Goal: Task Accomplishment & Management: Complete application form

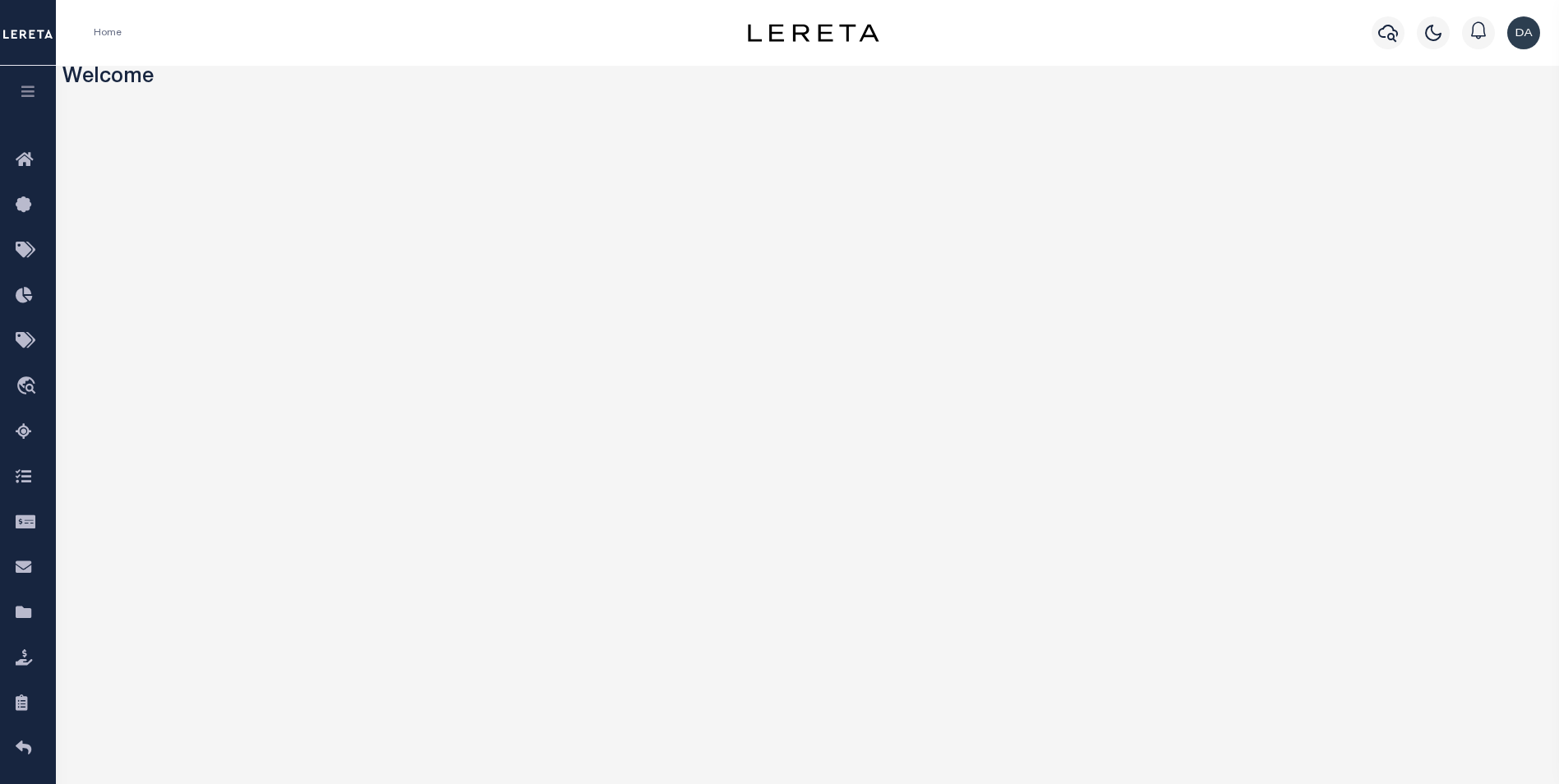
click at [31, 84] on button "button" at bounding box center [28, 93] width 56 height 56
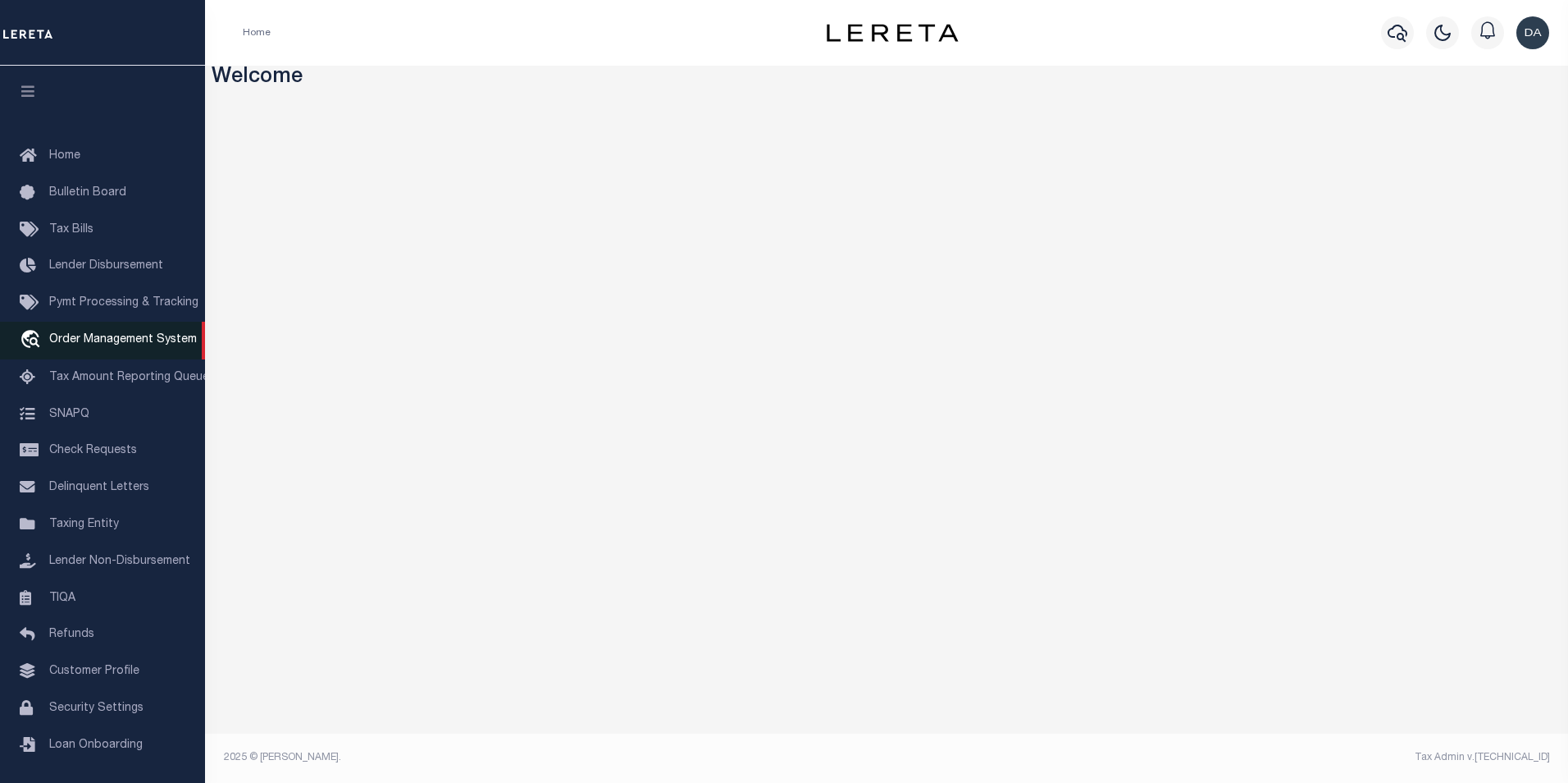
click at [140, 346] on span "Order Management System" at bounding box center [123, 340] width 148 height 11
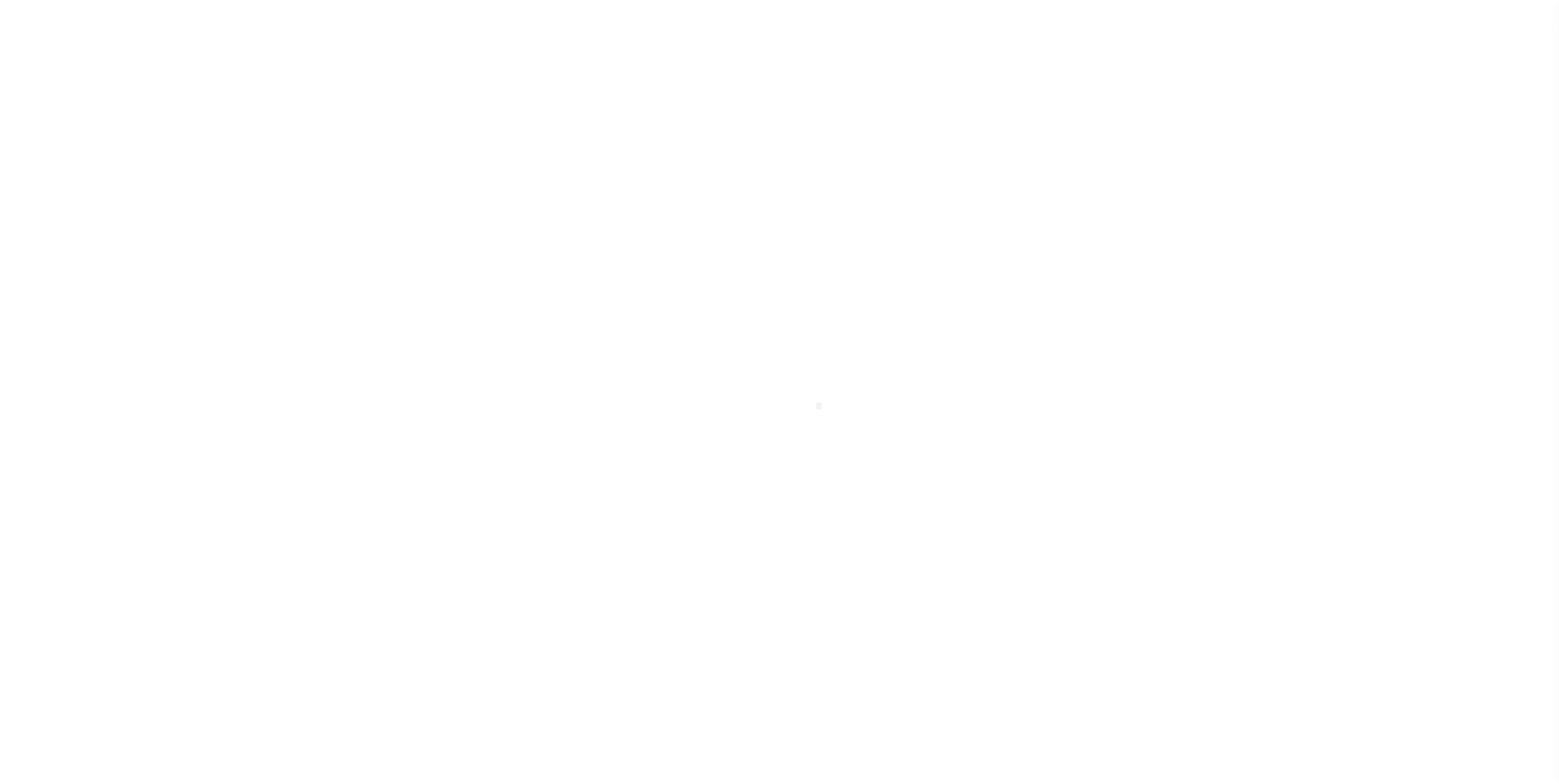
scroll to position [16, 0]
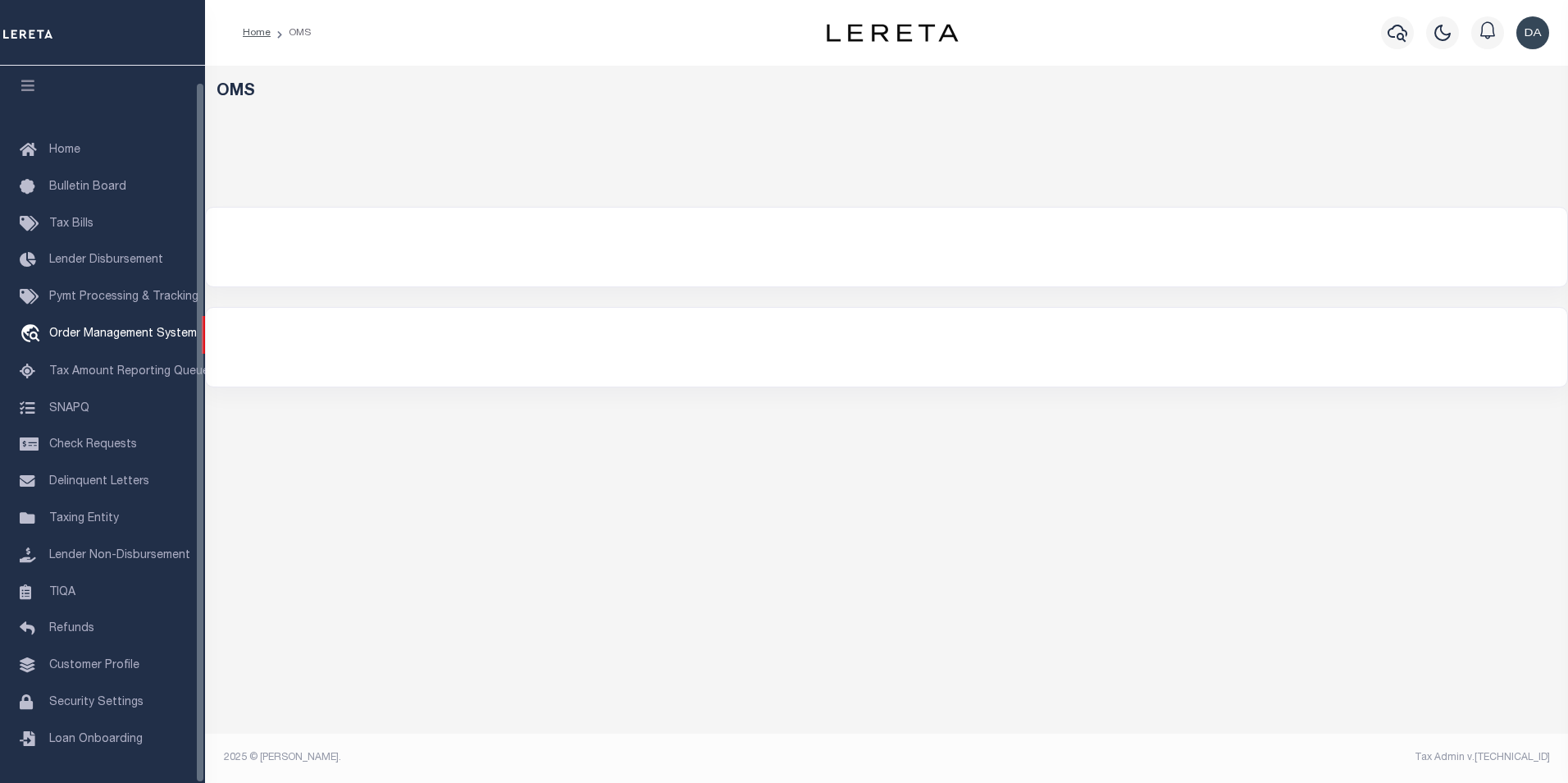
select select "200"
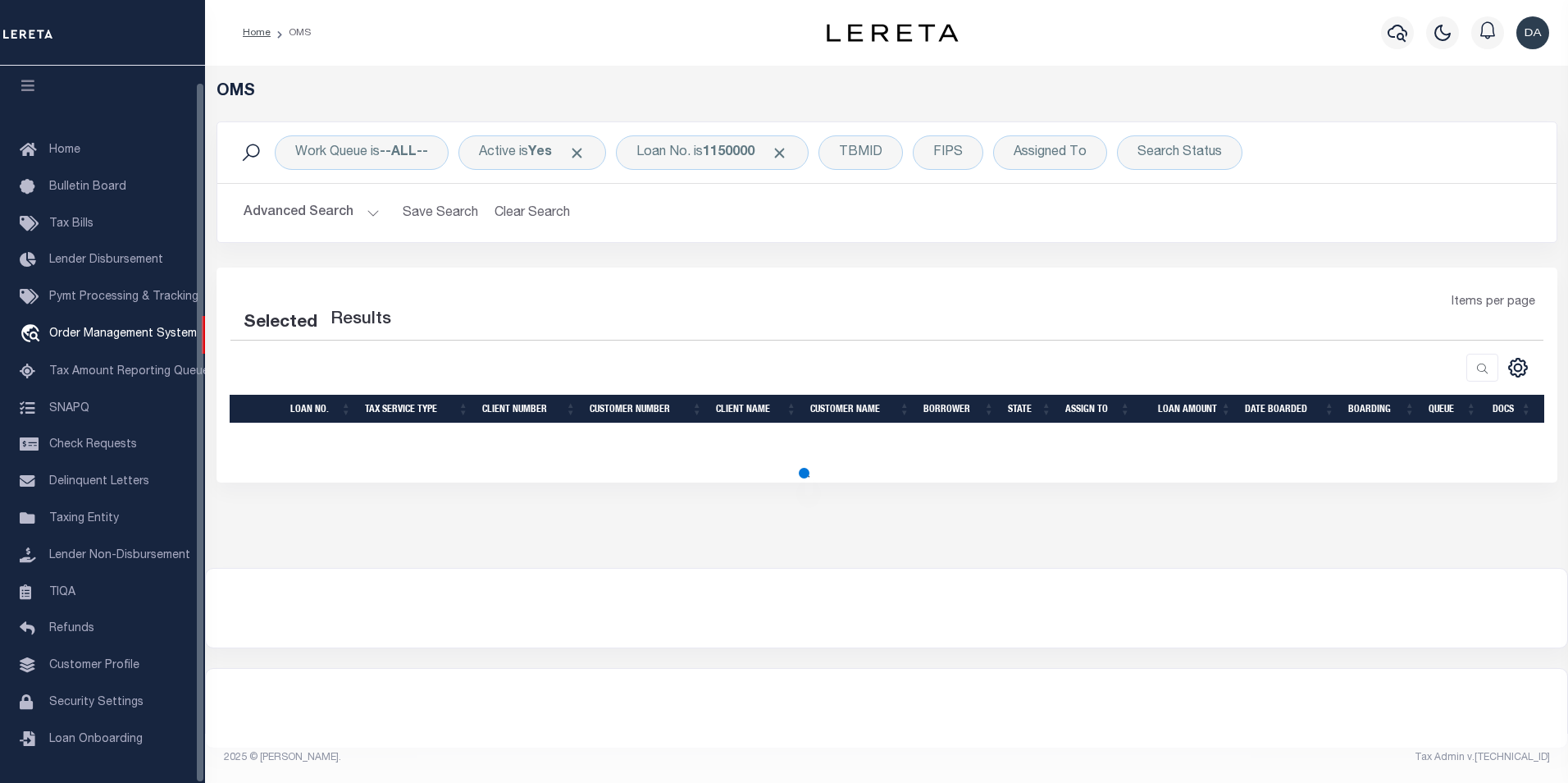
select select "200"
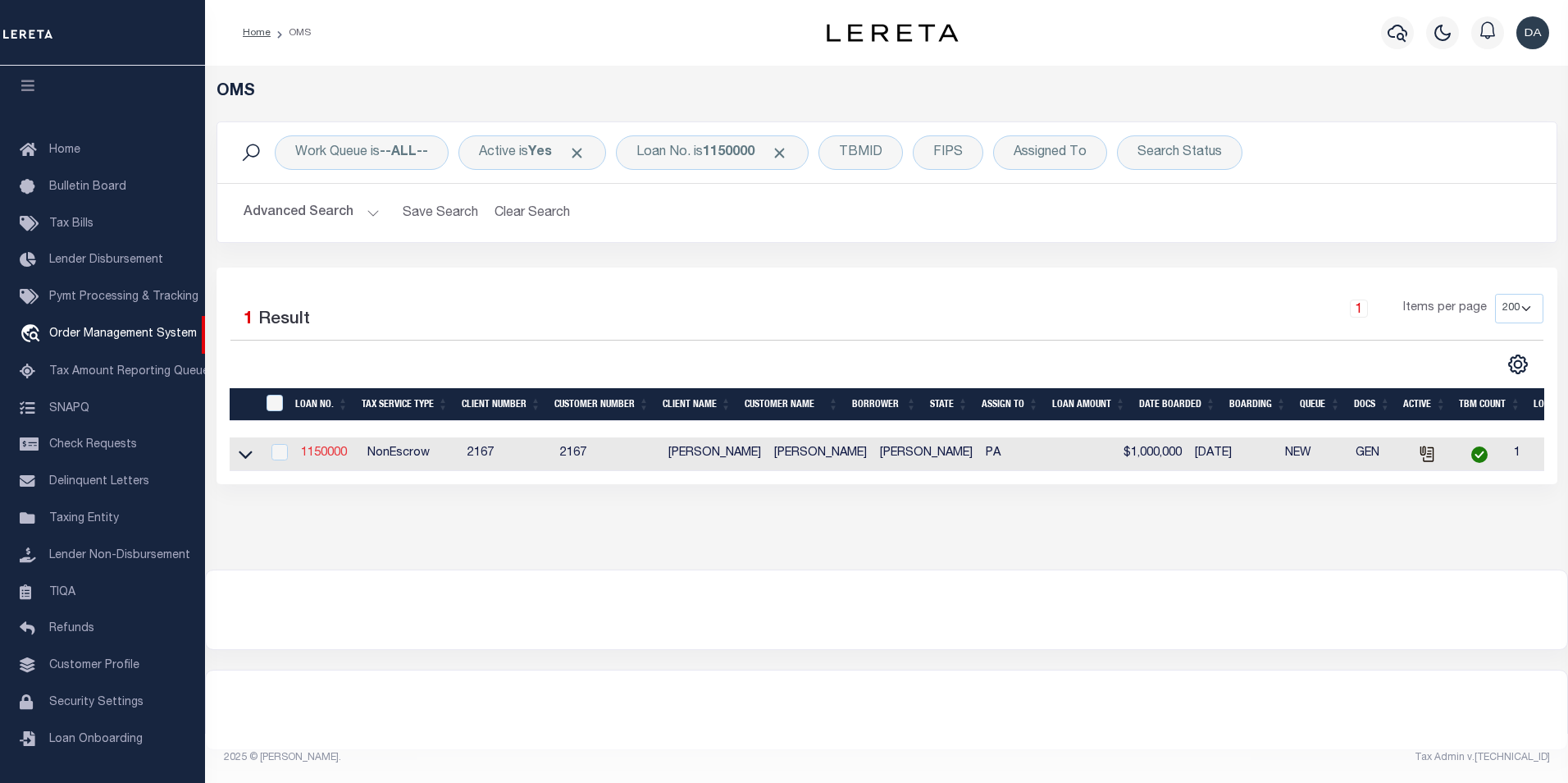
click at [330, 454] on link "1150000" at bounding box center [324, 452] width 46 height 11
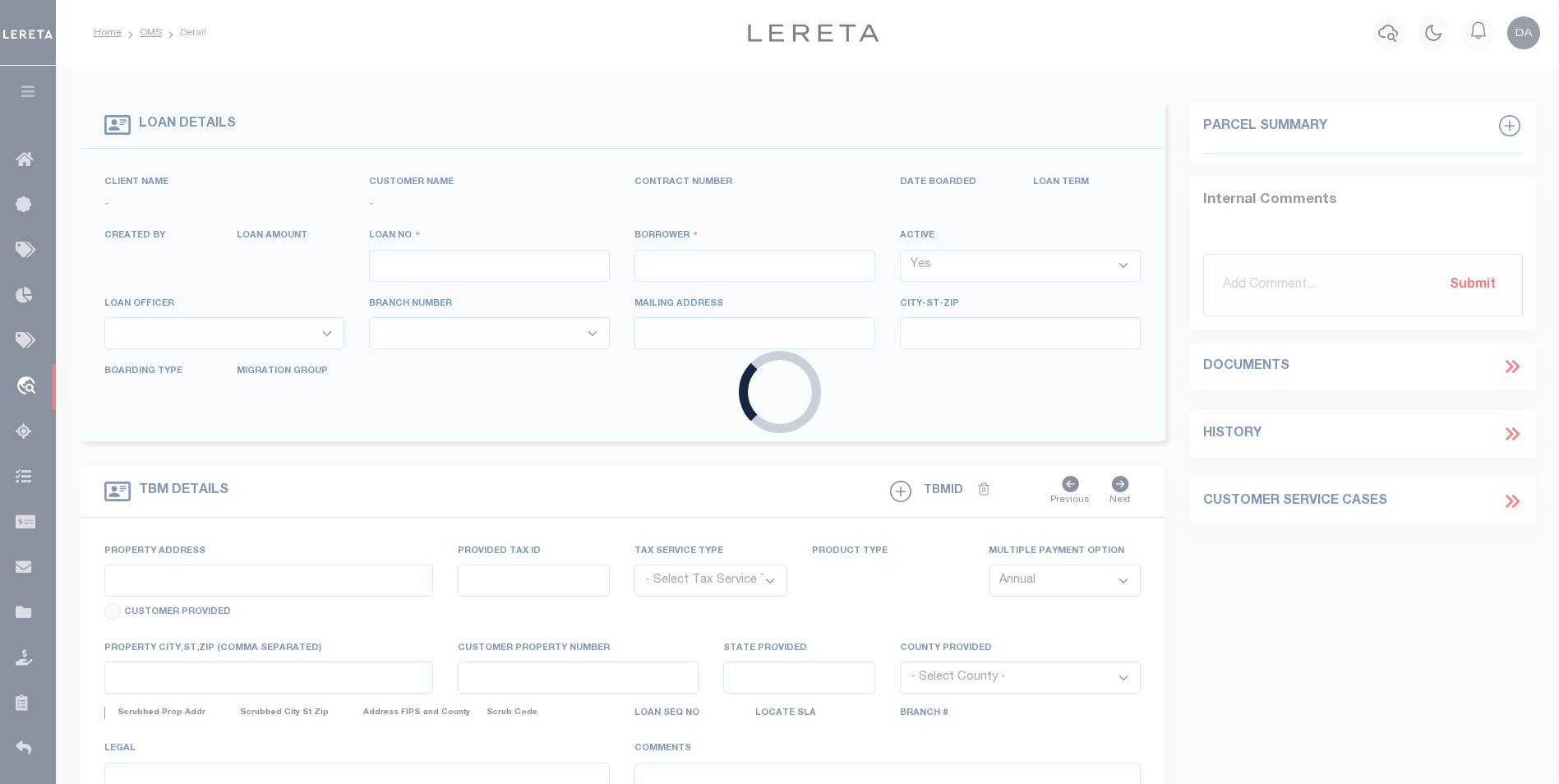
type input "1150000"
type input "[PERSON_NAME]"
select select
type input "[DATE]"
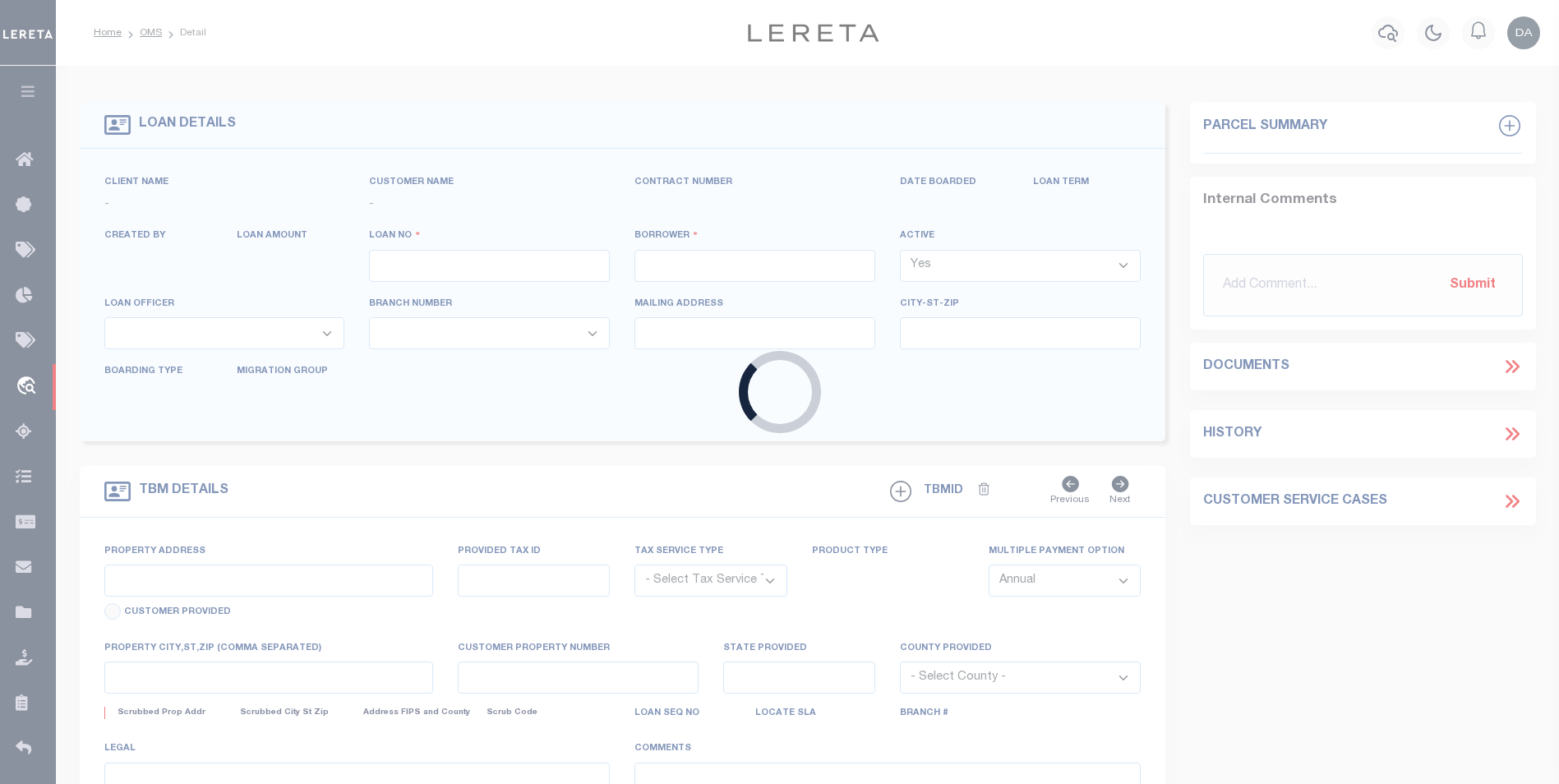
select select "10"
select select "NonEscrow"
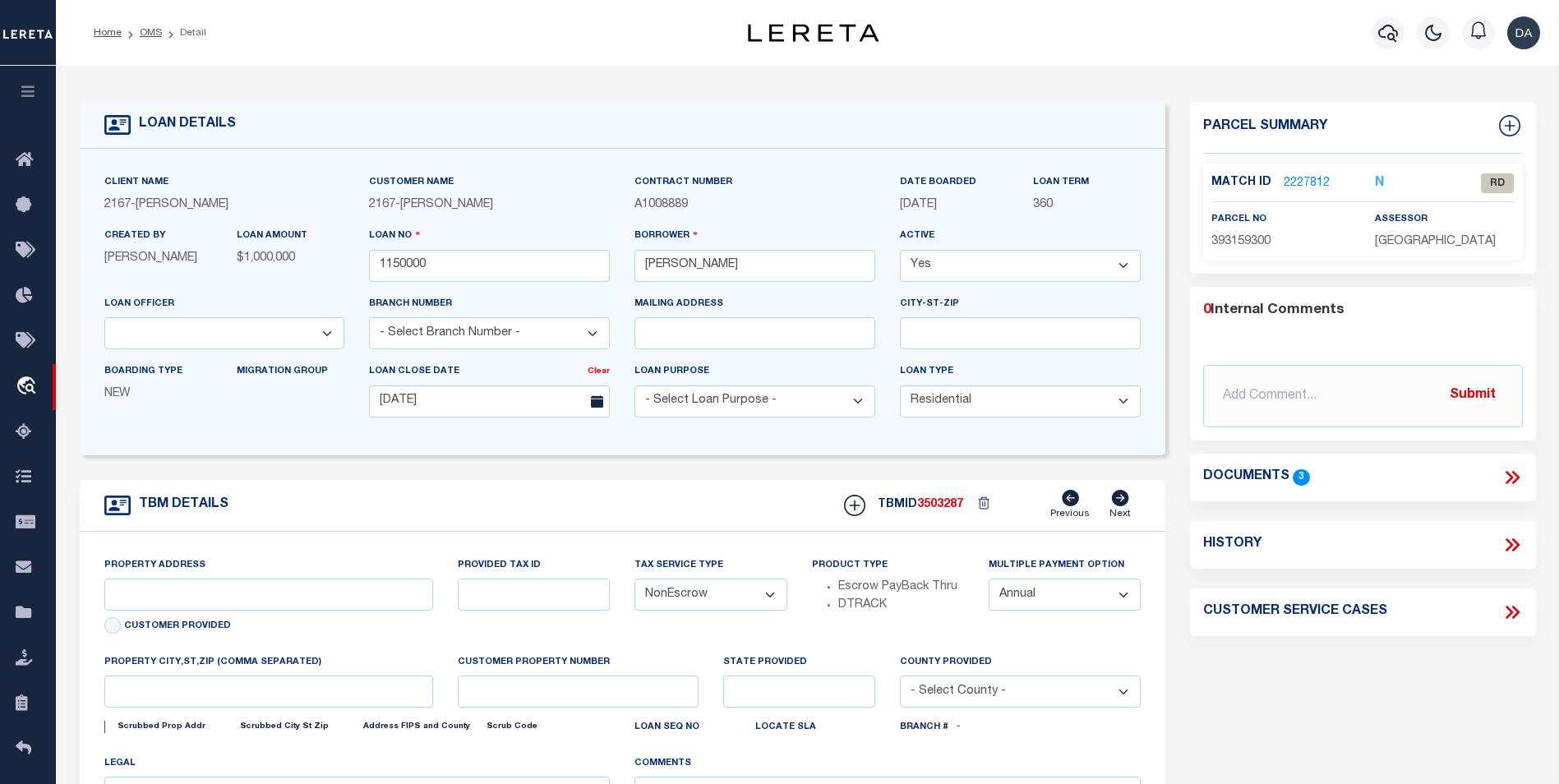
type input "[STREET_ADDRESS]"
select select
type input "[GEOGRAPHIC_DATA] [GEOGRAPHIC_DATA] 19148-4608"
type input "PA"
select select
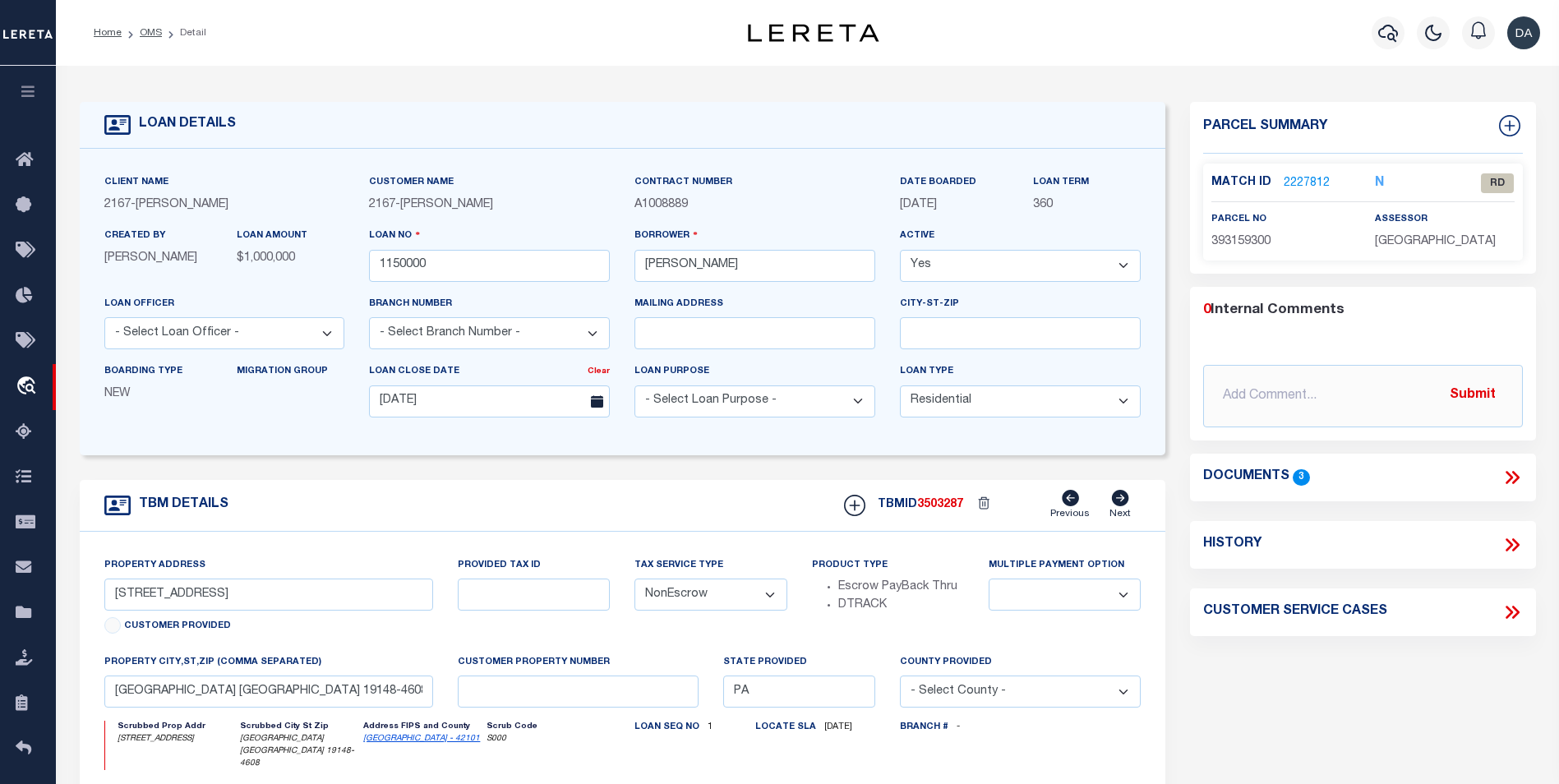
click at [1509, 466] on icon at bounding box center [1511, 477] width 21 height 21
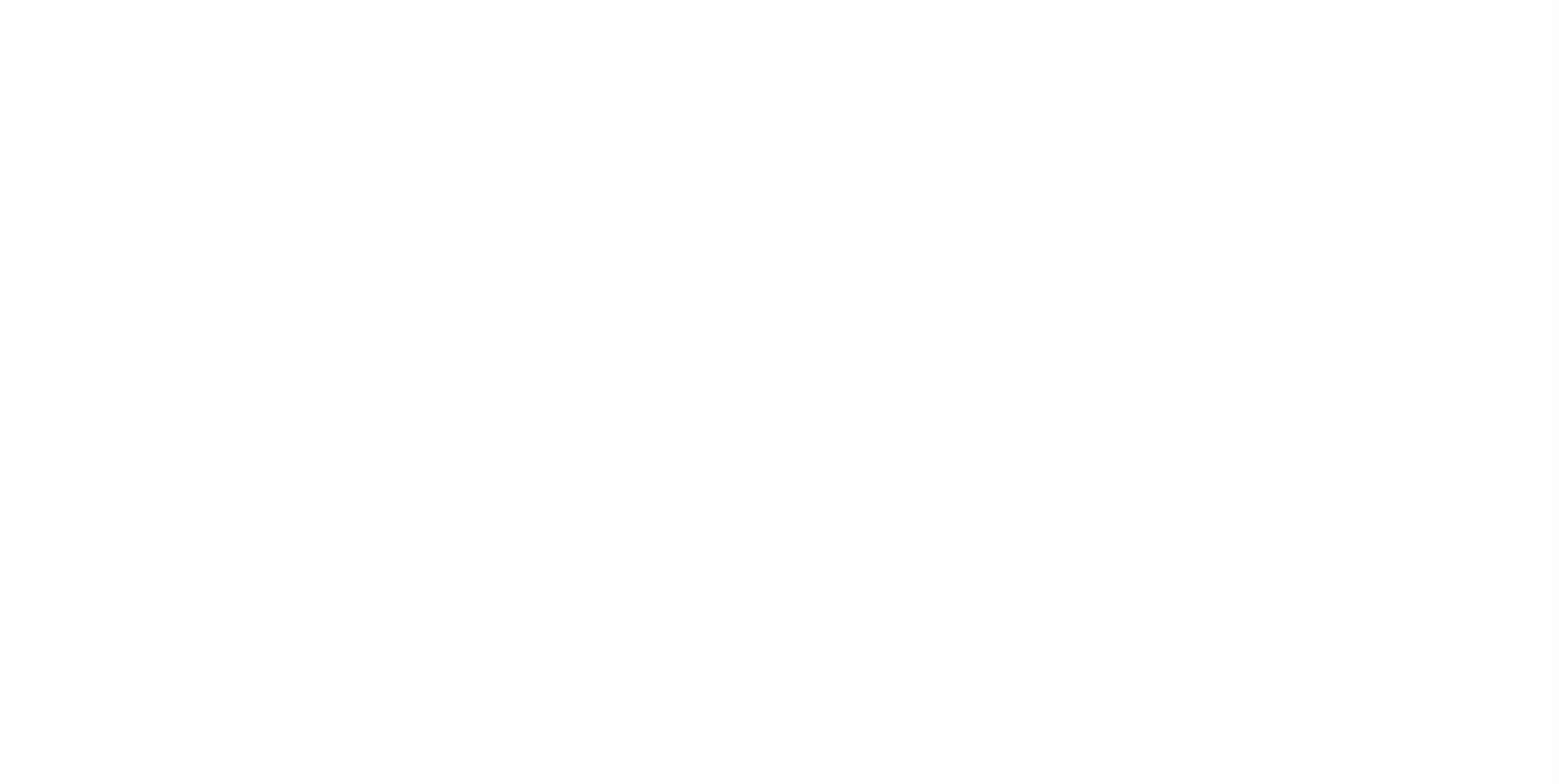
type input "1150000"
type input "[PERSON_NAME]"
select select
type input "[DATE]"
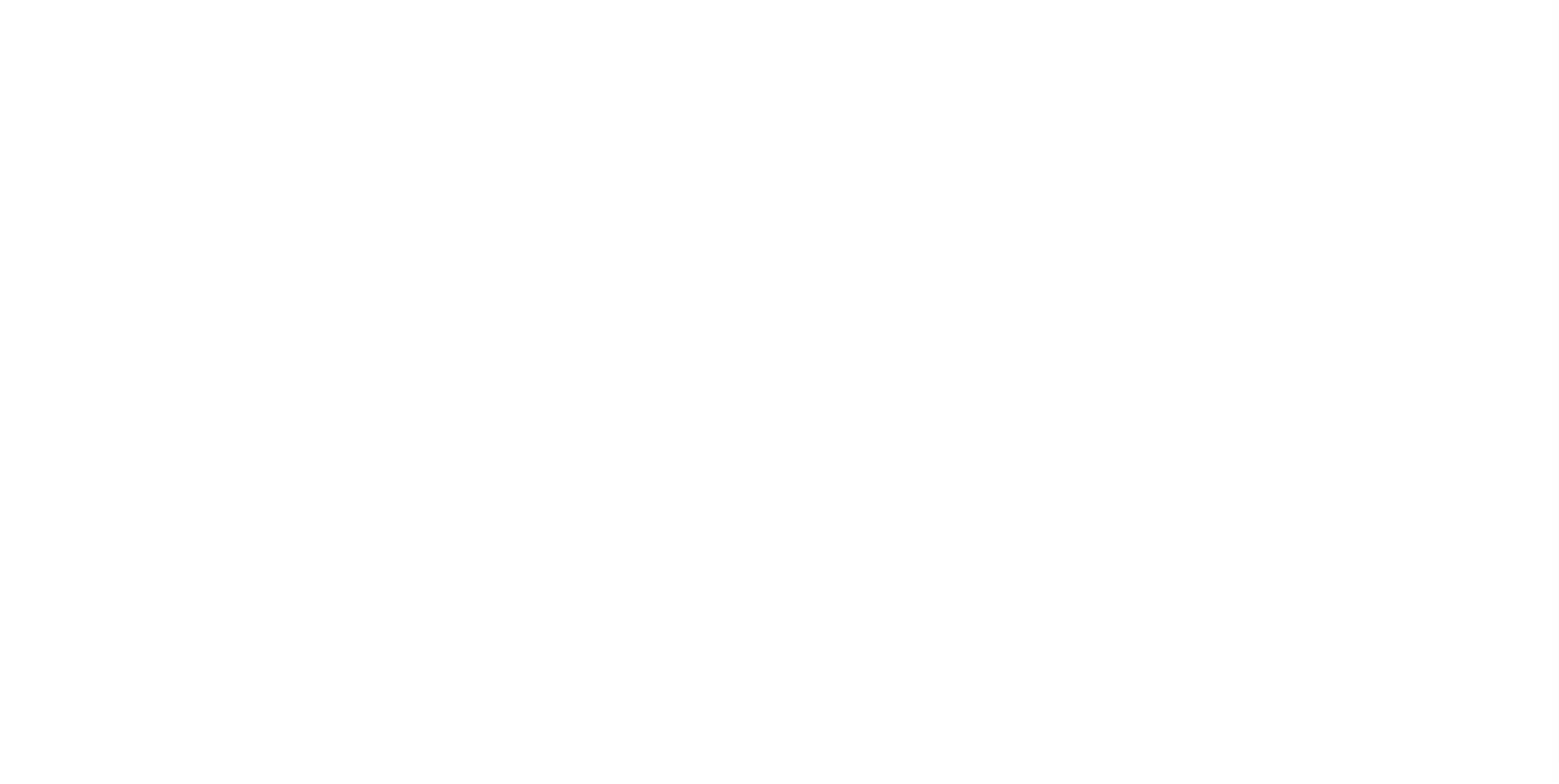
select select "10"
select select "NonEscrow"
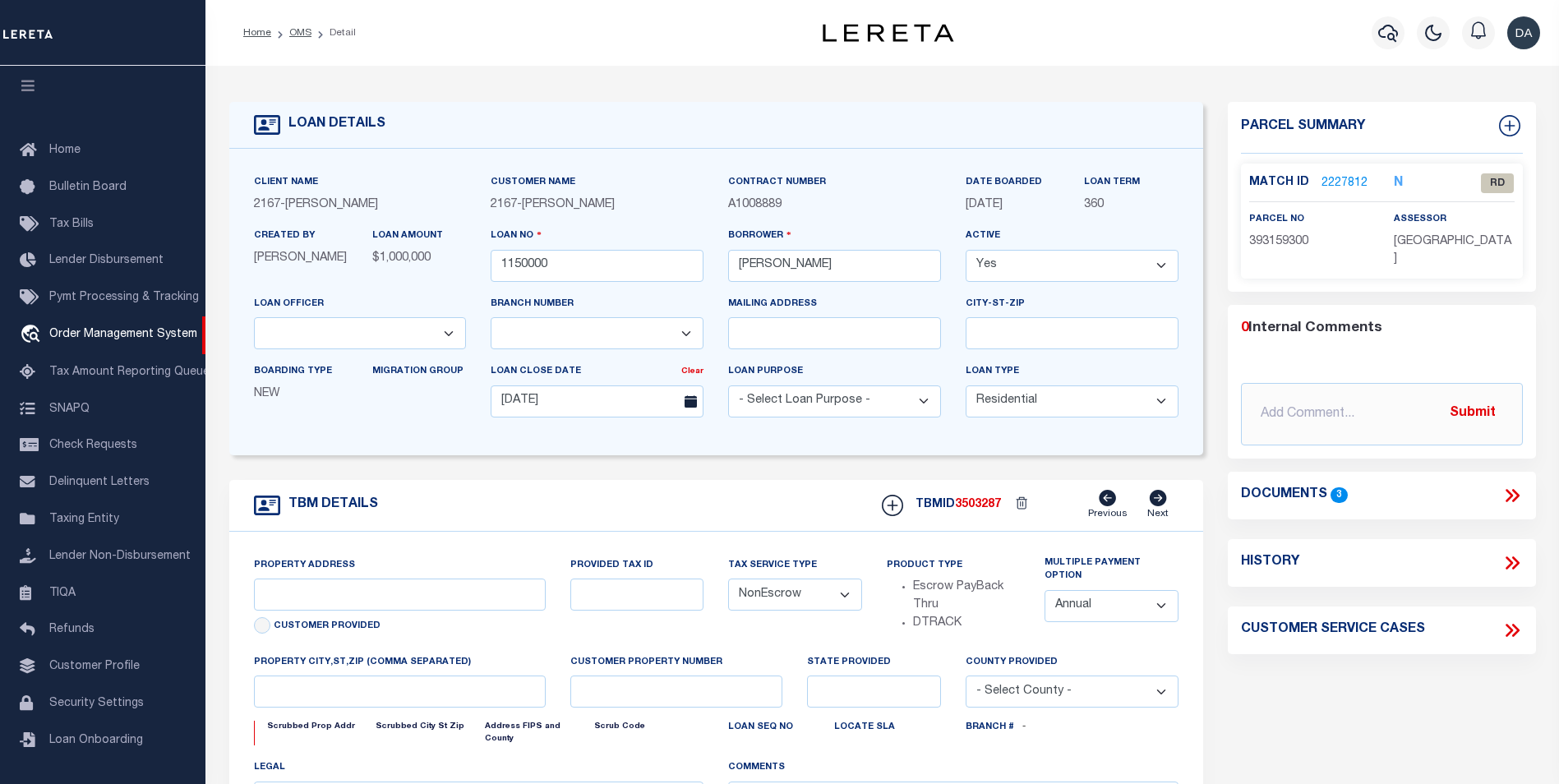
type input "[STREET_ADDRESS]"
select select
type input "[GEOGRAPHIC_DATA] [GEOGRAPHIC_DATA] 19148-4608"
type input "PA"
select select
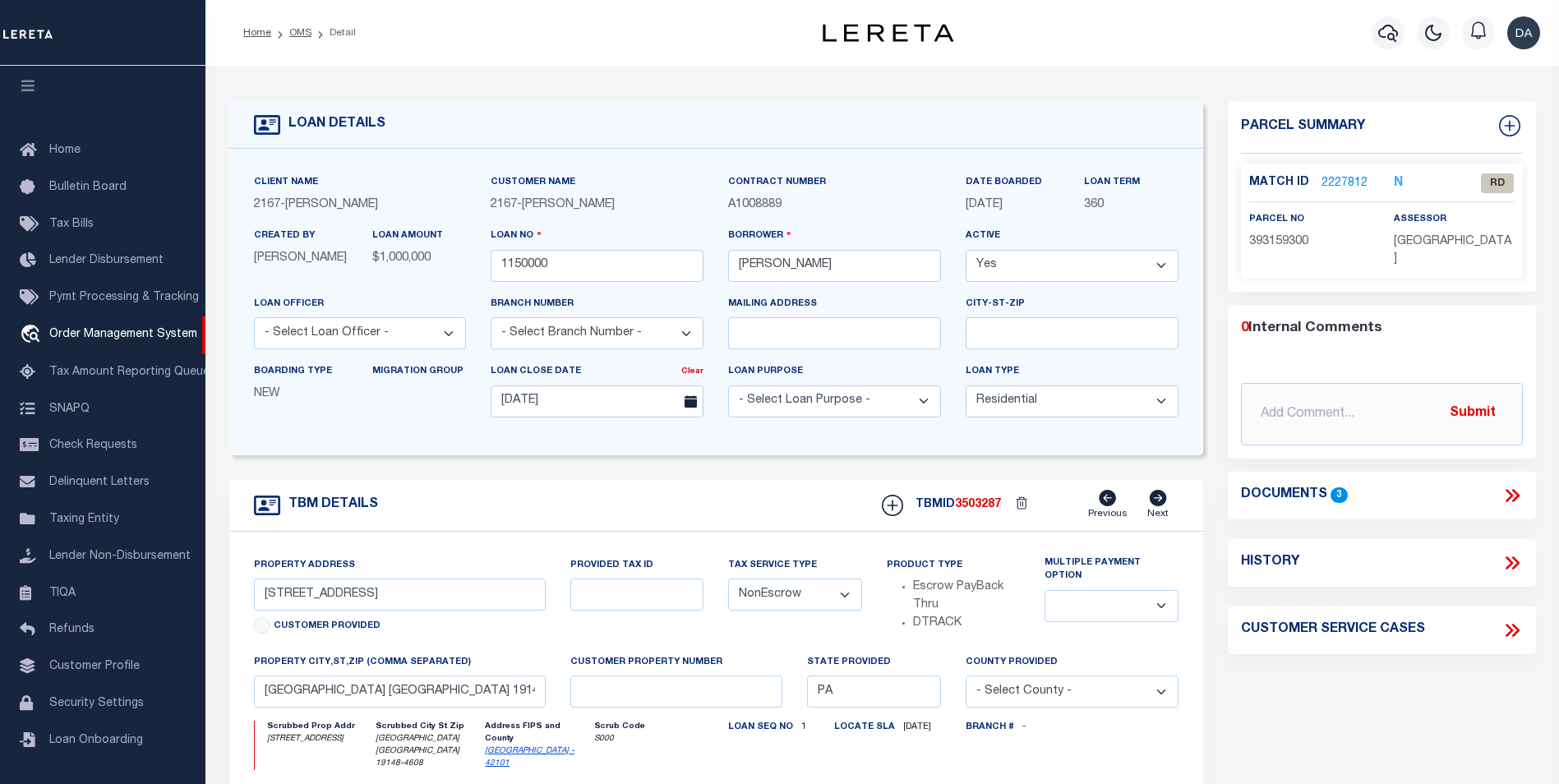
click at [1512, 496] on icon at bounding box center [1511, 495] width 21 height 21
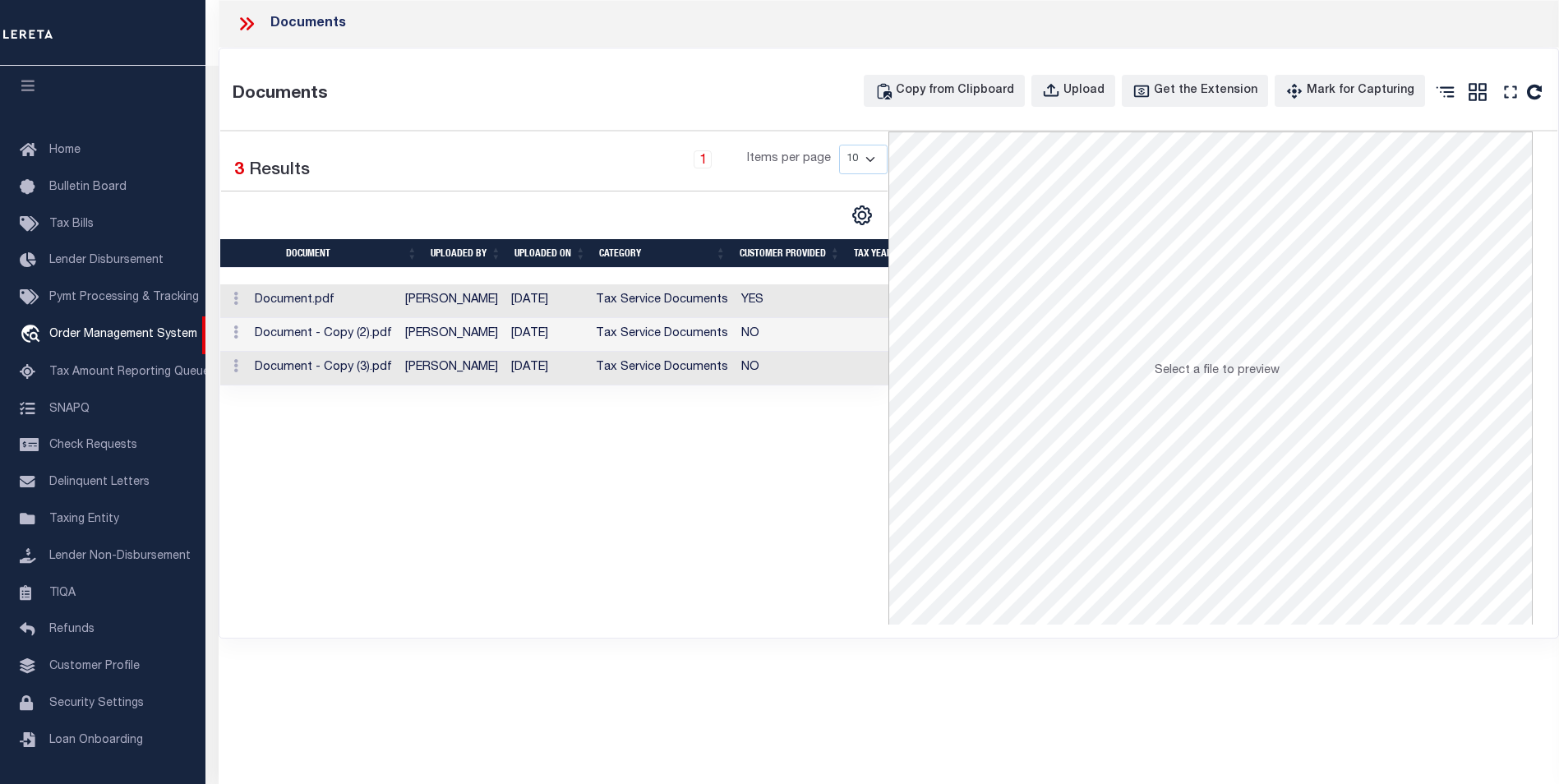
click at [572, 542] on div "Selected 3 Results 1 Items per page 10 25 50 100" at bounding box center [554, 378] width 669 height 493
click at [332, 309] on td "Document.pdf" at bounding box center [323, 300] width 151 height 33
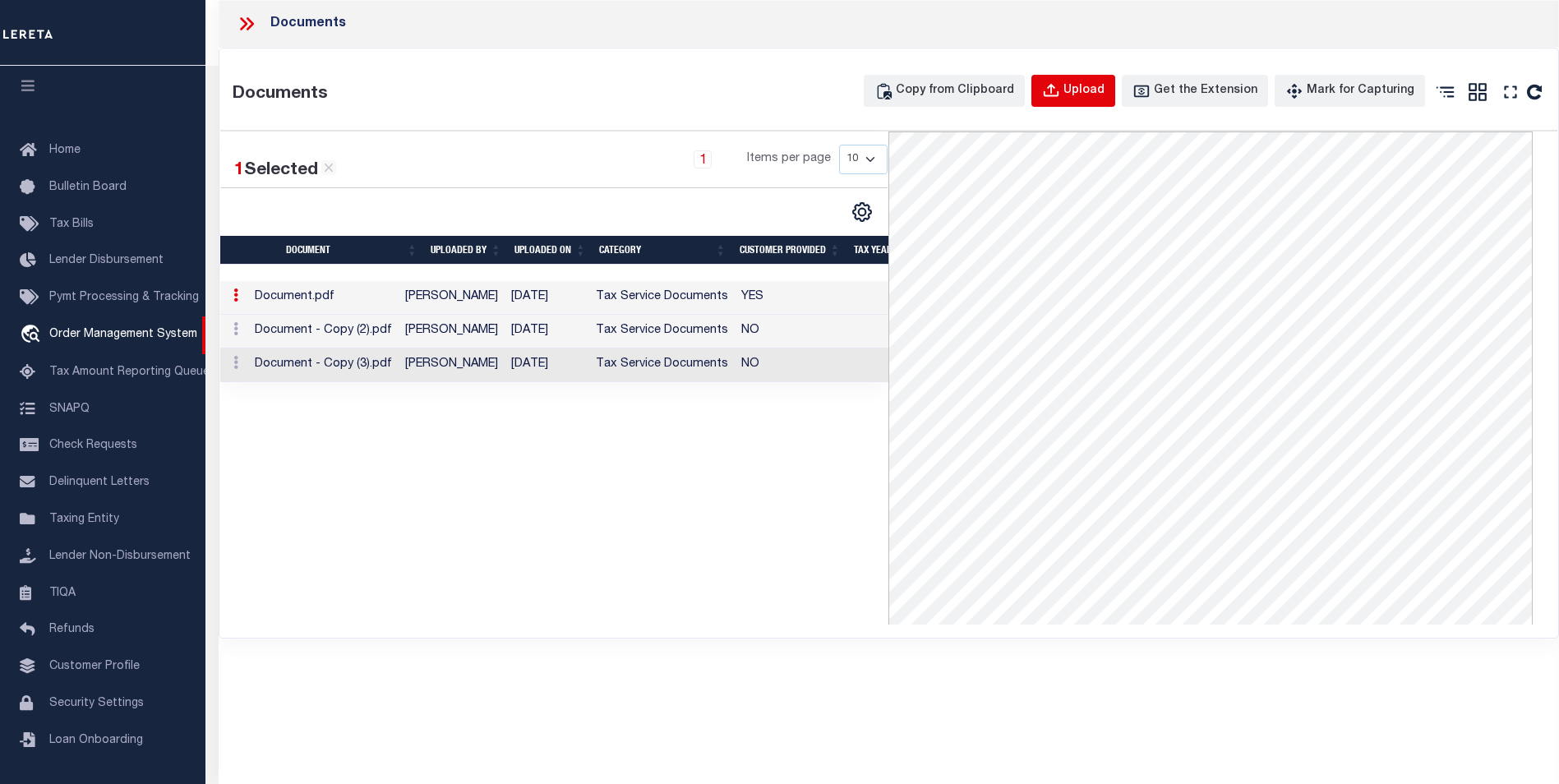
click at [1060, 97] on icon "button" at bounding box center [1050, 91] width 18 height 18
select select
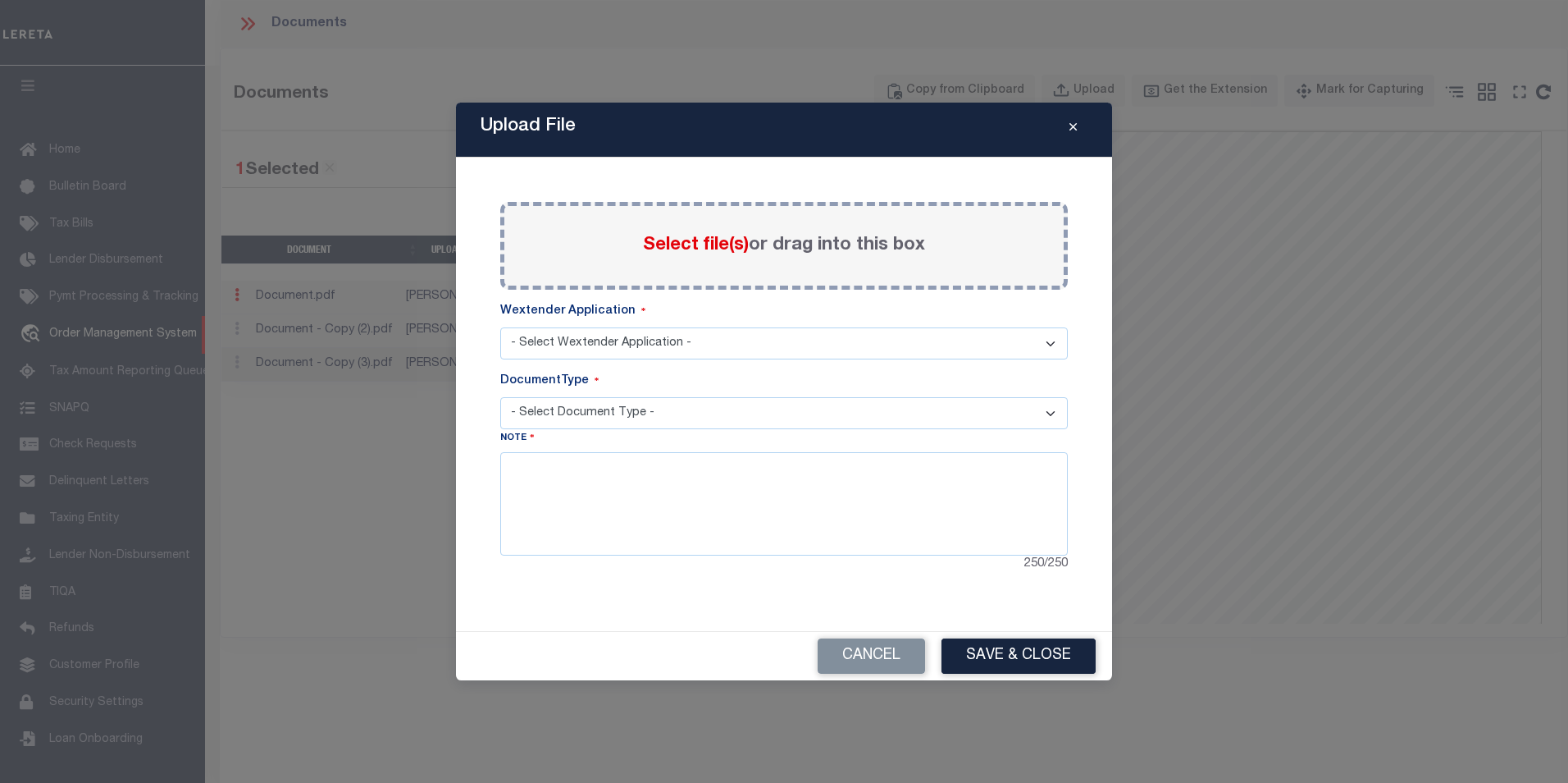
click at [653, 340] on select "- Select Wextender Application - Services Borrower Correspondence" at bounding box center [784, 344] width 567 height 32
select select "6"
click at [500, 328] on select "- Select Wextender Application - Services Borrower Correspondence" at bounding box center [784, 344] width 567 height 32
click at [568, 413] on select "- Select Document Type - Tax Service Documents" at bounding box center [784, 413] width 567 height 32
select select "TAX"
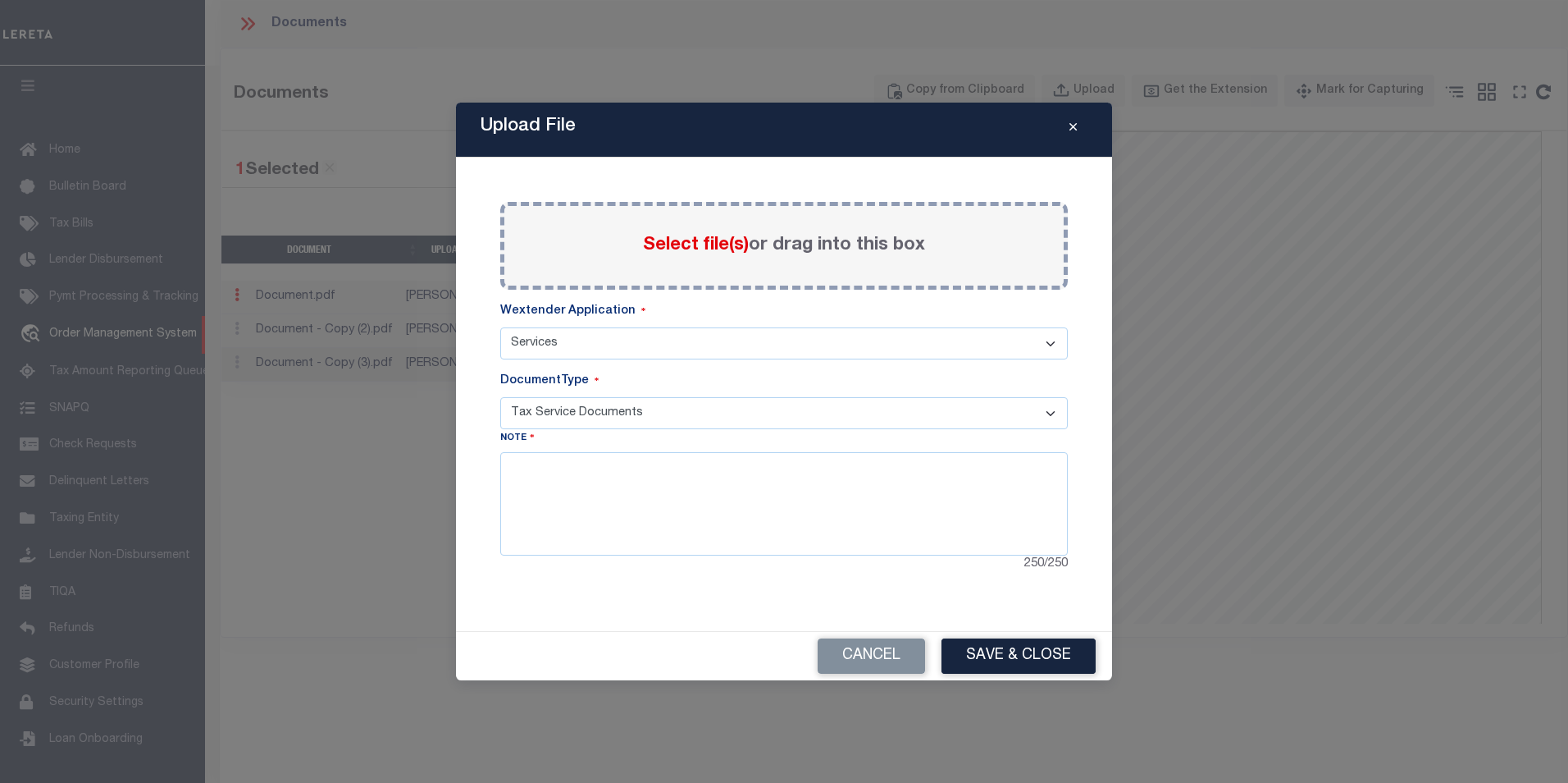
click at [500, 397] on select "- Select Document Type - Tax Service Documents" at bounding box center [784, 413] width 567 height 32
click at [577, 464] on textarea at bounding box center [784, 504] width 567 height 104
type textarea "example note"
click at [673, 237] on span "Select file(s)" at bounding box center [695, 245] width 106 height 18
click at [0, 0] on input "Select file(s) or drag into this box" at bounding box center [0, 0] width 0 height 0
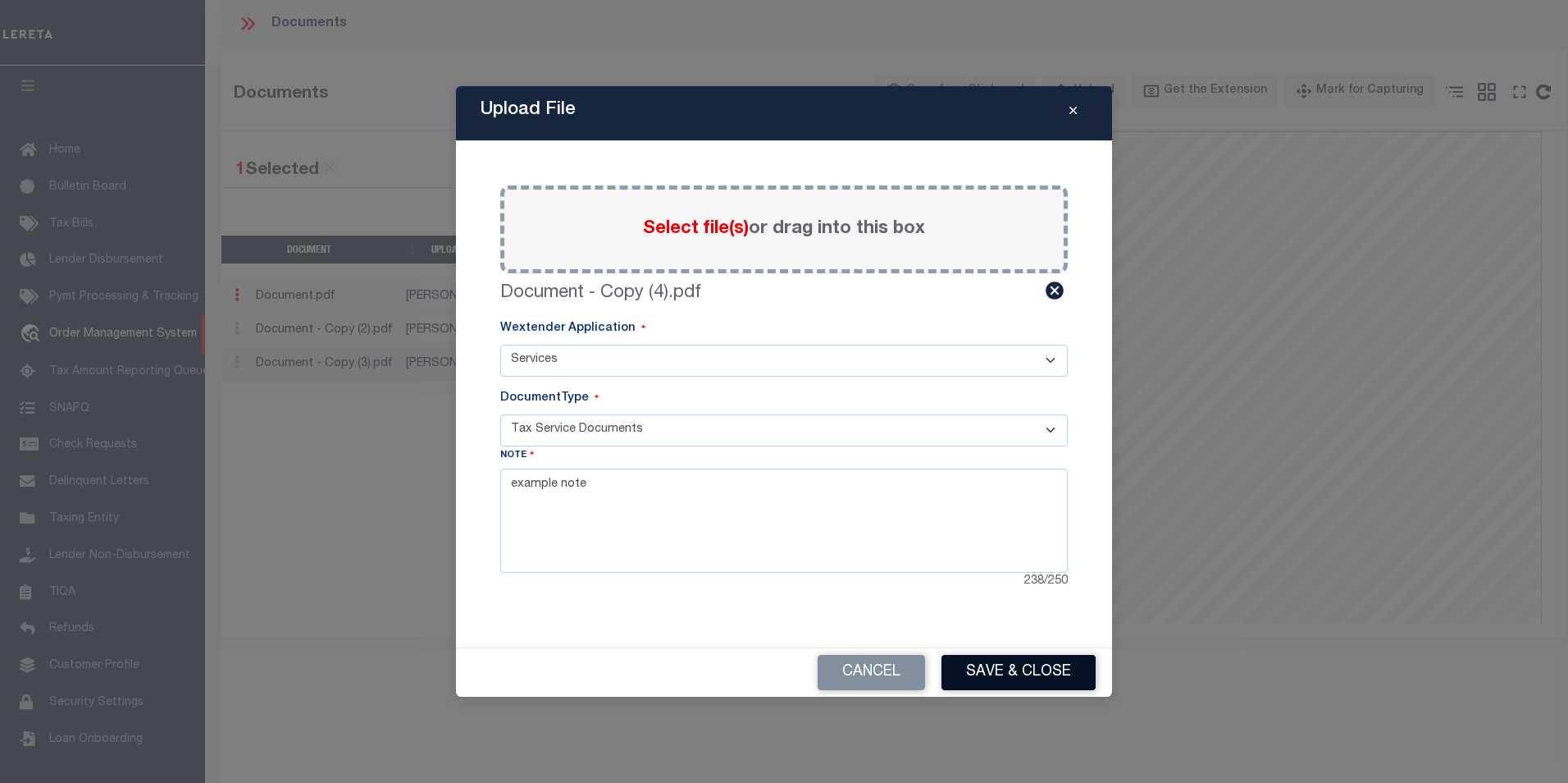
click at [1051, 679] on button "Save & Close" at bounding box center [1019, 672] width 154 height 35
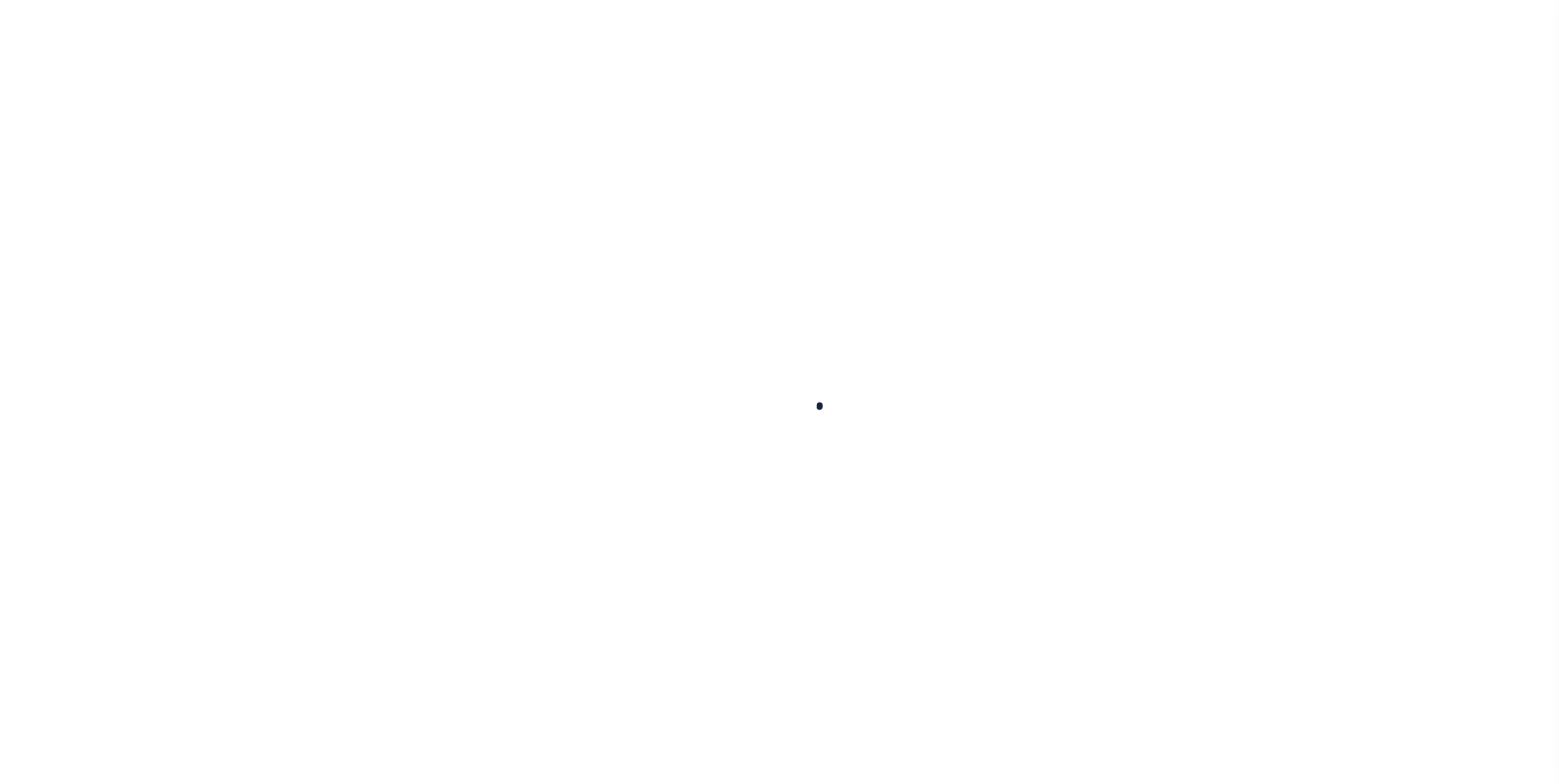
scroll to position [6, 0]
type input "1150000"
type input "[PERSON_NAME]"
select select
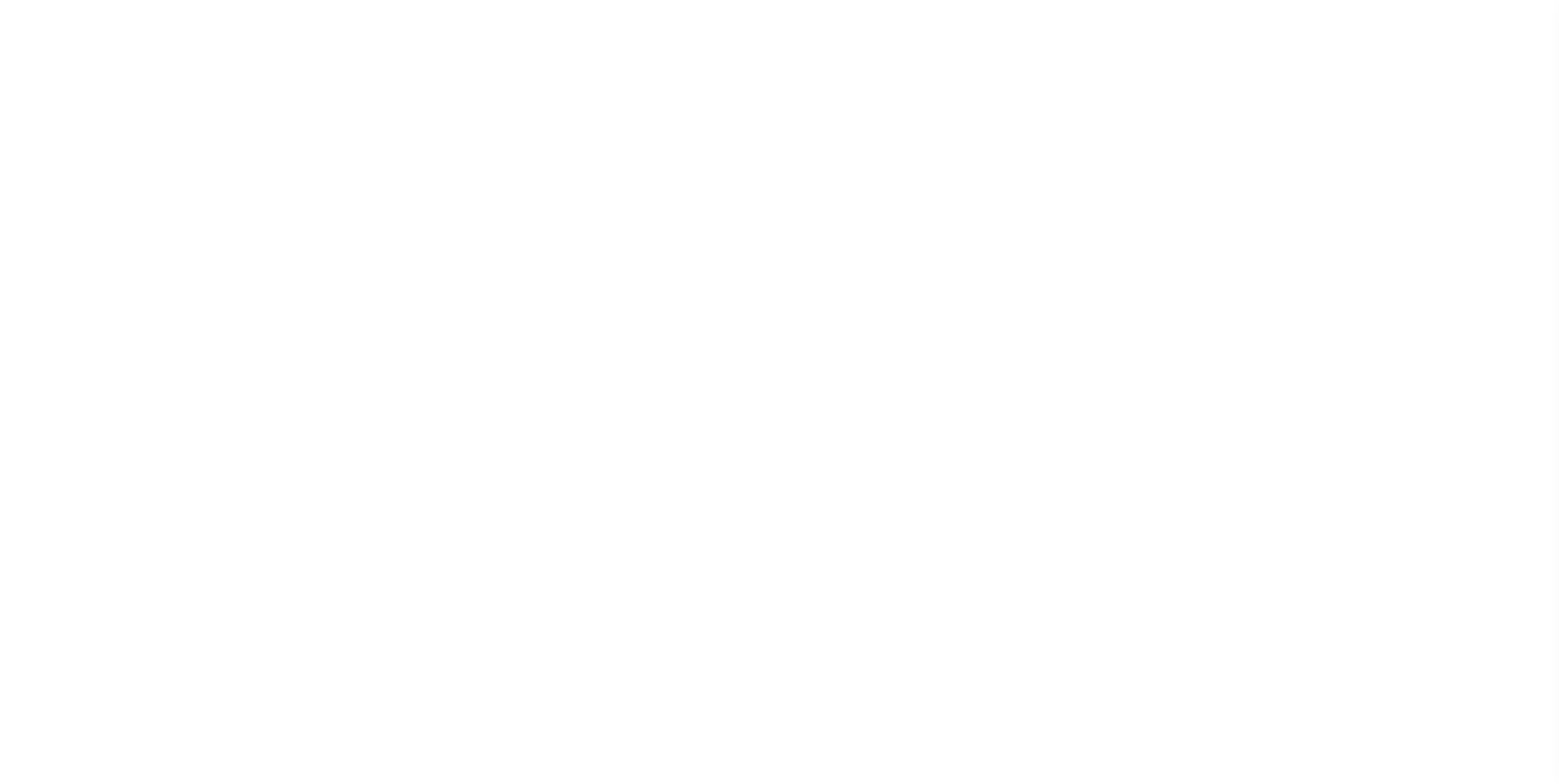
type input "[DATE]"
select select "10"
select select "NonEscrow"
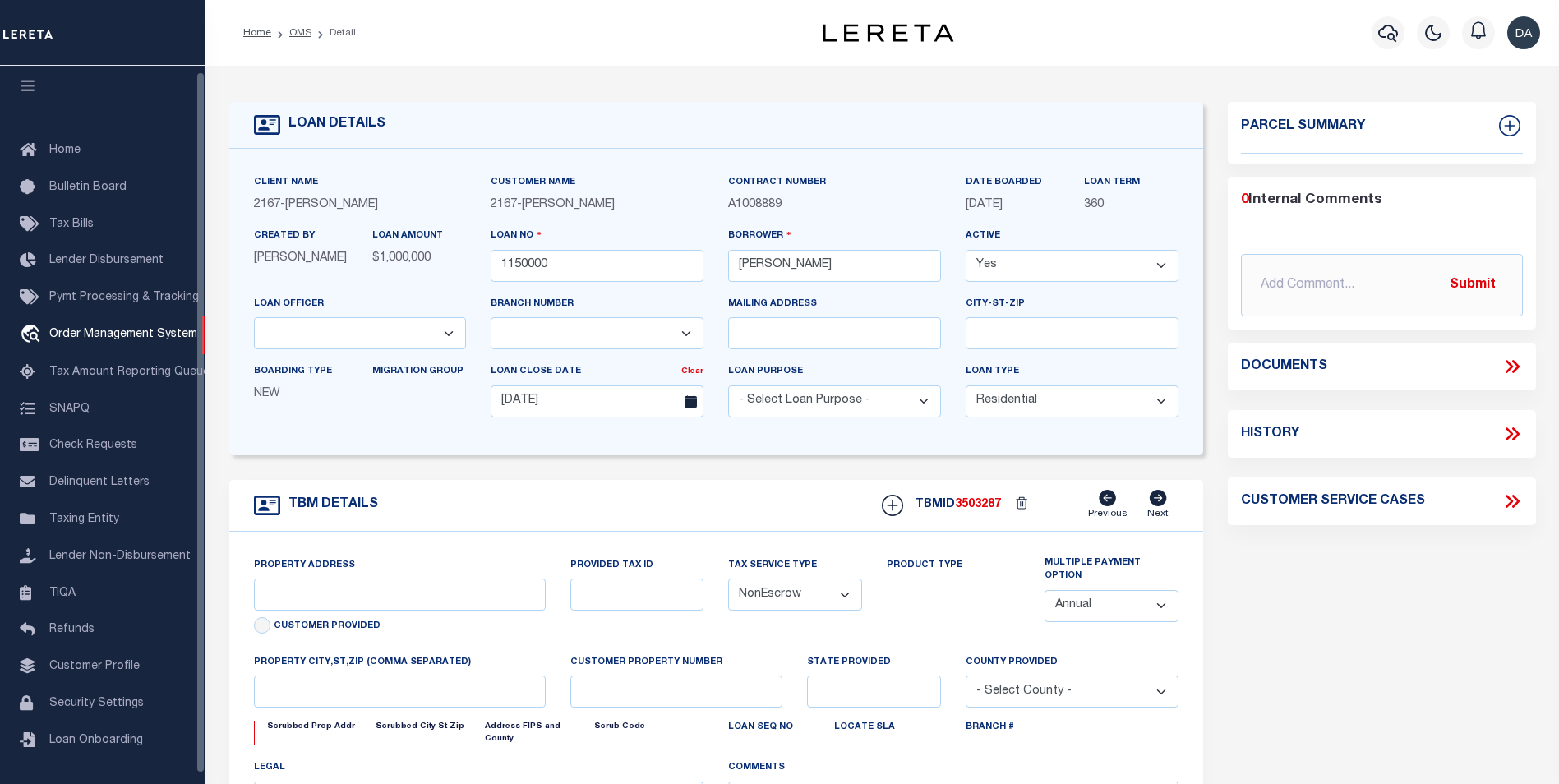
type input "[STREET_ADDRESS]"
select select
type input "[GEOGRAPHIC_DATA] [GEOGRAPHIC_DATA] 19148-4608"
type input "PA"
select select
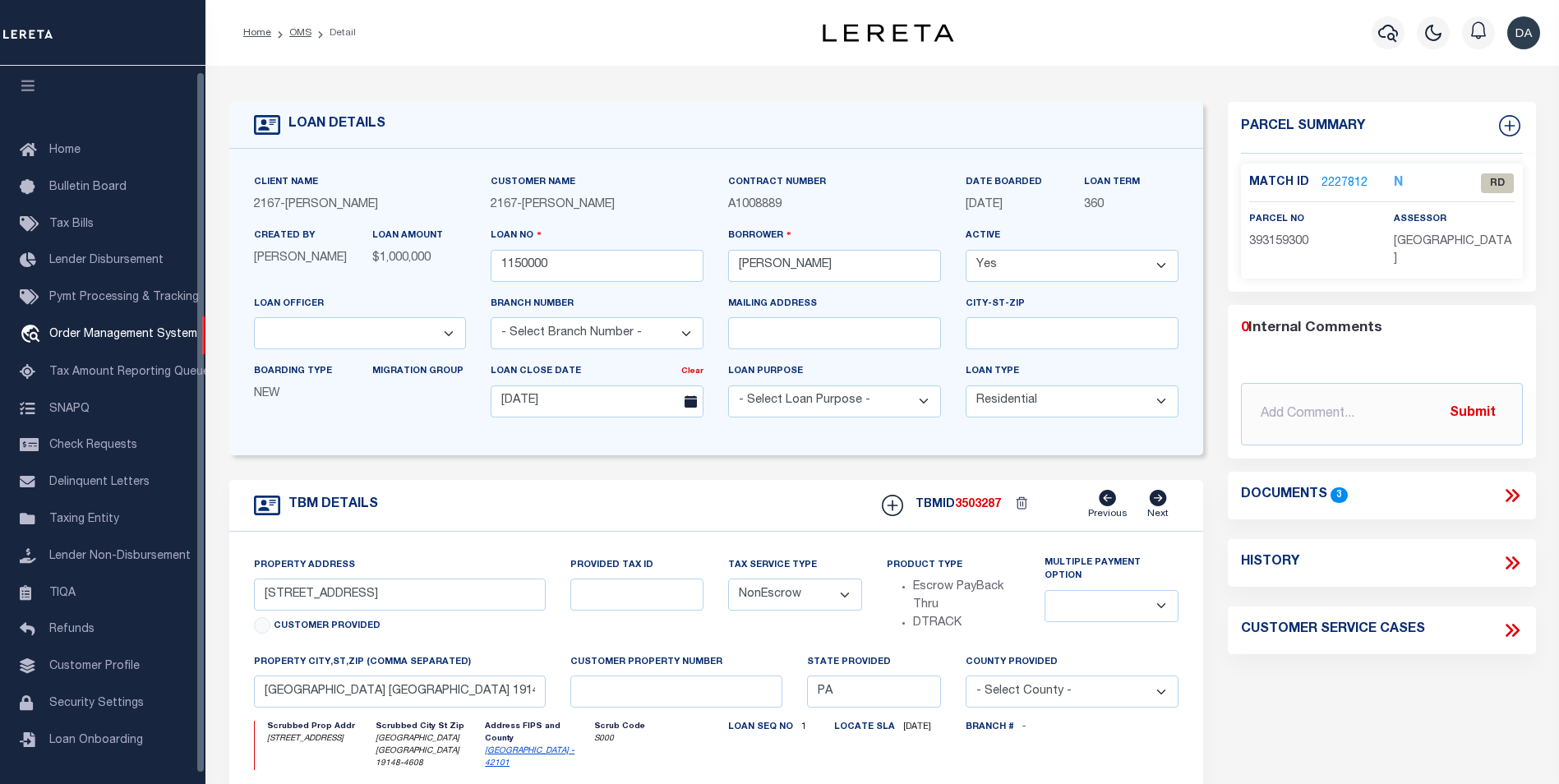
click at [167, 62] on div at bounding box center [102, 32] width 205 height 66
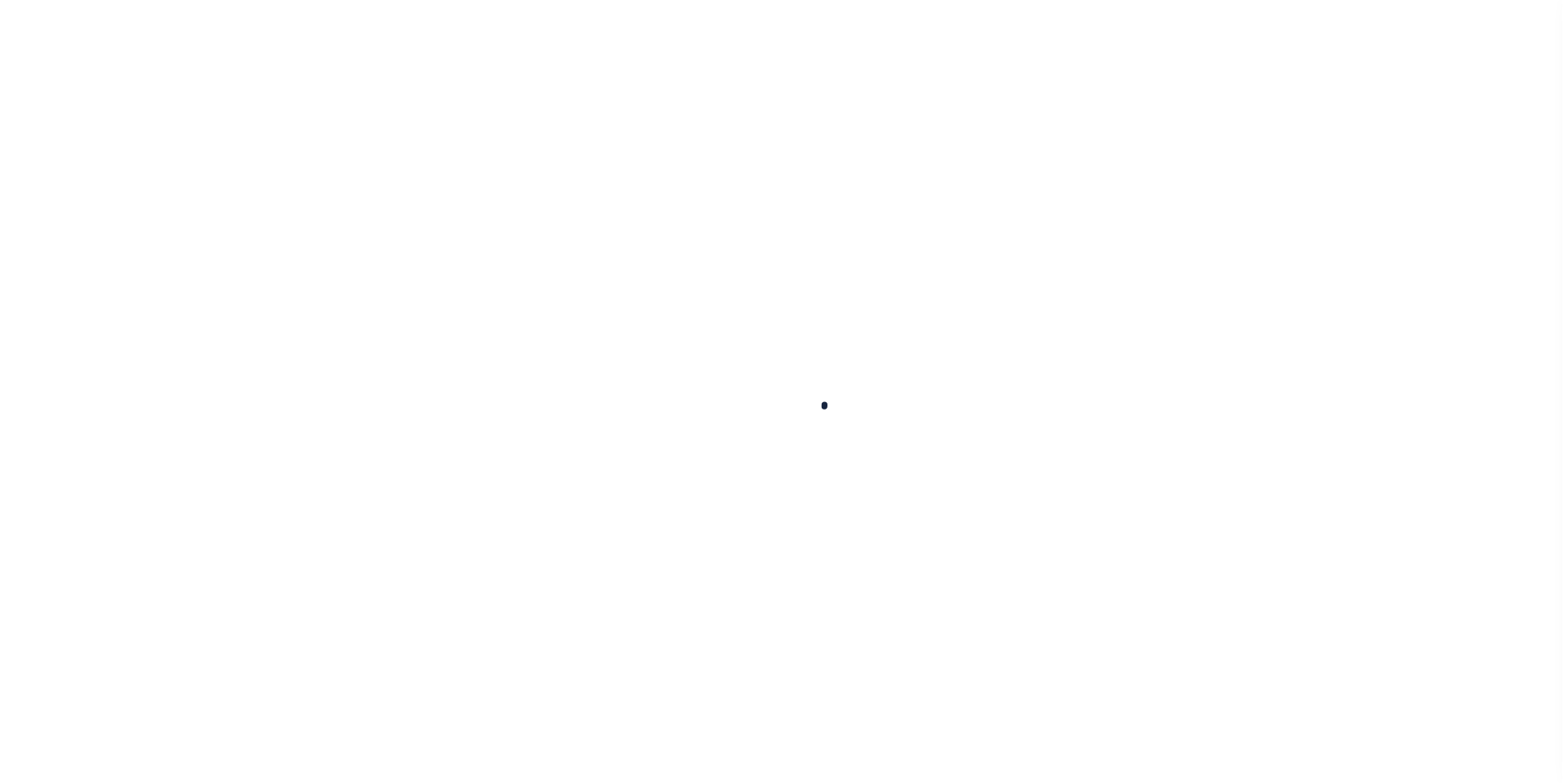
scroll to position [4, 0]
type input "1150000"
type input "[PERSON_NAME]"
select select
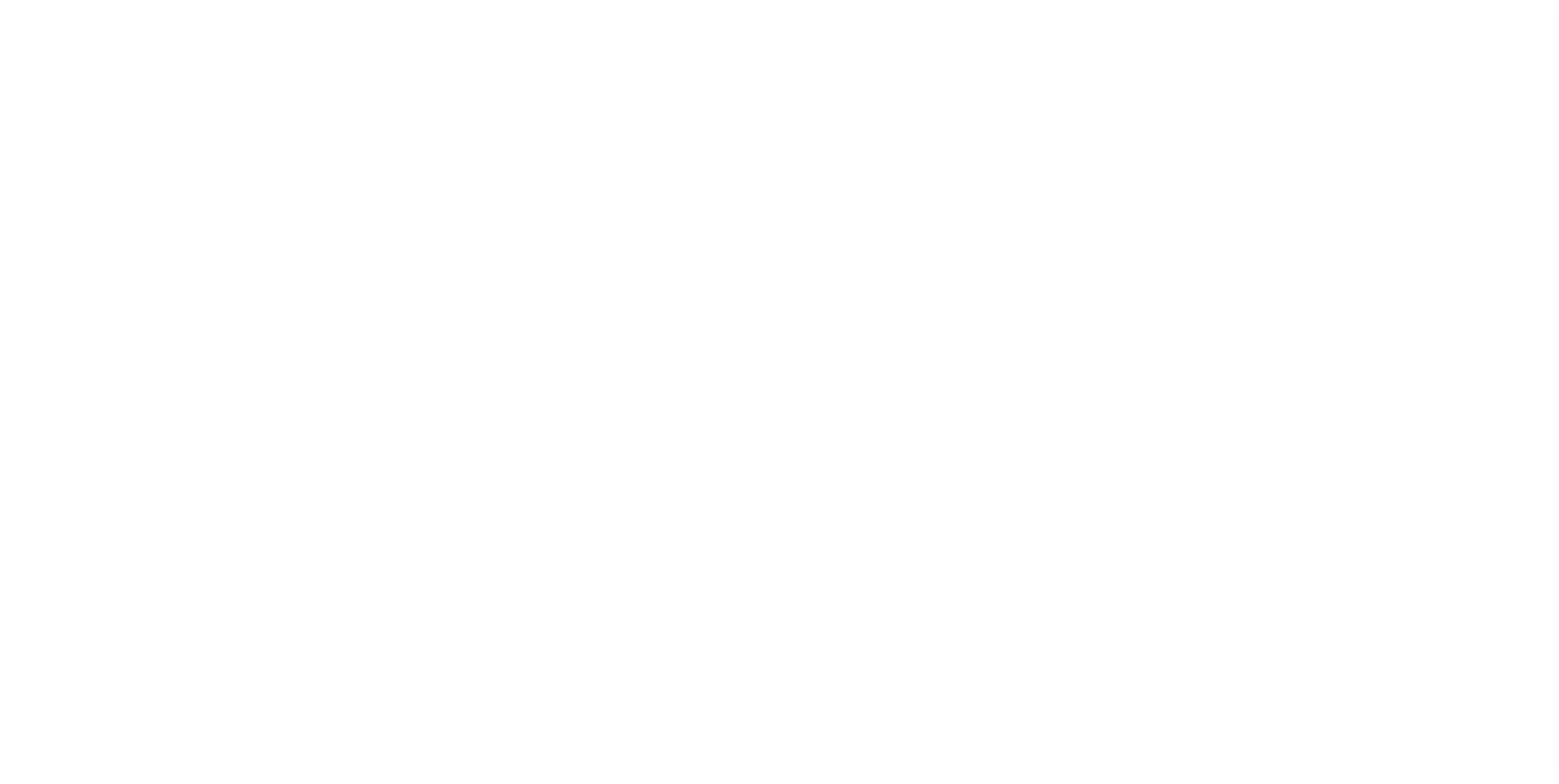
type input "[DATE]"
select select "10"
select select "NonEscrow"
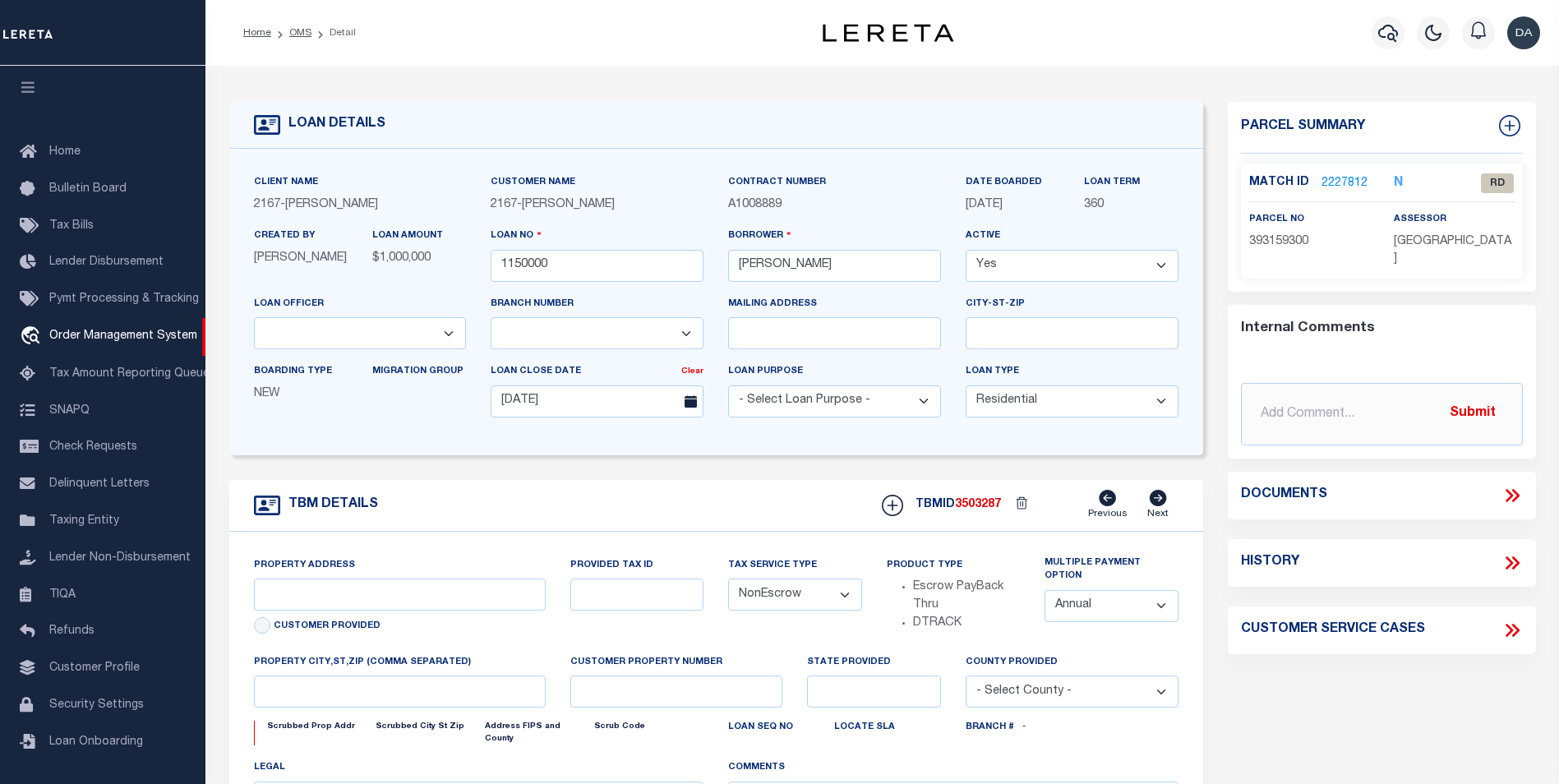
type input "[STREET_ADDRESS]"
select select
type input "[GEOGRAPHIC_DATA] [GEOGRAPHIC_DATA] 19148-4608"
type input "PA"
select select
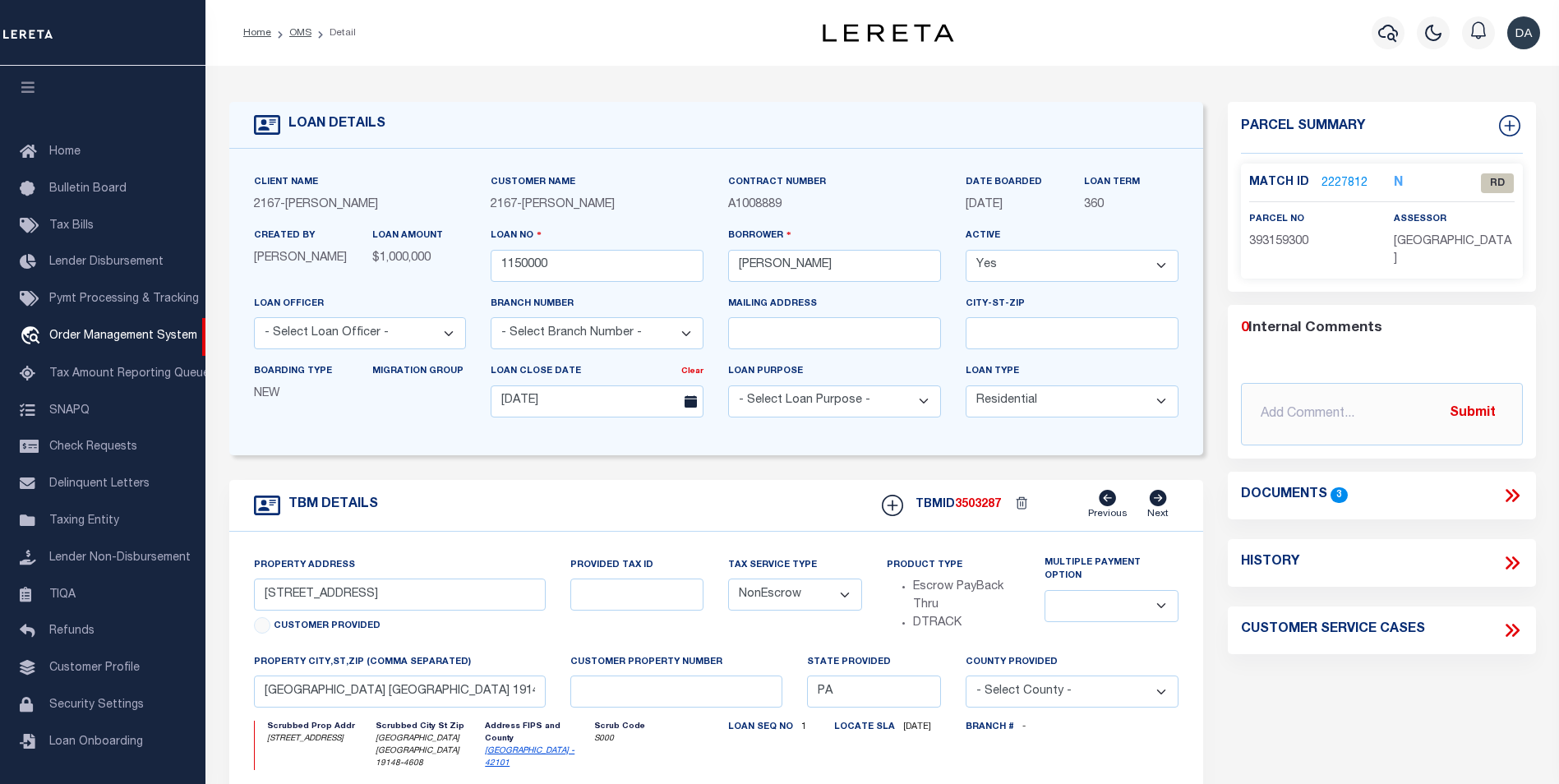
click at [1512, 494] on icon at bounding box center [1509, 495] width 8 height 13
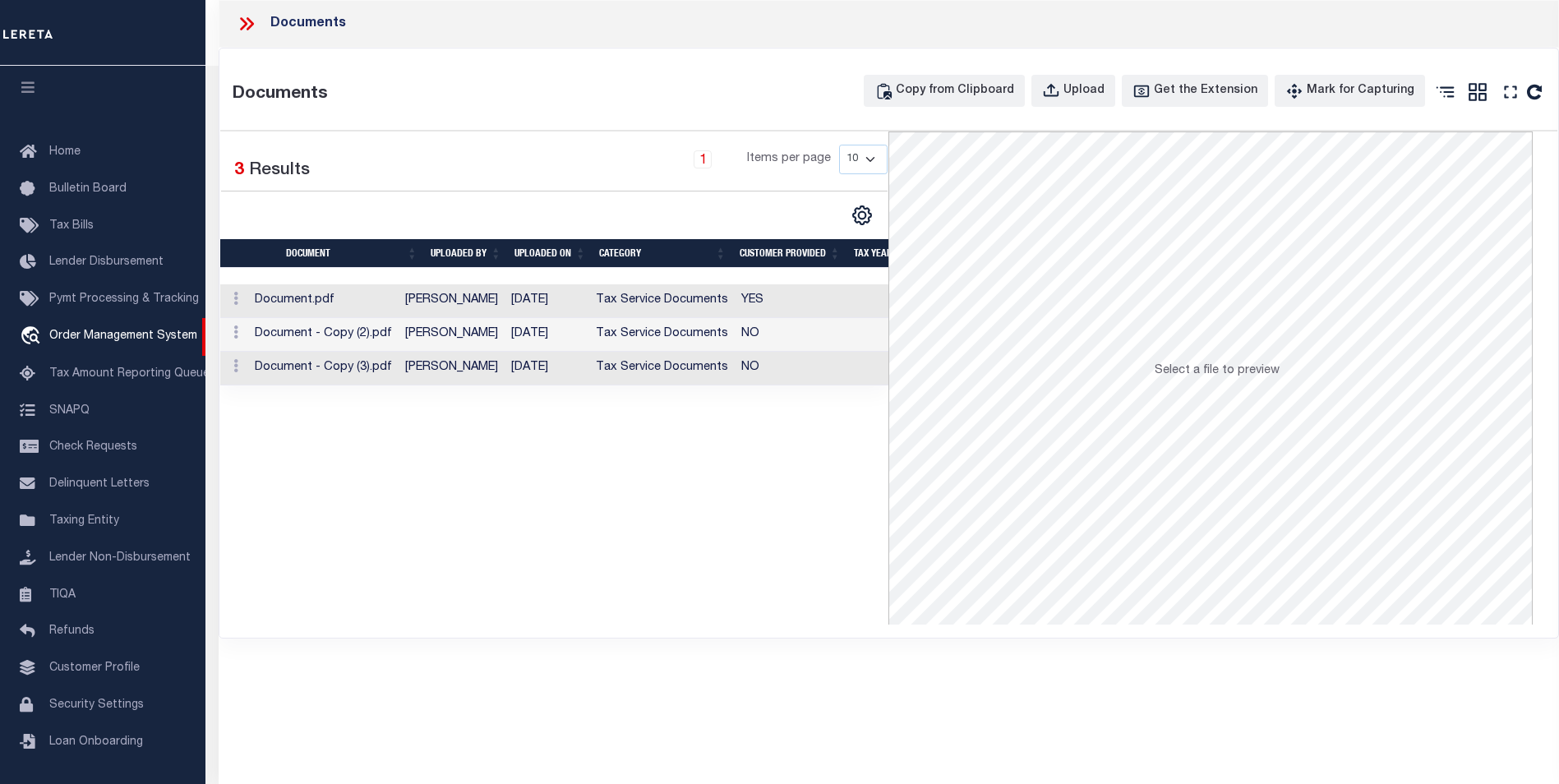
click at [252, 643] on div "Documents Documents Copy from Clipboard Upload Get the Extension Mark for Captu…" at bounding box center [888, 369] width 1341 height 738
click at [1102, 90] on div "Upload" at bounding box center [1083, 91] width 41 height 18
select select
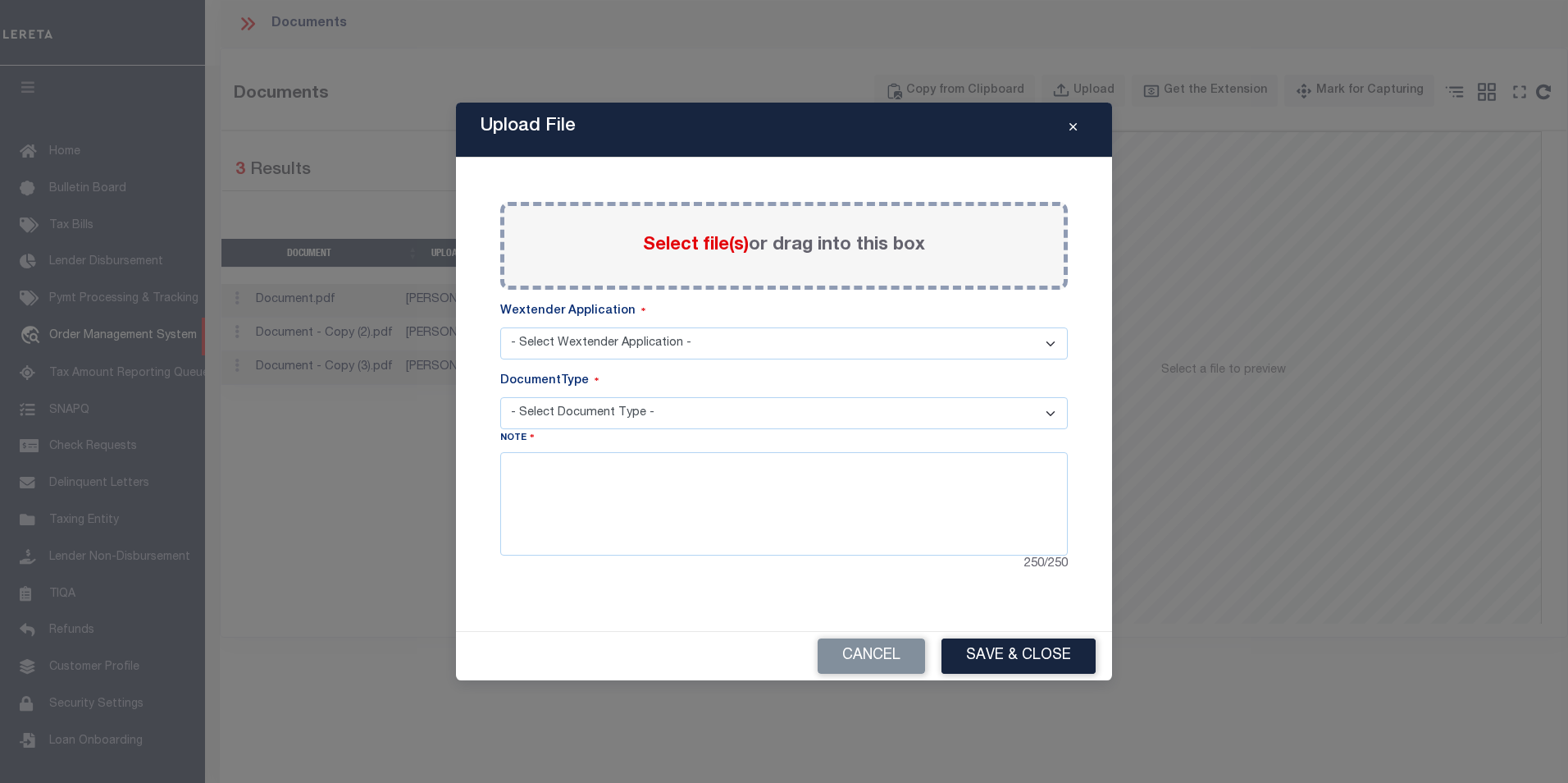
click at [622, 346] on select "- Select Wextender Application - Services Borrower Correspondence" at bounding box center [784, 344] width 567 height 32
select select "6"
click at [500, 328] on select "- Select Wextender Application - Services Borrower Correspondence" at bounding box center [784, 344] width 567 height 32
click at [599, 411] on select "- Select Document Type - Tax Service Documents" at bounding box center [784, 413] width 567 height 32
select select "TAX"
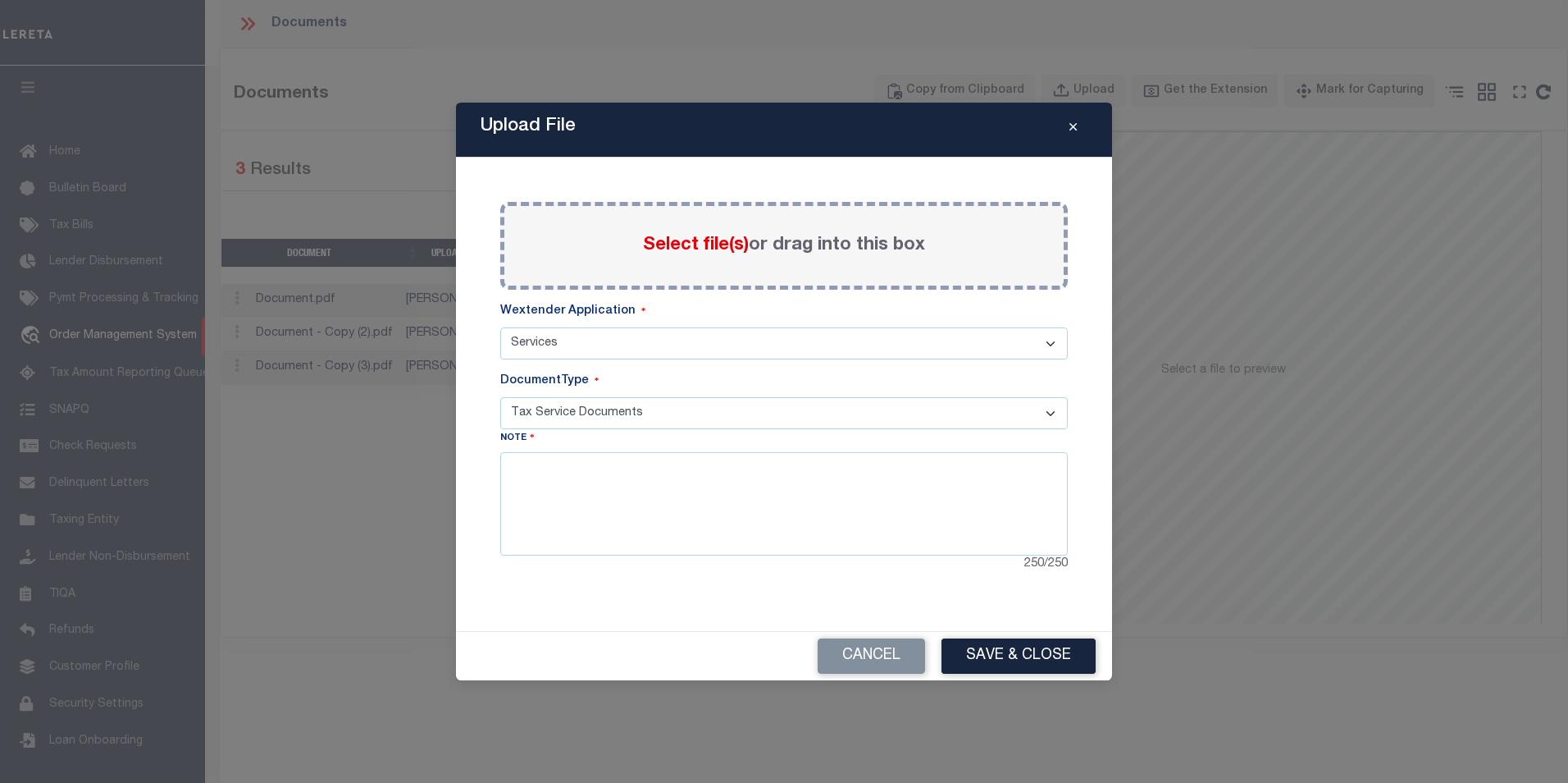
click at [500, 397] on select "- Select Document Type - Tax Service Documents" at bounding box center [784, 413] width 567 height 32
click at [671, 246] on span "Select file(s)" at bounding box center [695, 245] width 106 height 18
click at [0, 0] on input "Select file(s) or drag into this box" at bounding box center [0, 0] width 0 height 0
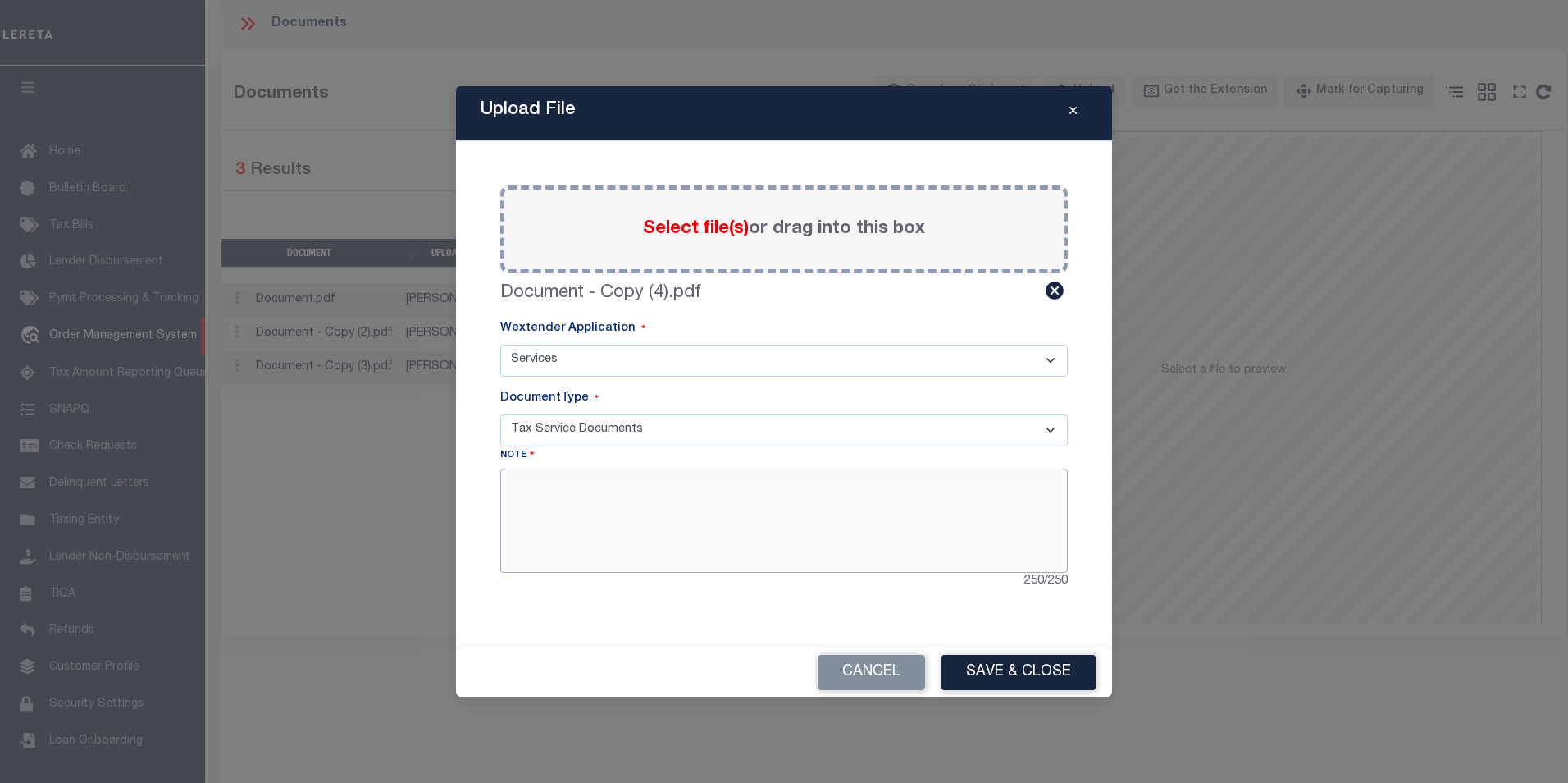
click at [728, 530] on textarea at bounding box center [784, 520] width 567 height 104
type textarea "test note"
click at [1055, 682] on button "Save & Close" at bounding box center [1019, 672] width 154 height 35
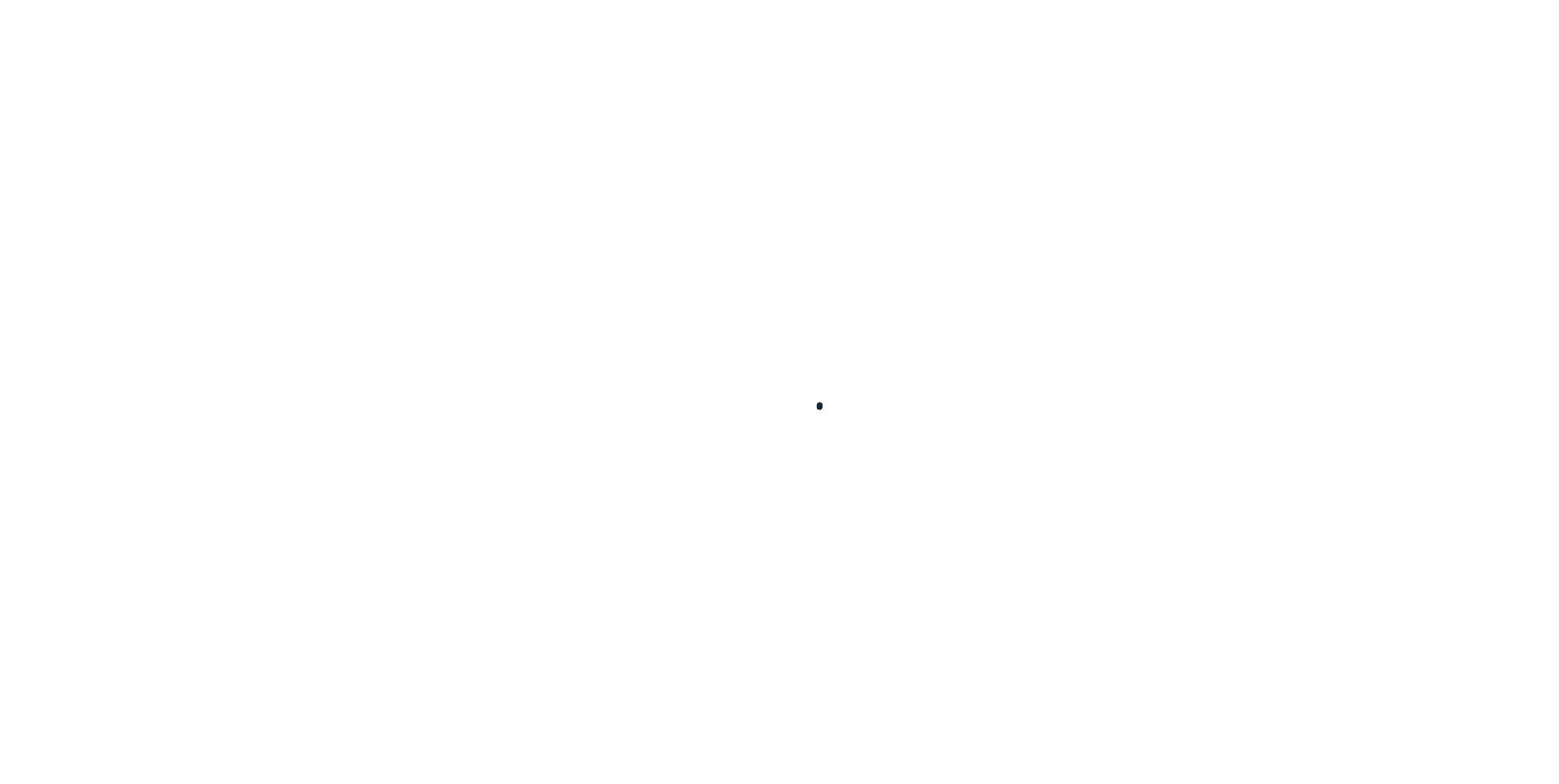
type input "1150000"
type input "[PERSON_NAME]"
select select
type input "[DATE]"
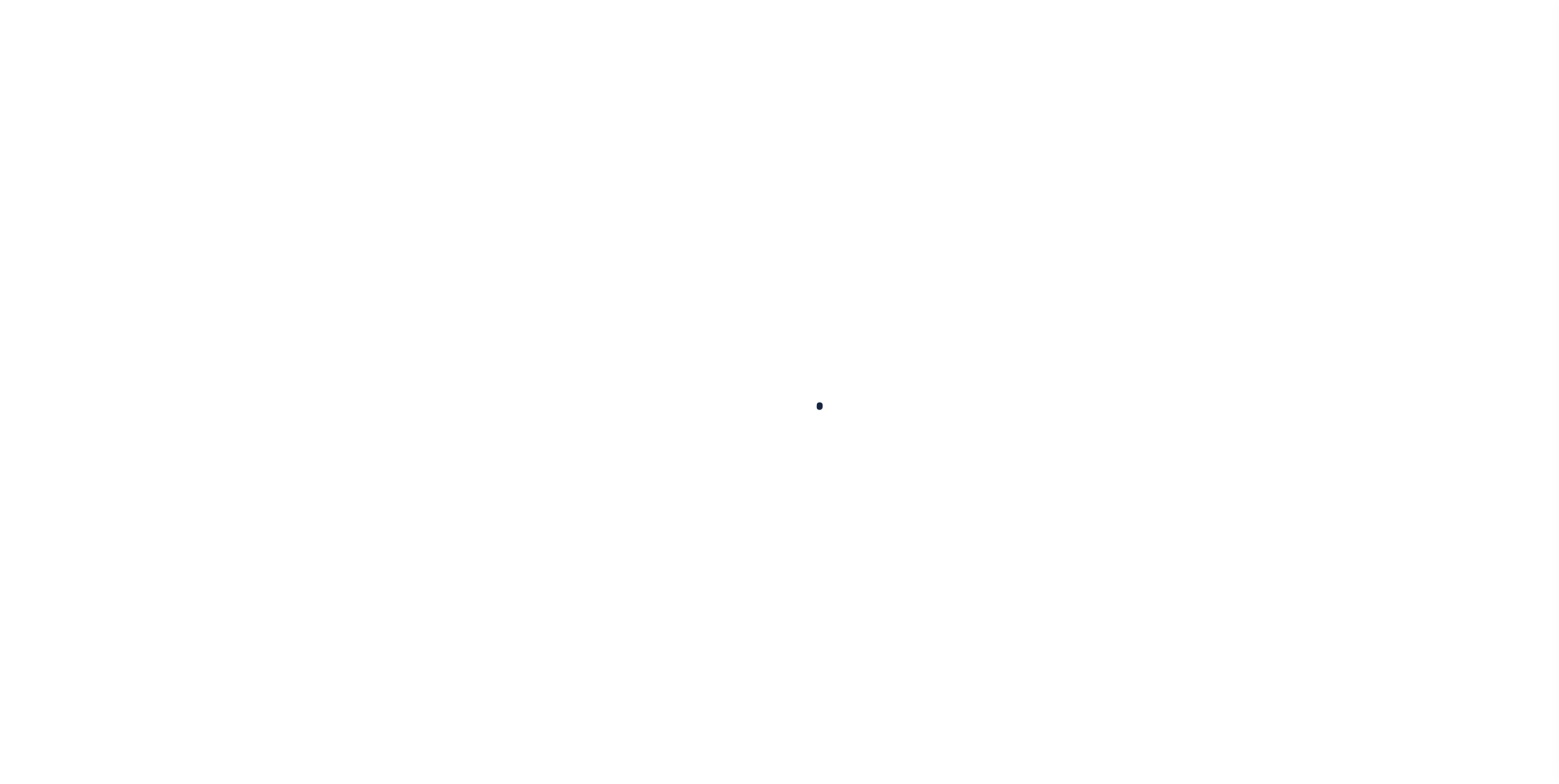
select select "10"
select select "NonEscrow"
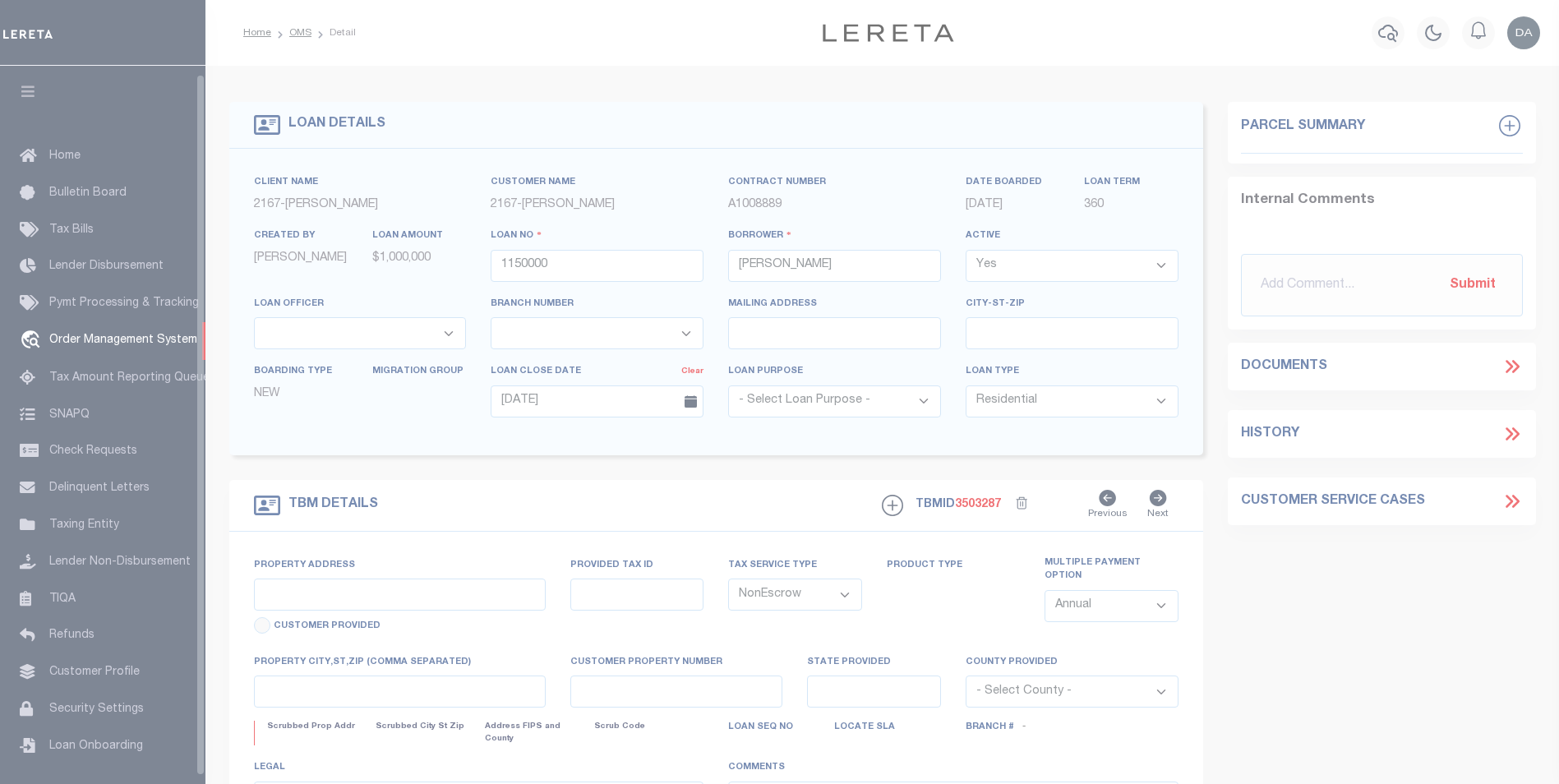
scroll to position [9, 0]
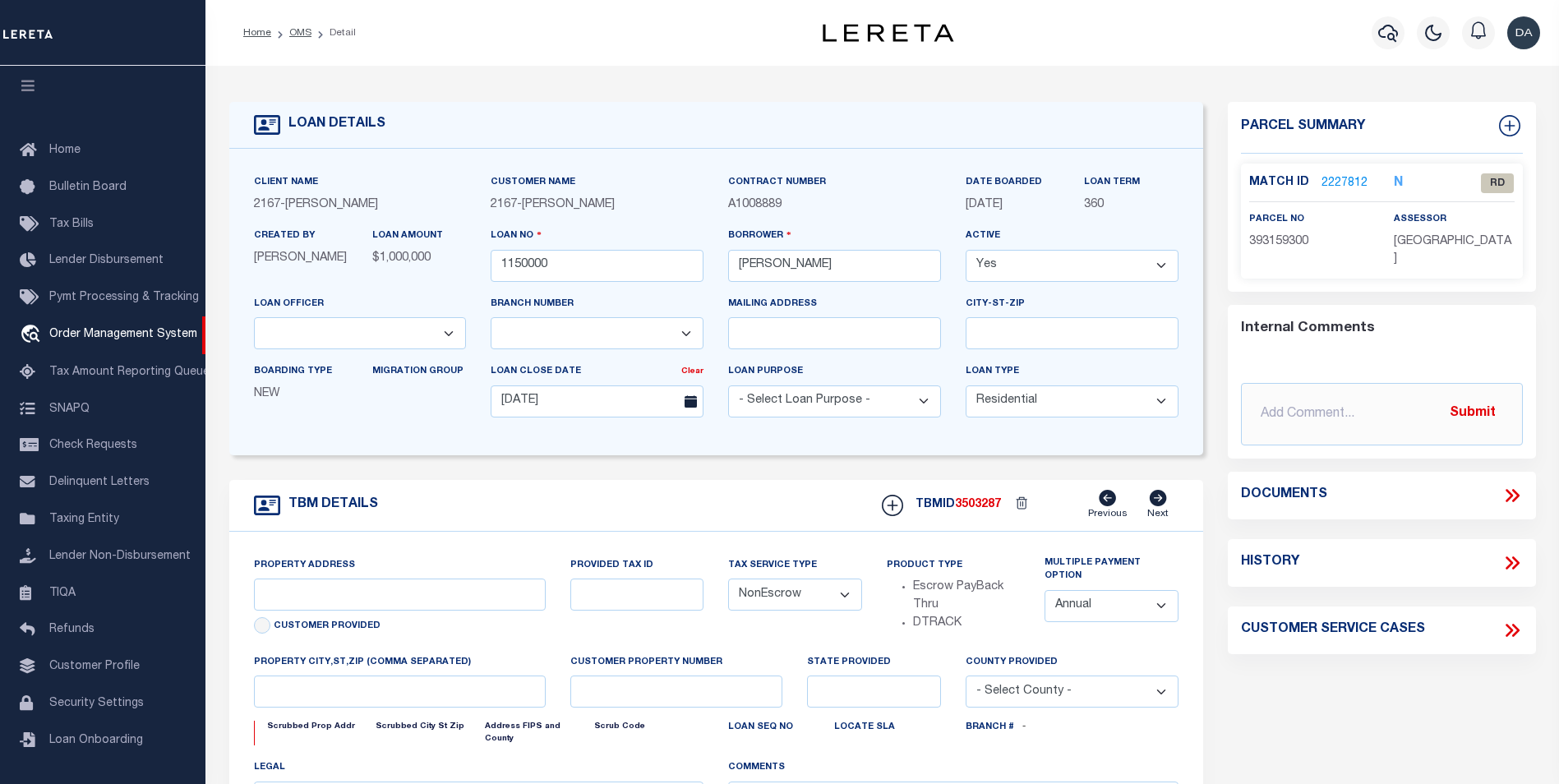
type input "[STREET_ADDRESS]"
select select
type input "[GEOGRAPHIC_DATA] [GEOGRAPHIC_DATA] 19148-4608"
type input "PA"
select select
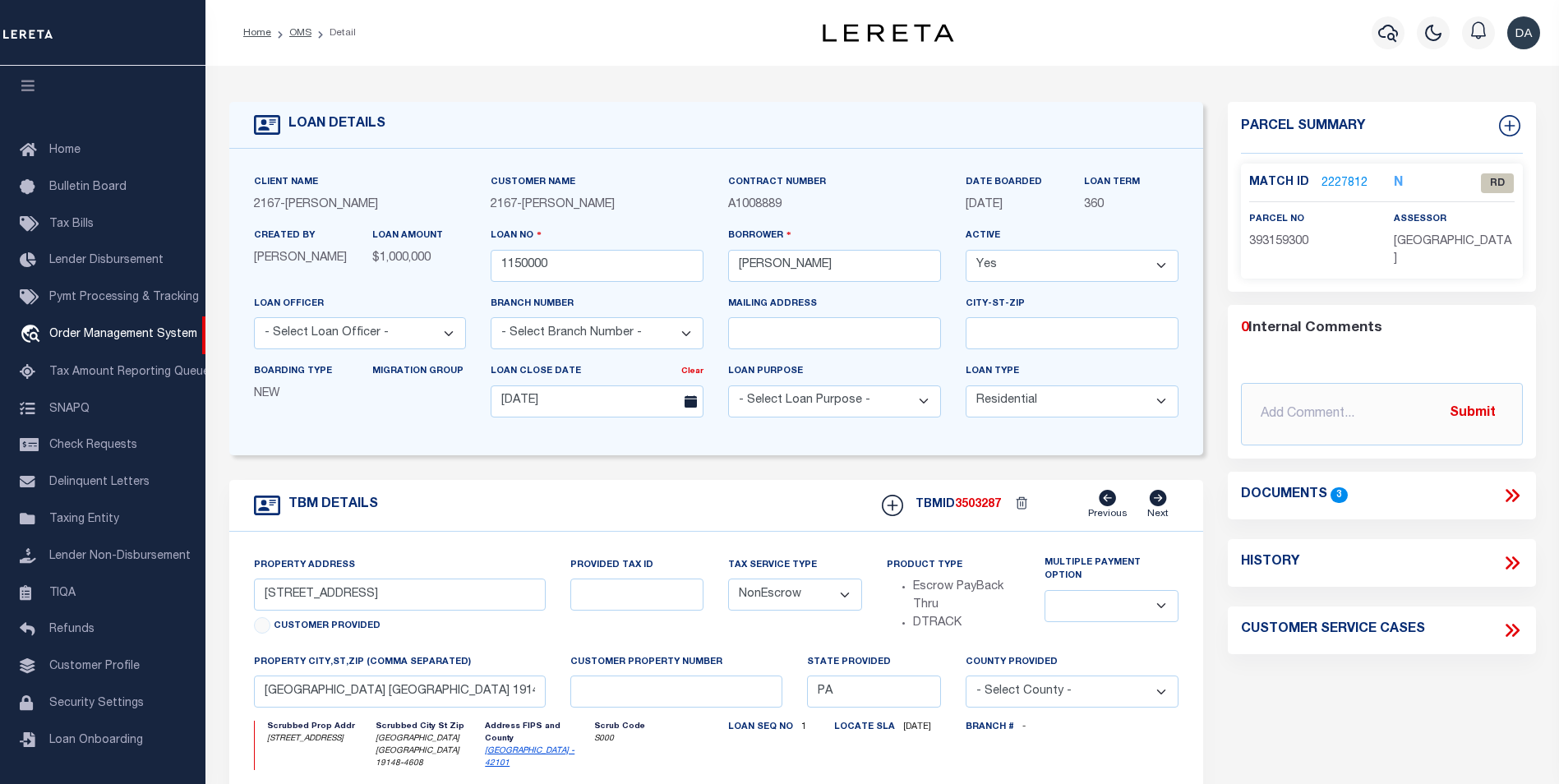
click at [503, 506] on div "TBM DETAILS TBMID 3503287 Previous Next" at bounding box center [716, 505] width 974 height 52
click at [1513, 488] on icon at bounding box center [1515, 495] width 8 height 13
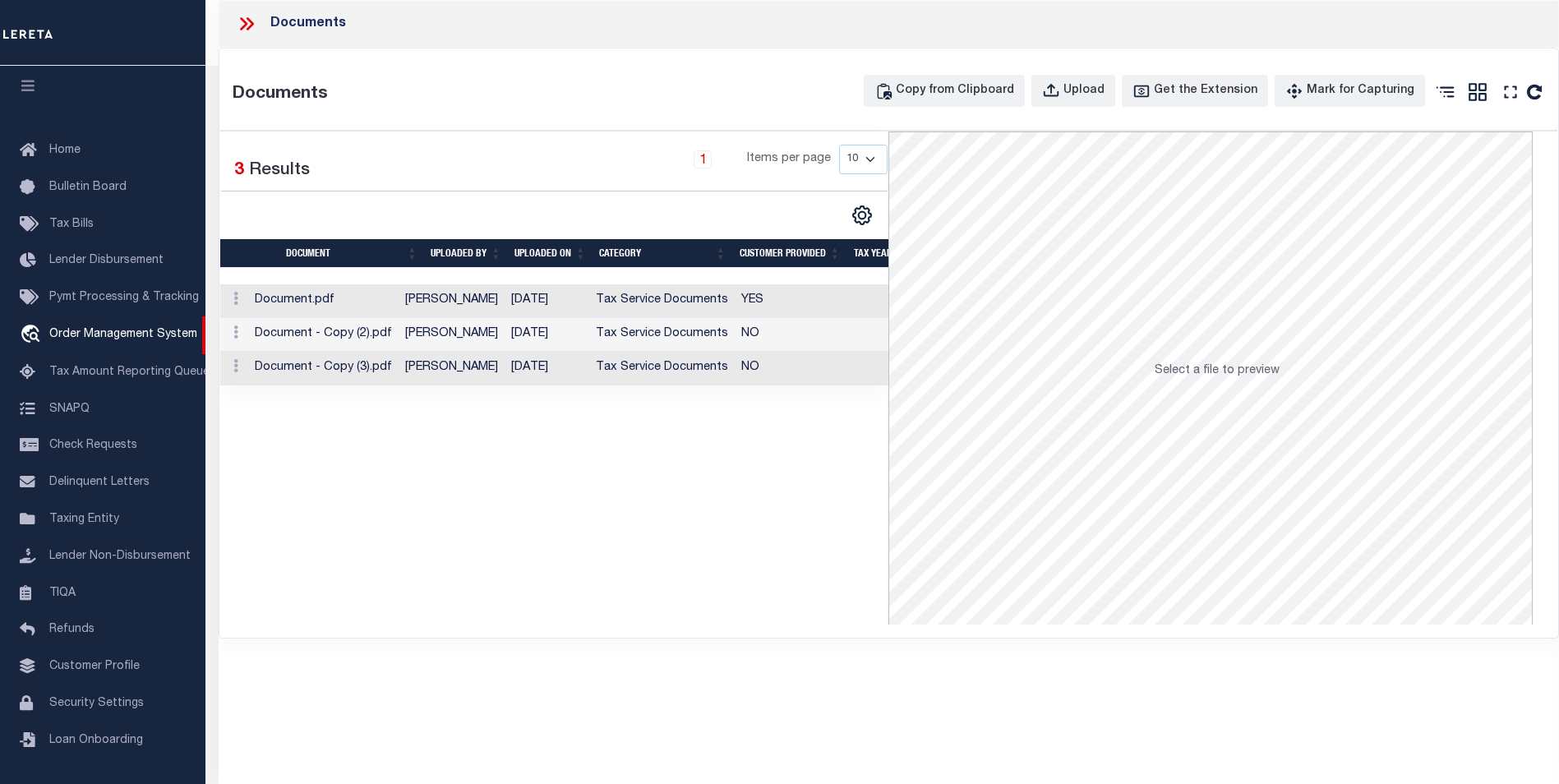
click at [239, 19] on icon at bounding box center [246, 24] width 21 height 21
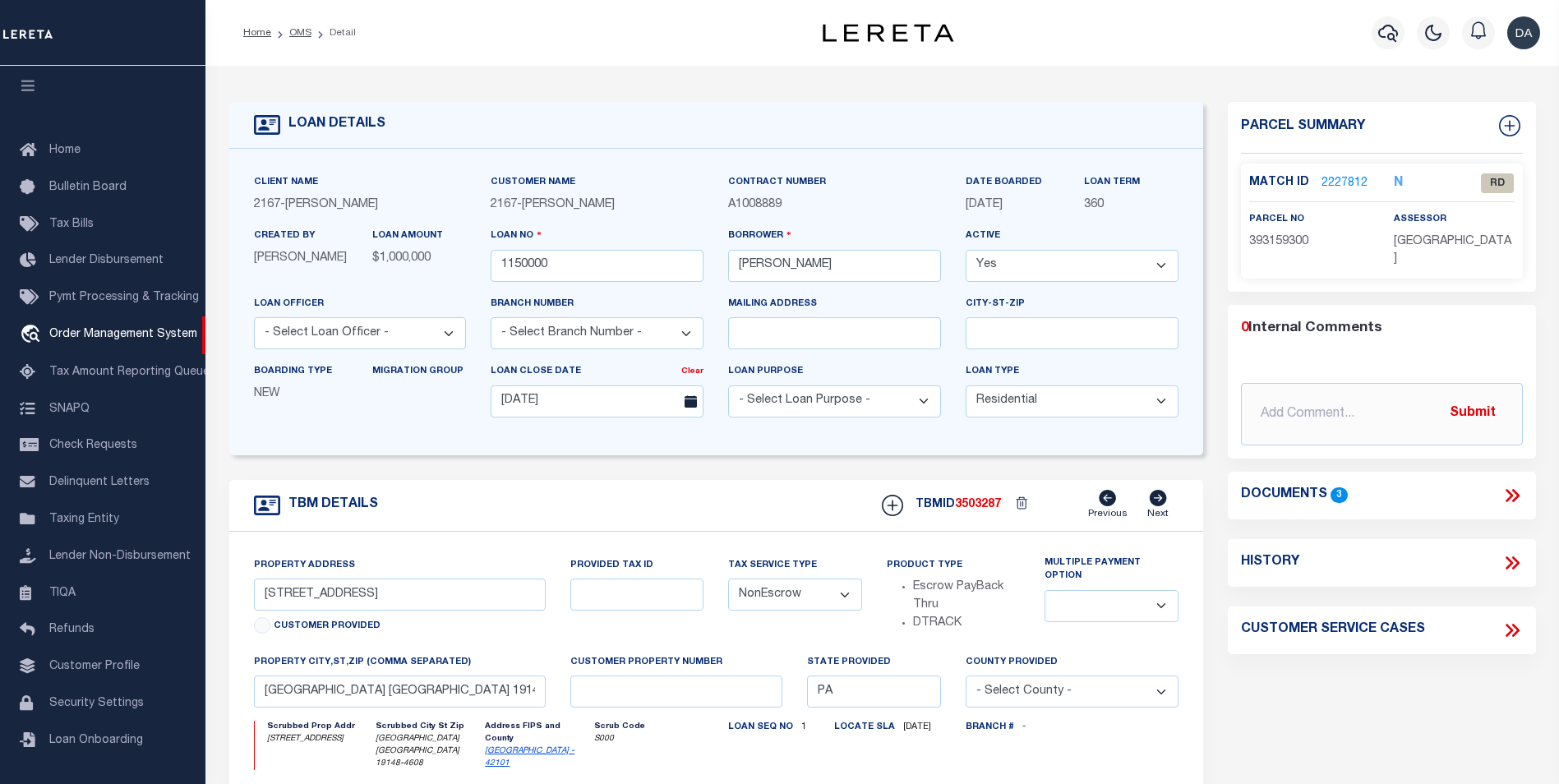
click at [745, 10] on div "Home OMS Detail Profile Sign out" at bounding box center [882, 32] width 1353 height 66
click at [1512, 487] on icon at bounding box center [1511, 495] width 21 height 21
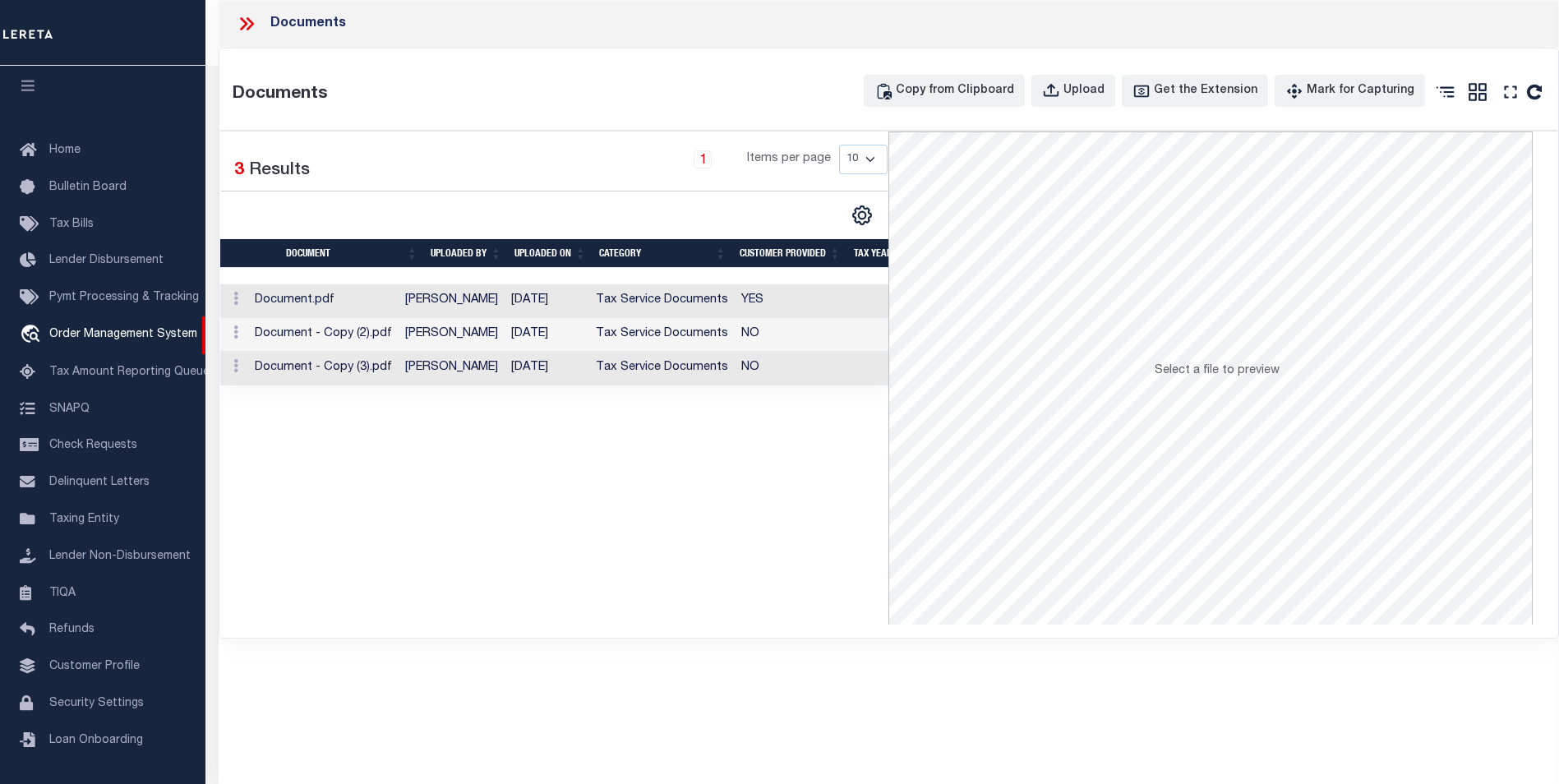
click at [248, 435] on div "Selected 3 Results 1 Items per page 10 25 50 100" at bounding box center [554, 378] width 669 height 493
click at [250, 23] on icon at bounding box center [246, 24] width 21 height 21
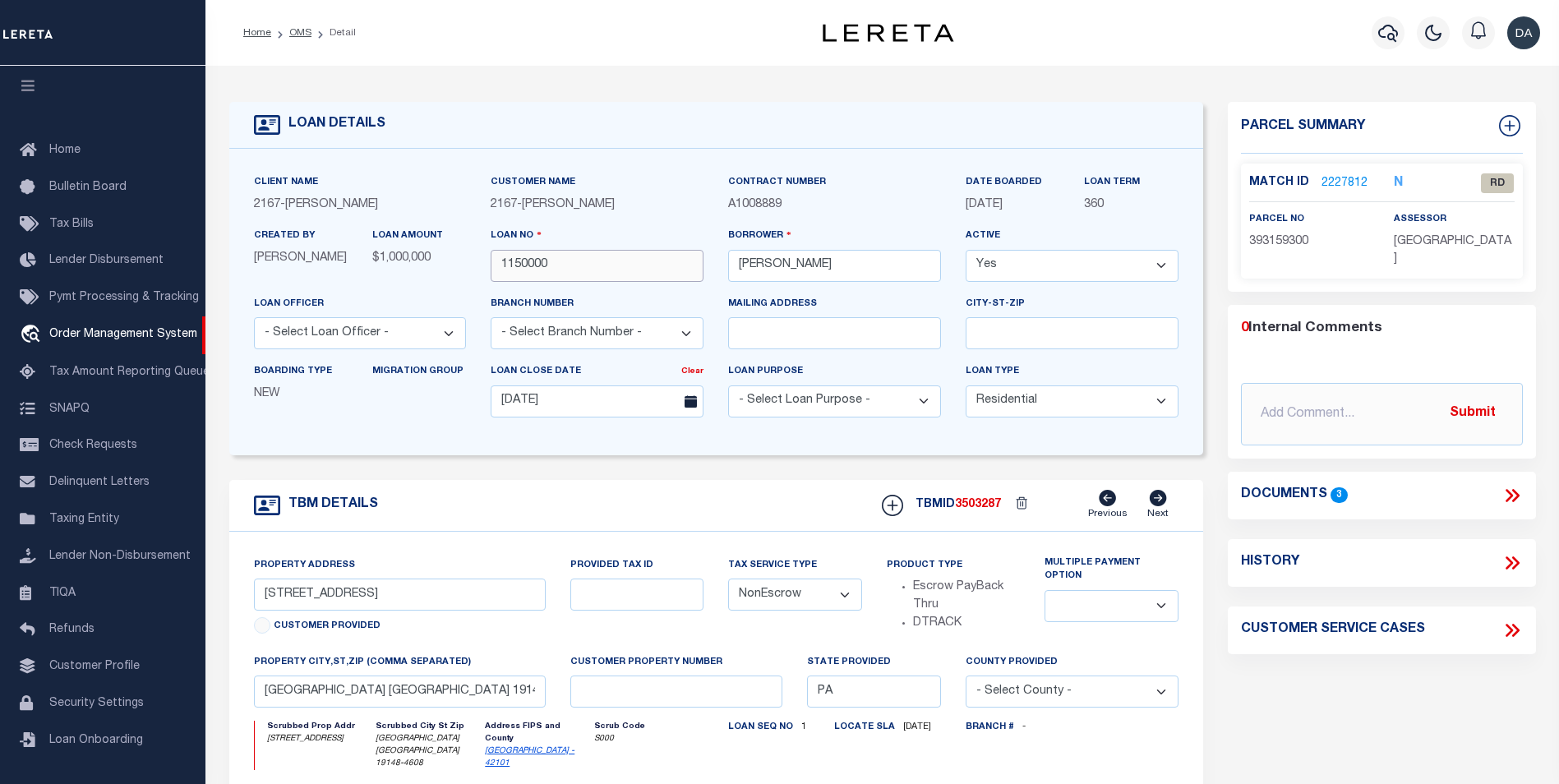
click at [527, 266] on input "1150000" at bounding box center [596, 266] width 213 height 32
click at [706, 479] on form "LOAN DETAILS Client Name 2167 - Matt Demo 2167" at bounding box center [716, 563] width 974 height 922
click at [1511, 490] on icon at bounding box center [1511, 495] width 21 height 21
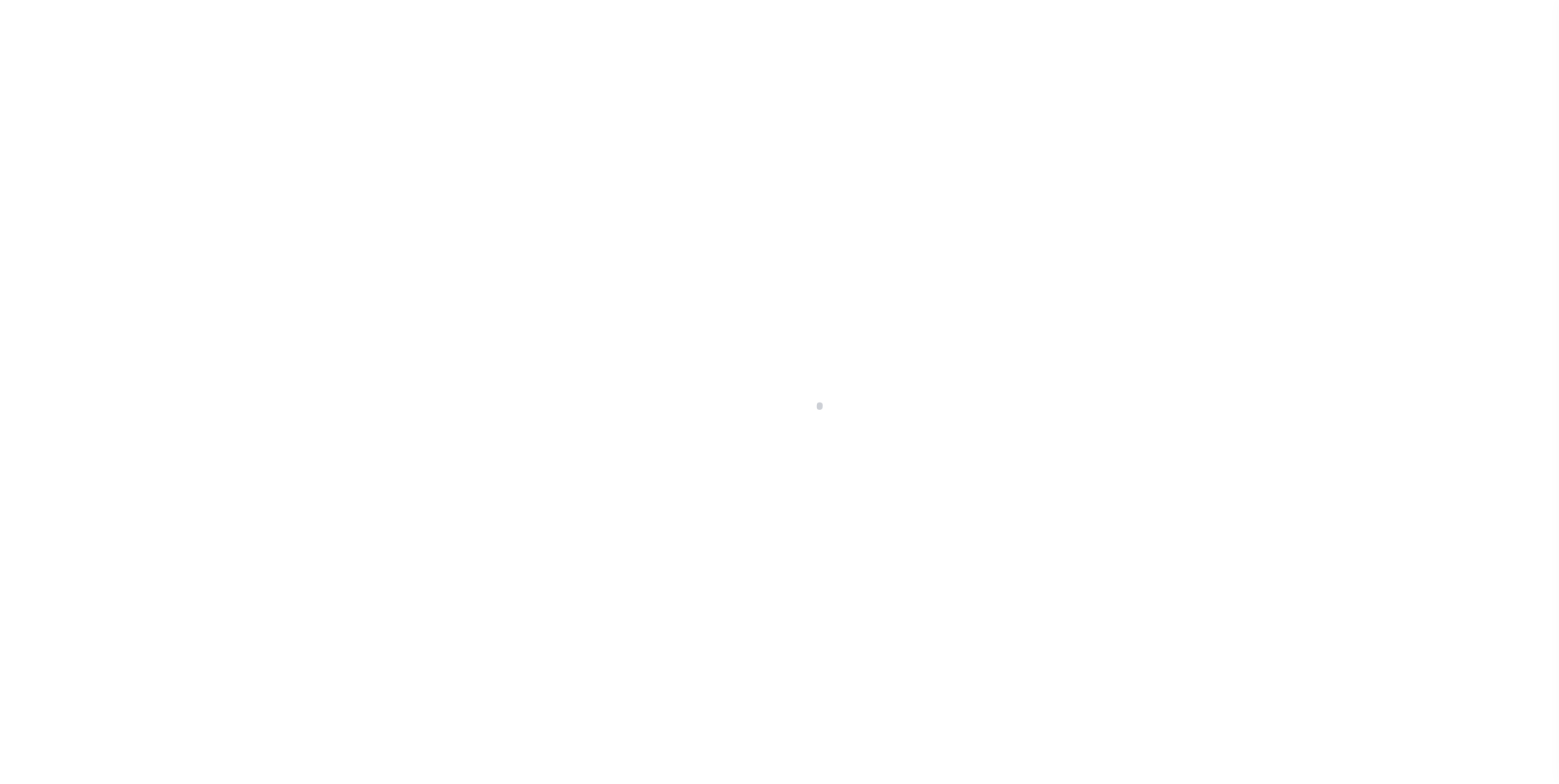
type input "1150000"
type input "[PERSON_NAME]"
select select
type input "[DATE]"
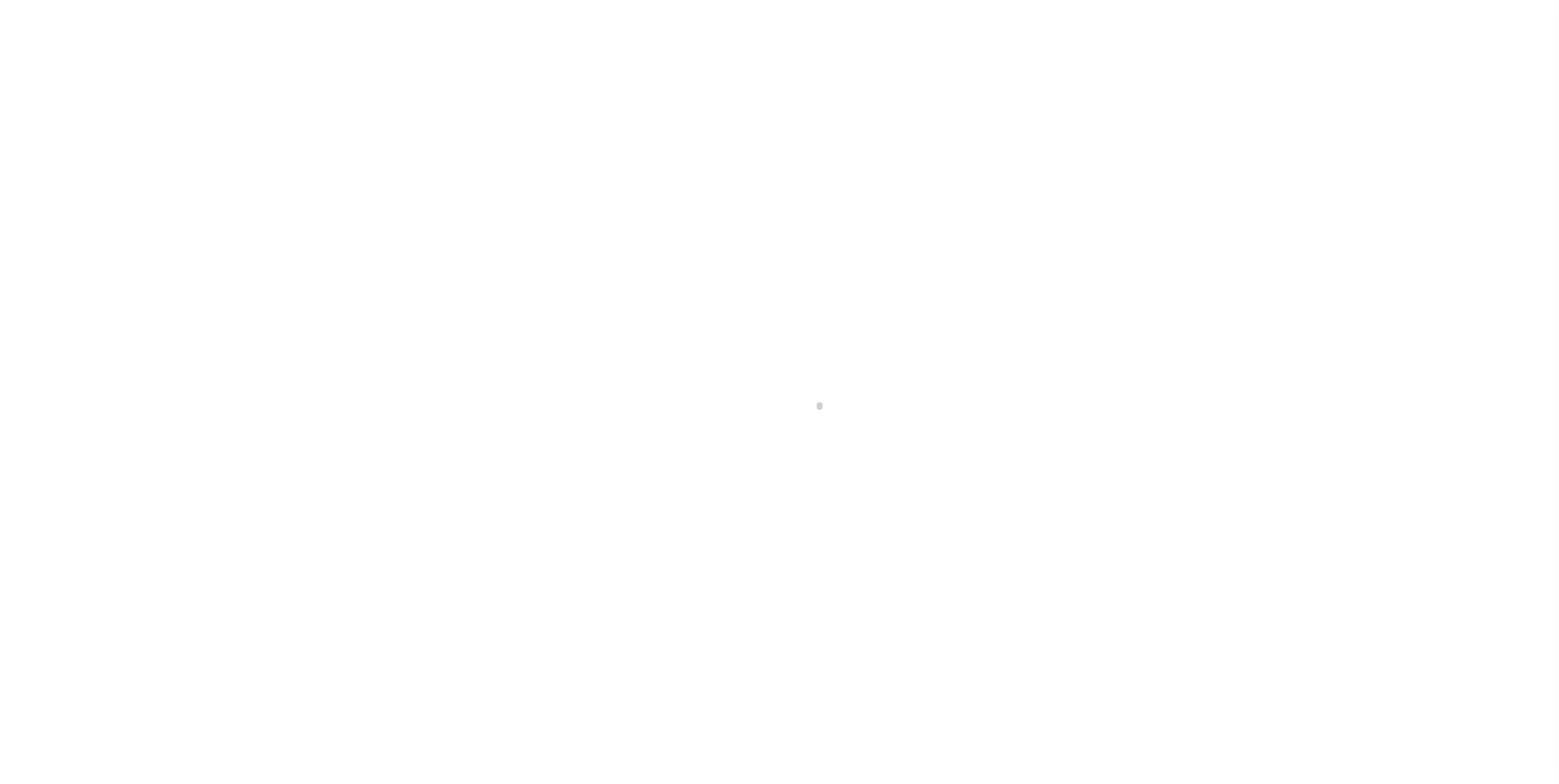
select select "10"
select select "NonEscrow"
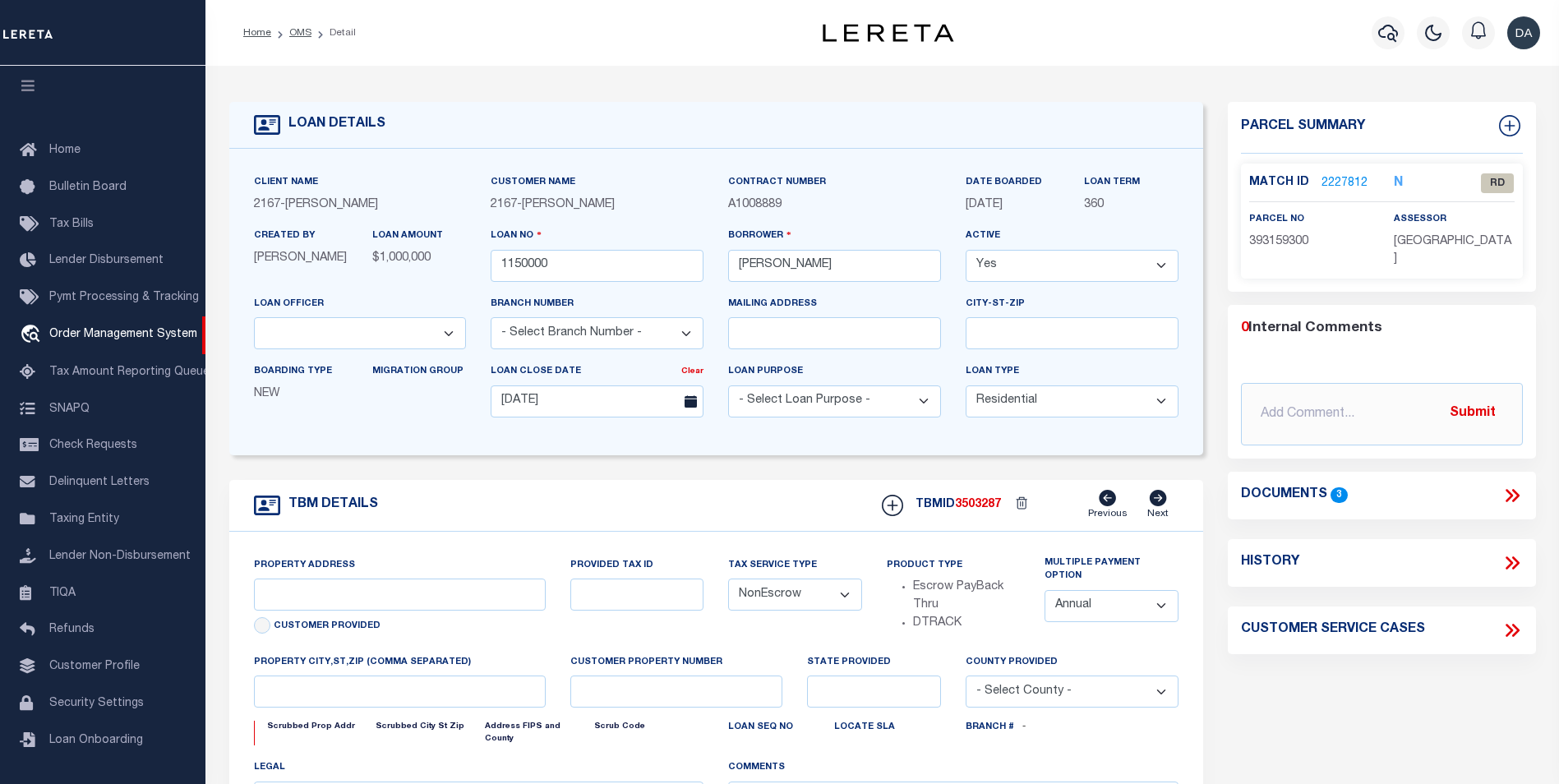
type input "[STREET_ADDRESS]"
select select
type input "[GEOGRAPHIC_DATA] [GEOGRAPHIC_DATA] 19148-4608"
type input "PA"
select select
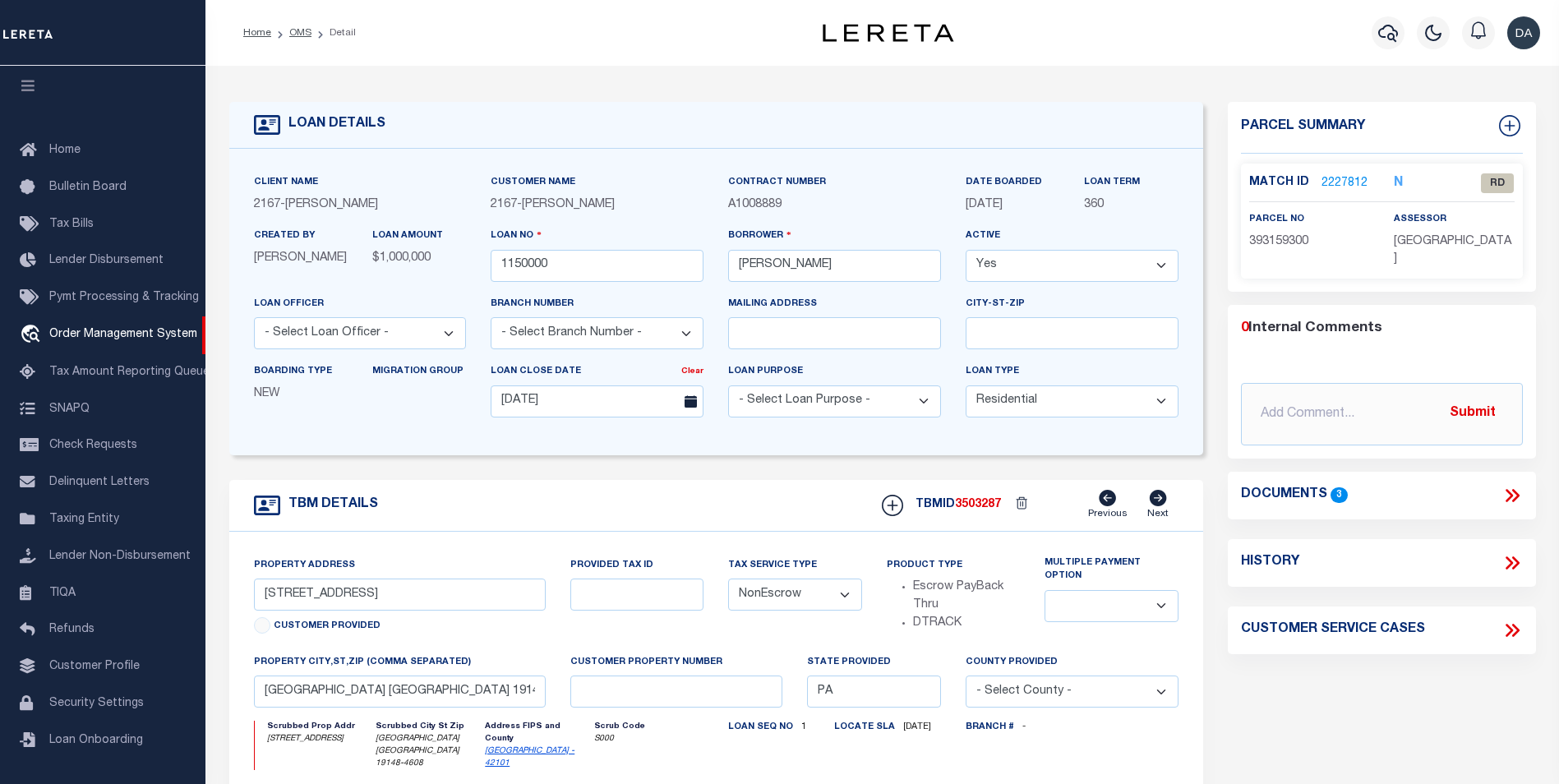
click at [1514, 494] on icon at bounding box center [1511, 495] width 21 height 21
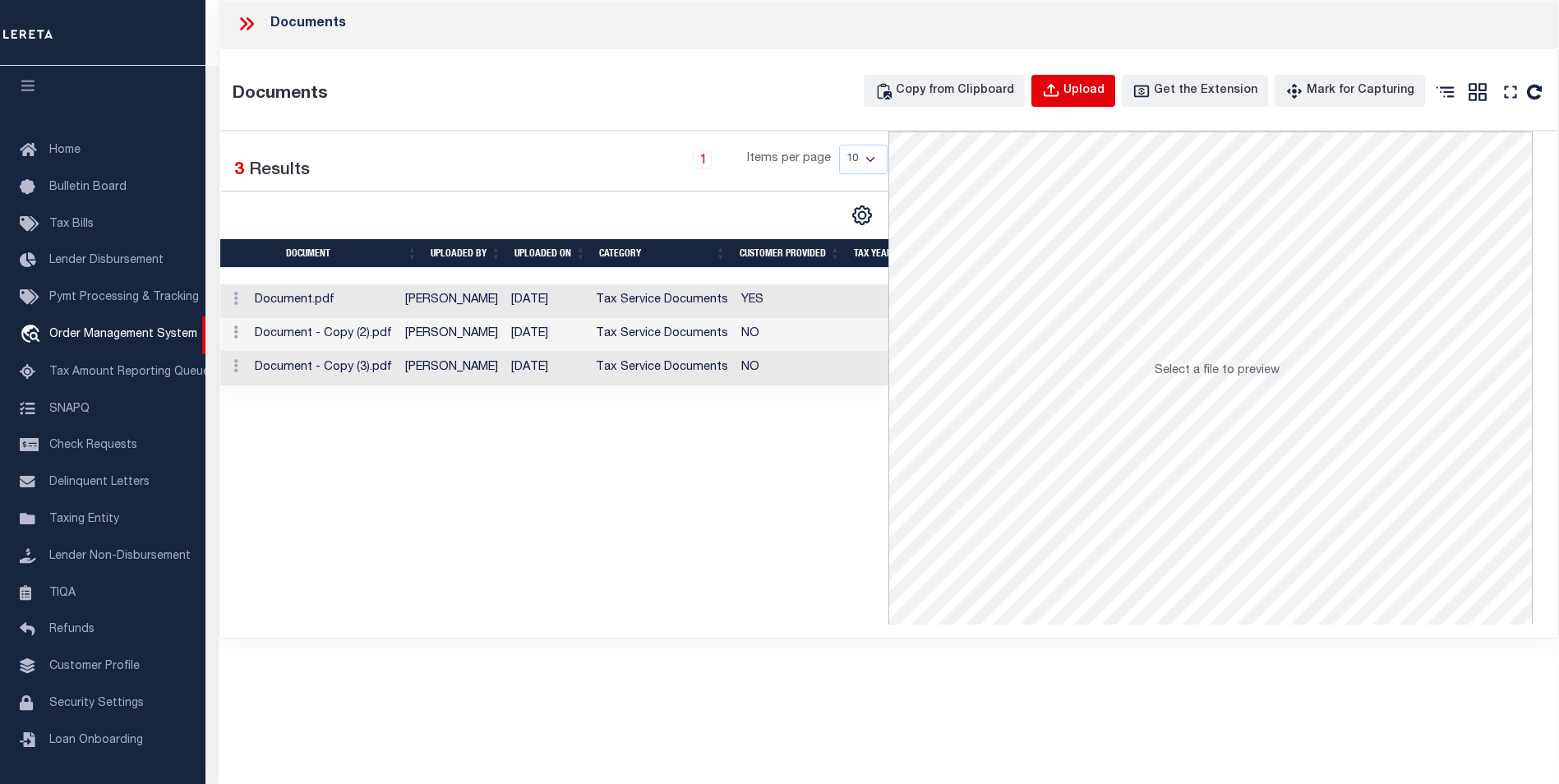
click at [1088, 87] on div "Upload" at bounding box center [1083, 91] width 41 height 18
select select
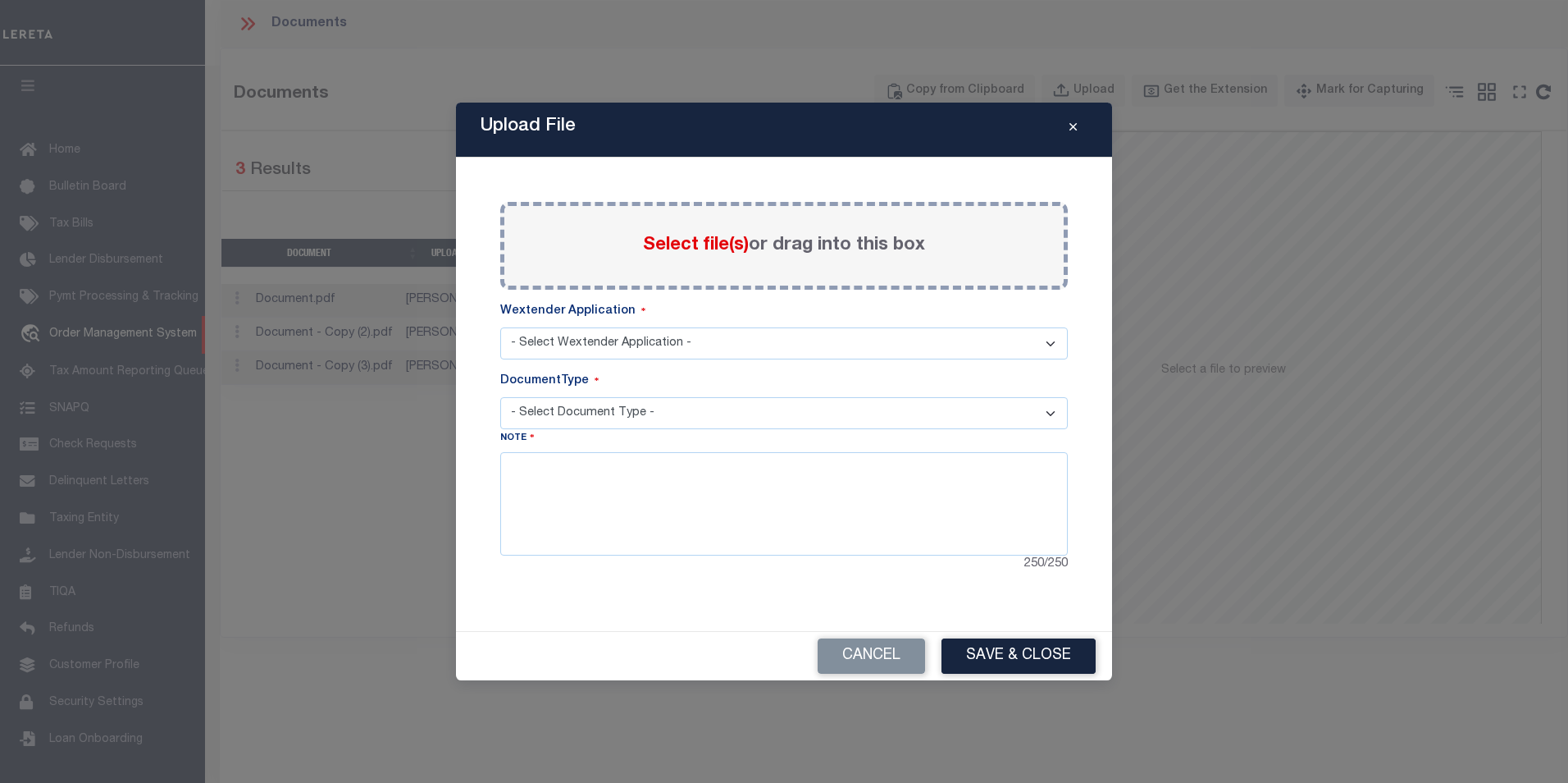
click at [685, 251] on span "Select file(s)" at bounding box center [695, 245] width 106 height 18
click at [0, 0] on input "Select file(s) or drag into this box" at bounding box center [0, 0] width 0 height 0
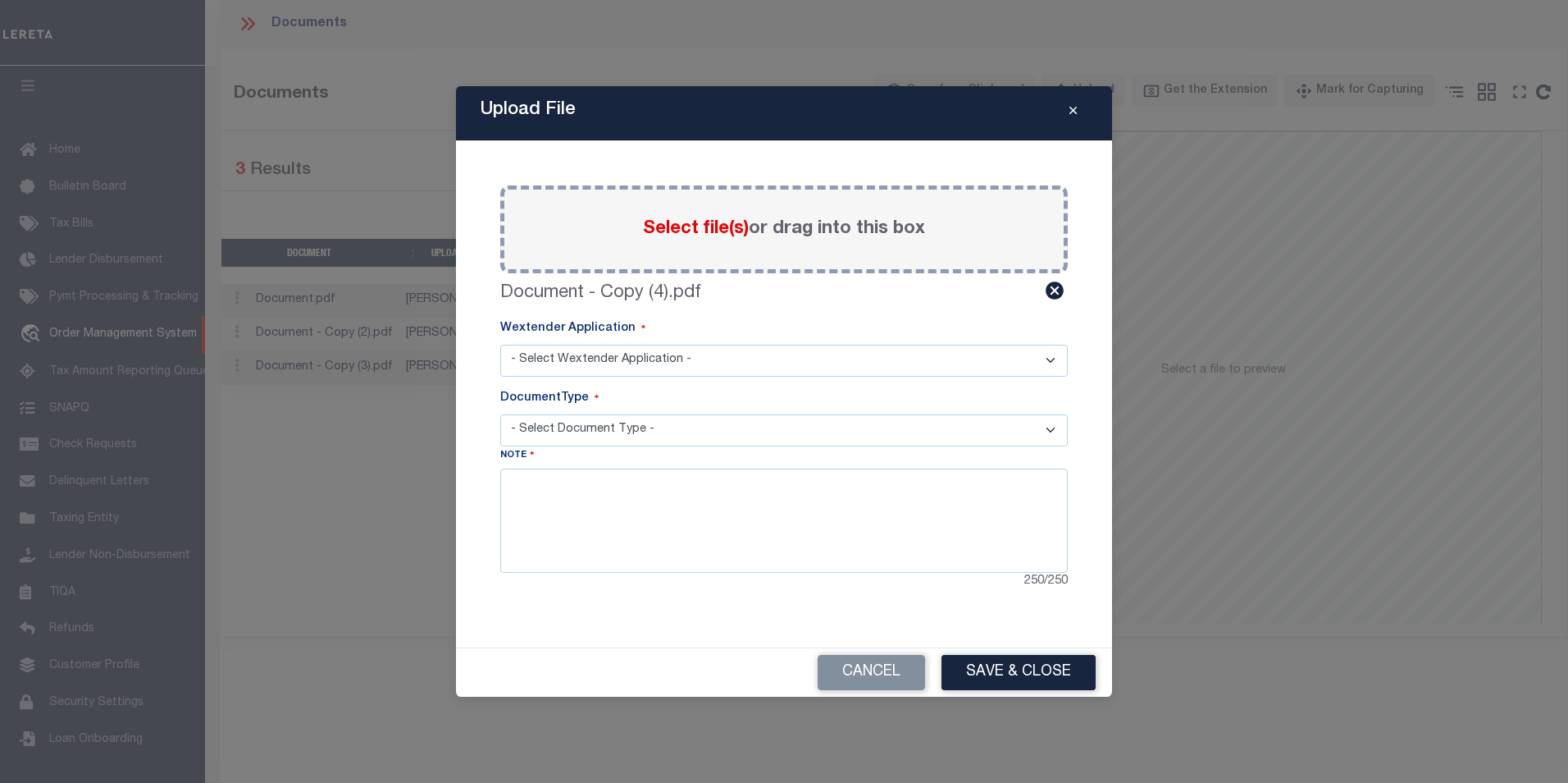
click at [635, 357] on select "- Select Wextender Application - Services Borrower Correspondence" at bounding box center [784, 361] width 567 height 32
select select "6"
click at [500, 345] on select "- Select Wextender Application - Services Borrower Correspondence" at bounding box center [784, 361] width 567 height 32
click at [557, 429] on select "- Select Document Type - Tax Service Documents" at bounding box center [784, 431] width 567 height 32
select select "TAX"
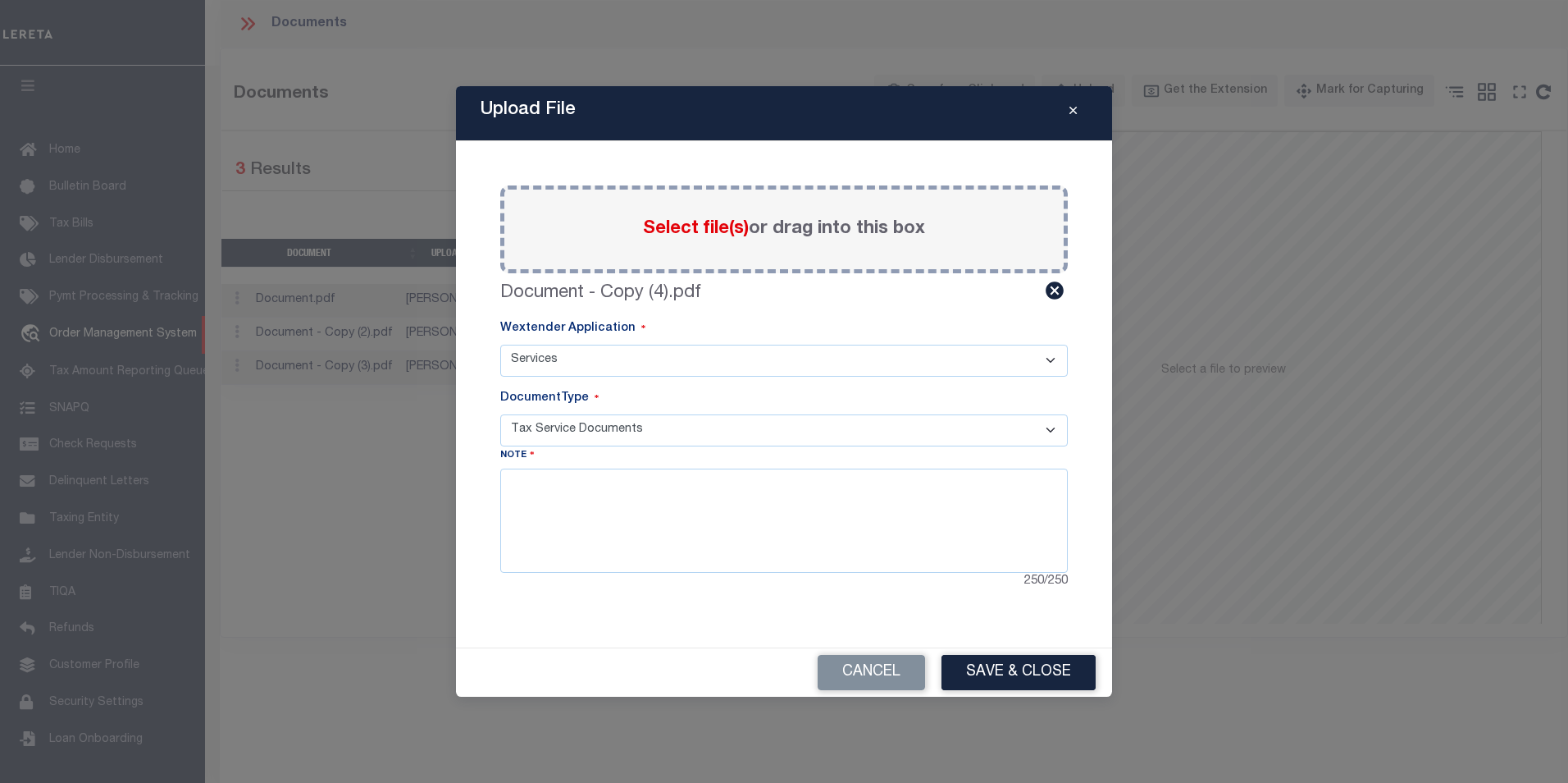
click at [500, 414] on select "- Select Document Type - Tax Service Documents" at bounding box center [784, 431] width 567 height 32
click at [561, 523] on textarea at bounding box center [784, 520] width 567 height 104
type textarea "test note"
click at [1024, 693] on div "Cancel Save & Close" at bounding box center [784, 672] width 656 height 49
click at [1032, 673] on button "Save & Close" at bounding box center [1019, 672] width 154 height 35
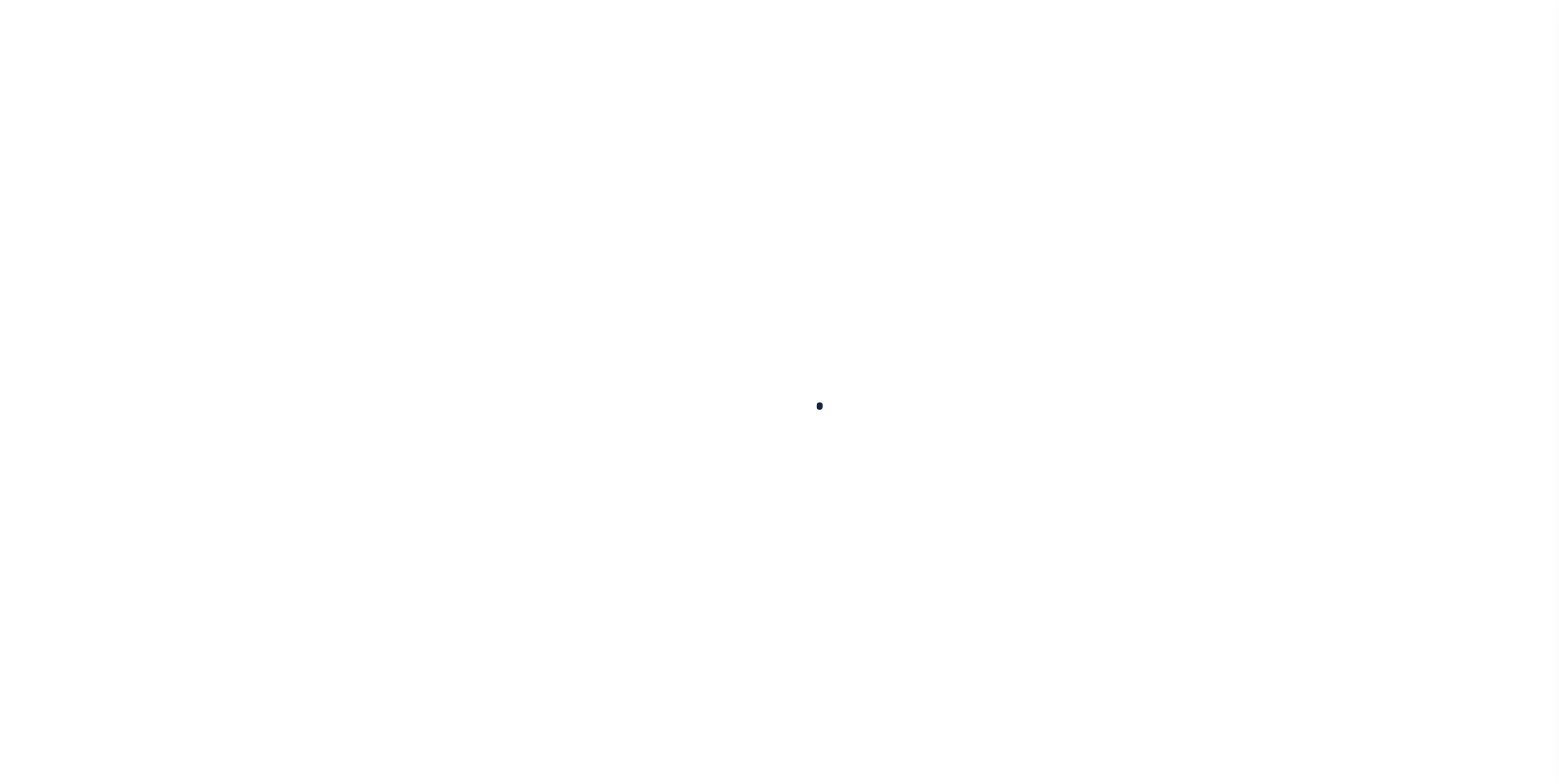
type input "1150000"
type input "[PERSON_NAME]"
select select
type input "[DATE]"
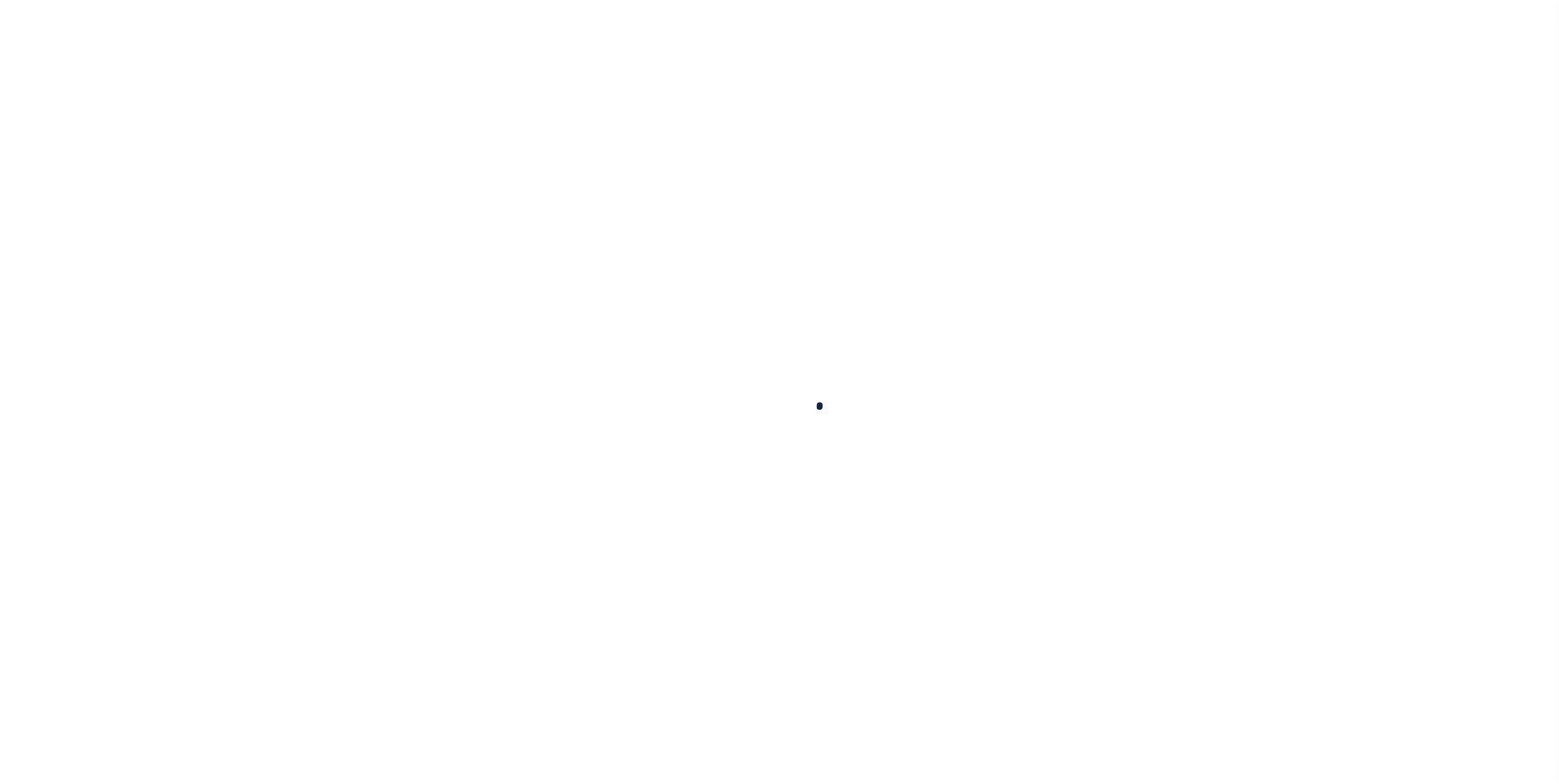
select select "10"
select select "NonEscrow"
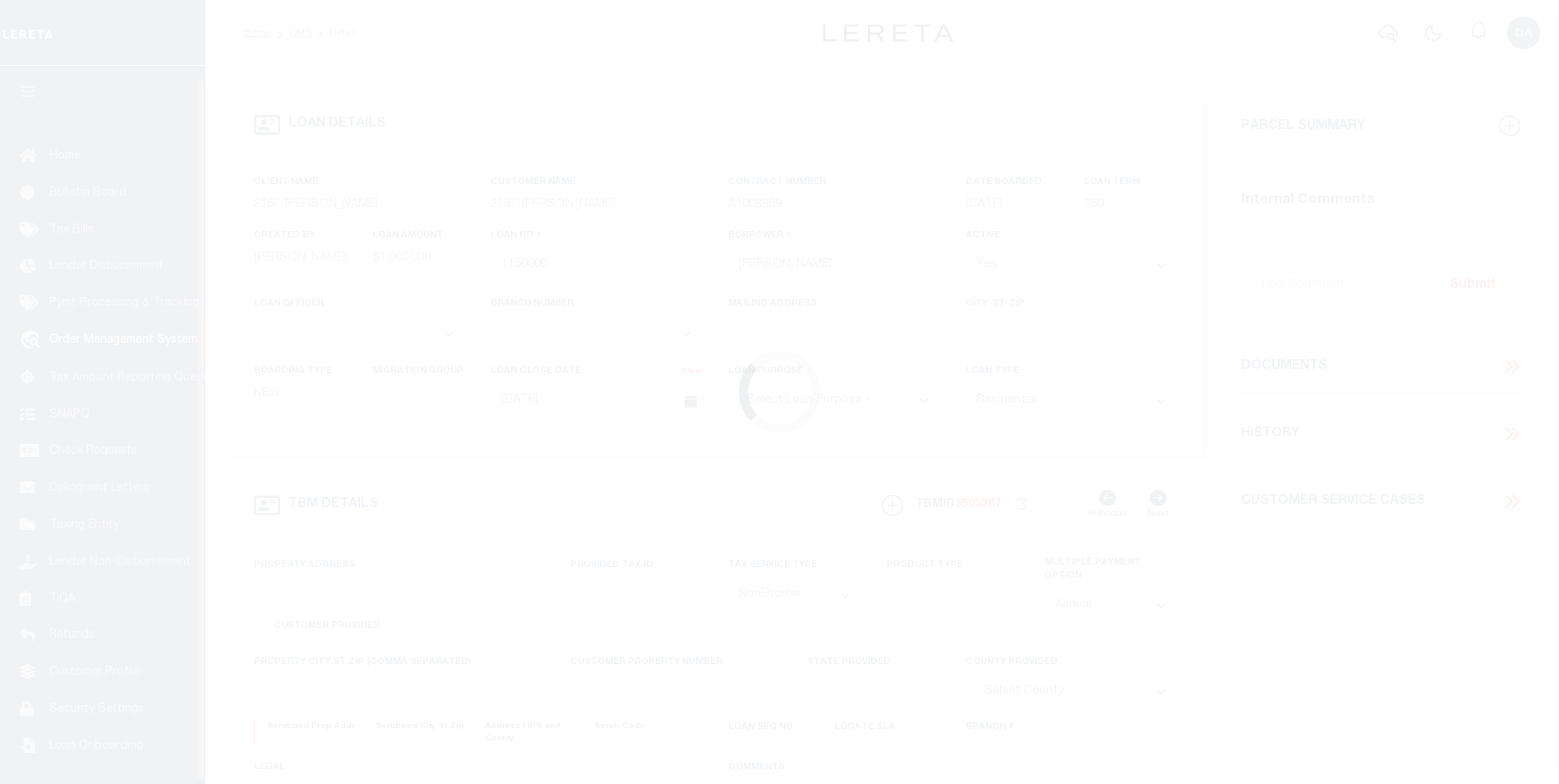
scroll to position [12, 0]
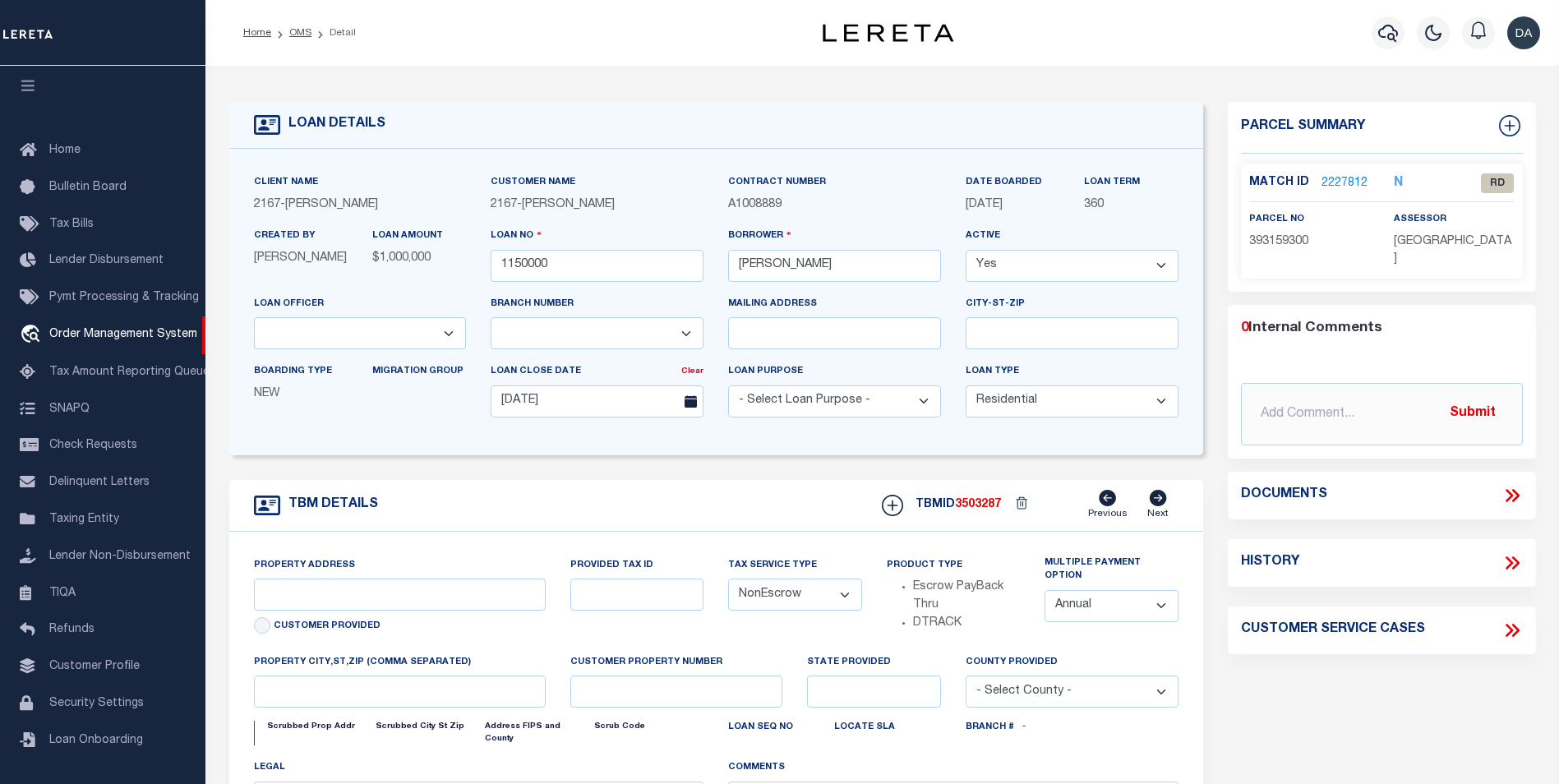
type input "[STREET_ADDRESS]"
select select
type input "[GEOGRAPHIC_DATA] [GEOGRAPHIC_DATA] 19148-4608"
type input "PA"
select select
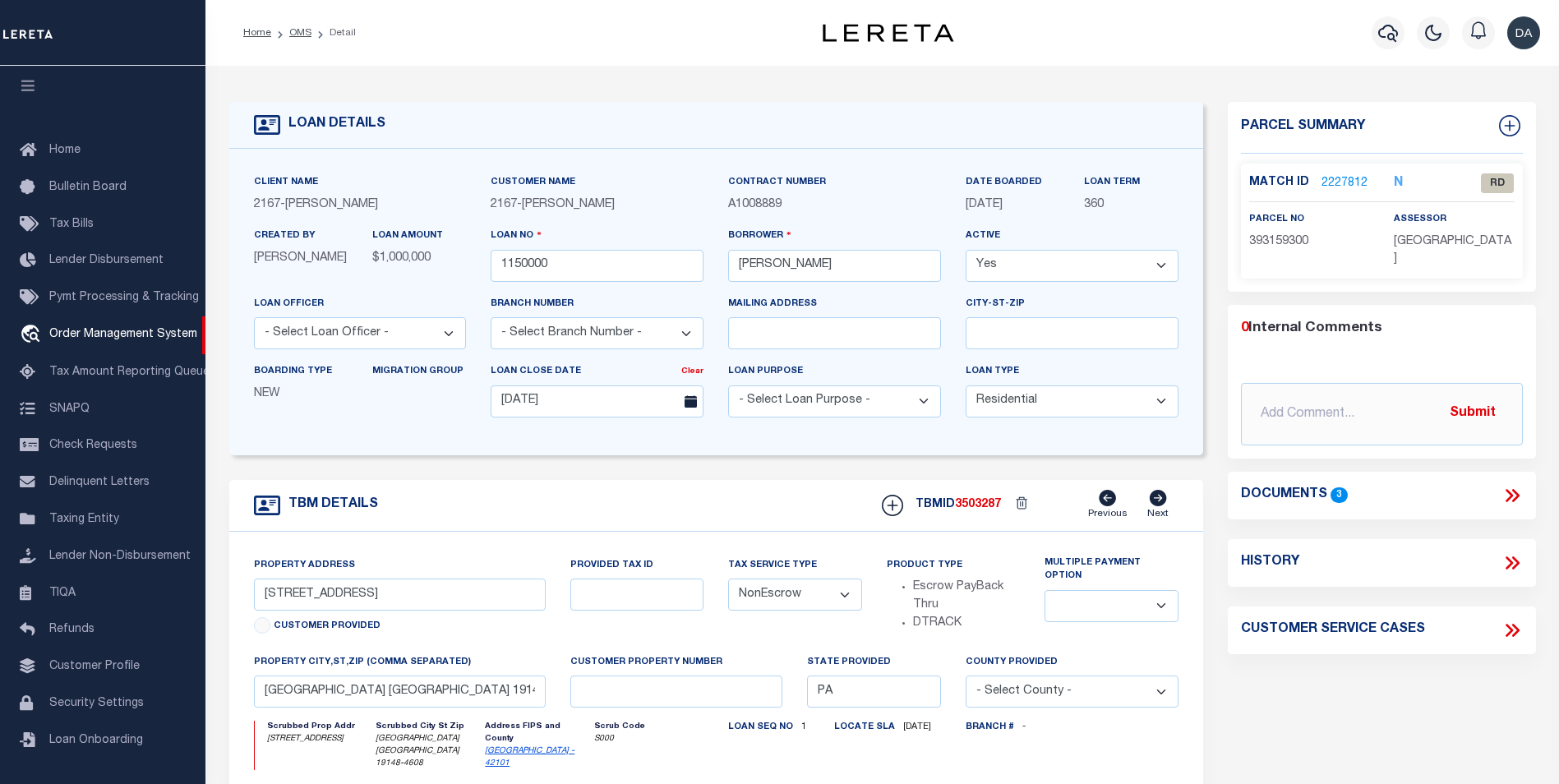
click at [1492, 725] on div "Parcel Summary Match ID 2227812 N parcel no 393159300 assessor 0" at bounding box center [1382, 563] width 333 height 922
click at [1513, 495] on icon at bounding box center [1511, 495] width 21 height 21
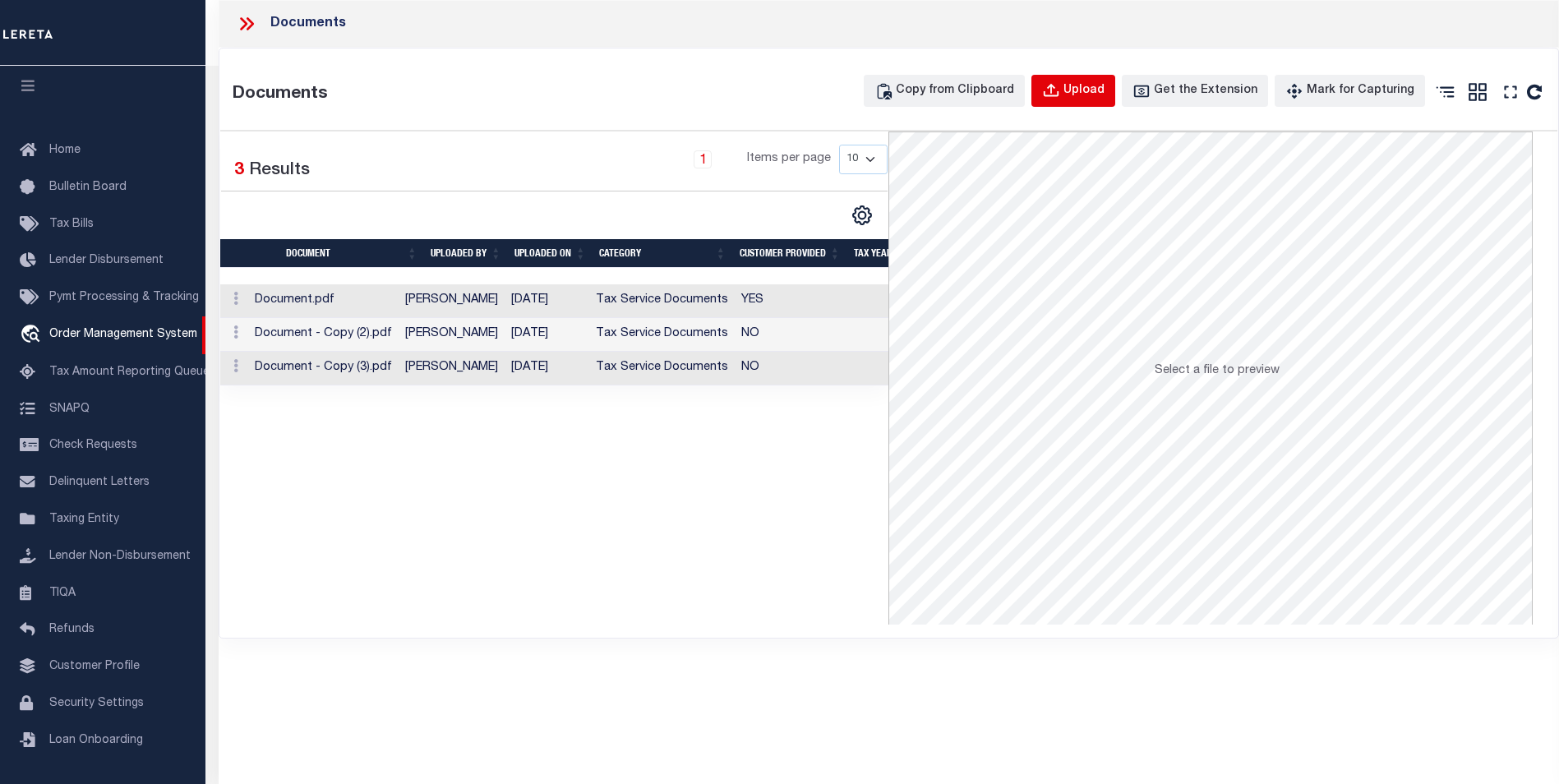
click at [1098, 93] on div "Upload" at bounding box center [1083, 91] width 41 height 18
select select
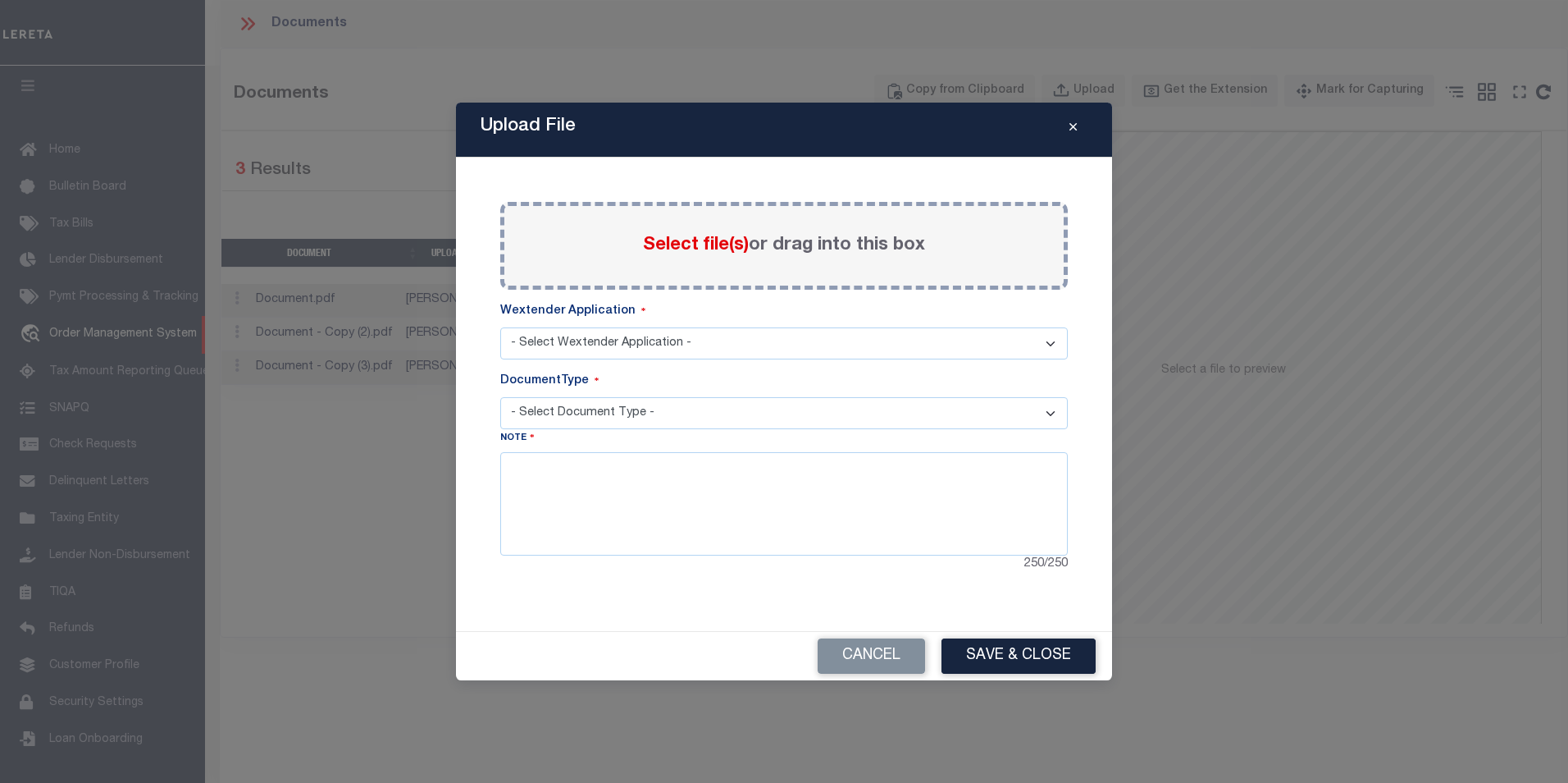
click at [766, 343] on select "- Select Wextender Application - Services Borrower Correspondence" at bounding box center [784, 344] width 567 height 32
select select "6"
click at [500, 328] on select "- Select Wextender Application - Services Borrower Correspondence" at bounding box center [784, 344] width 567 height 32
click at [534, 416] on select "- Select Document Type - Tax Service Documents" at bounding box center [784, 413] width 567 height 32
select select "TAX"
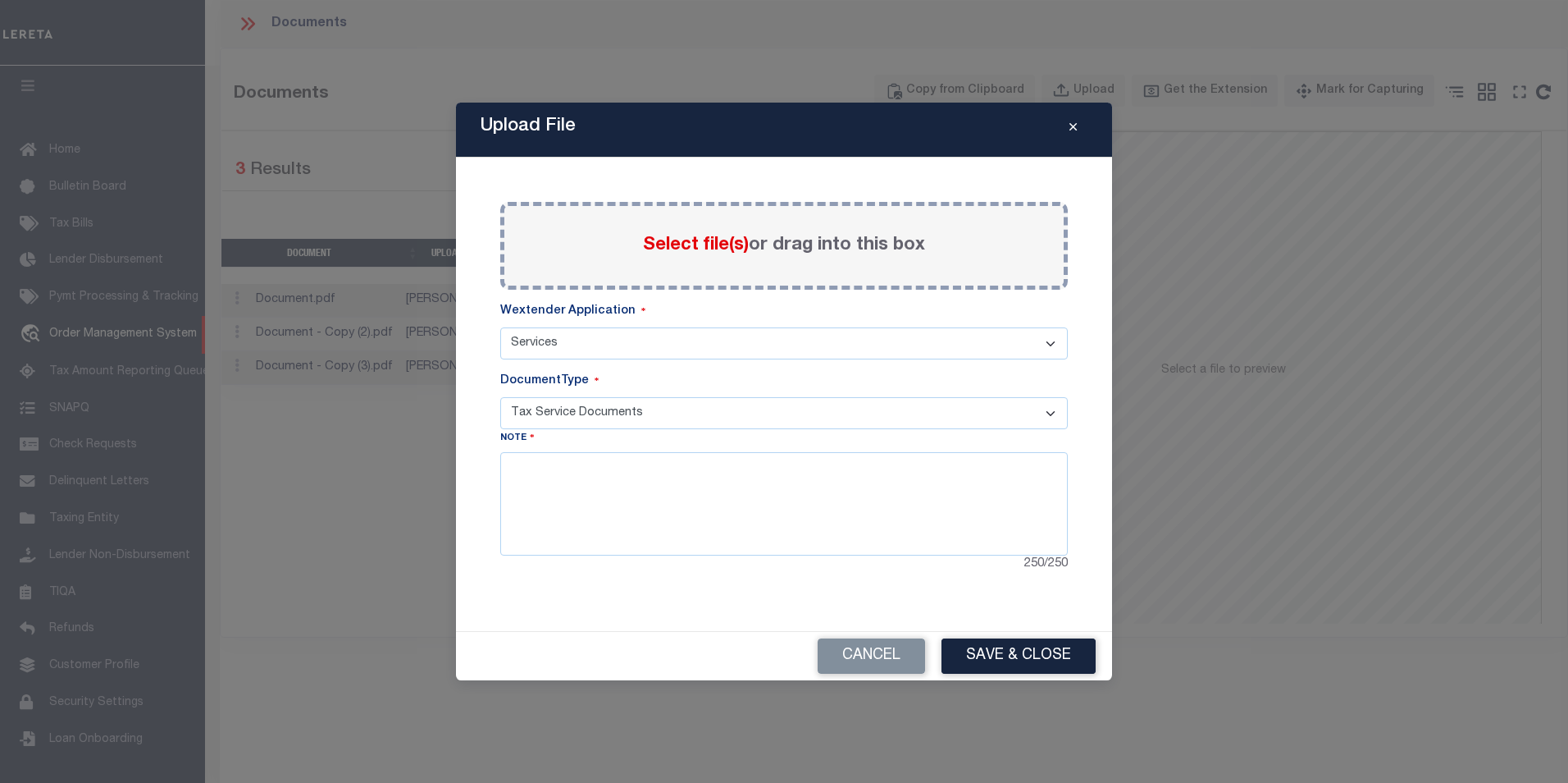
click at [500, 397] on select "- Select Document Type - Tax Service Documents" at bounding box center [784, 413] width 567 height 32
click at [631, 526] on textarea at bounding box center [784, 504] width 567 height 104
type textarea "test note"
click at [718, 237] on span "Select file(s)" at bounding box center [695, 245] width 106 height 18
click at [0, 0] on input "Select file(s) or drag into this box" at bounding box center [0, 0] width 0 height 0
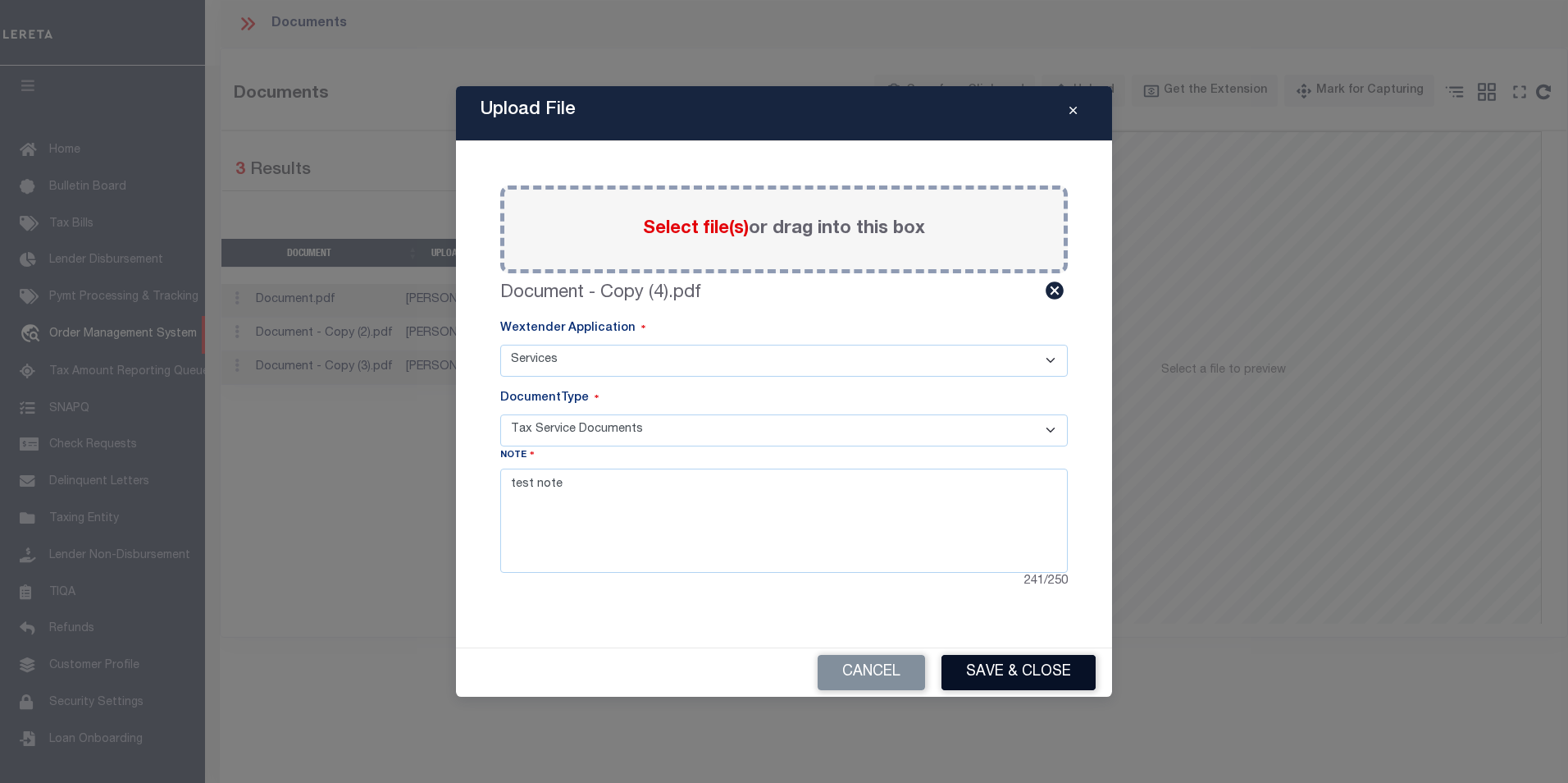
click at [1010, 666] on button "Save & Close" at bounding box center [1019, 672] width 154 height 35
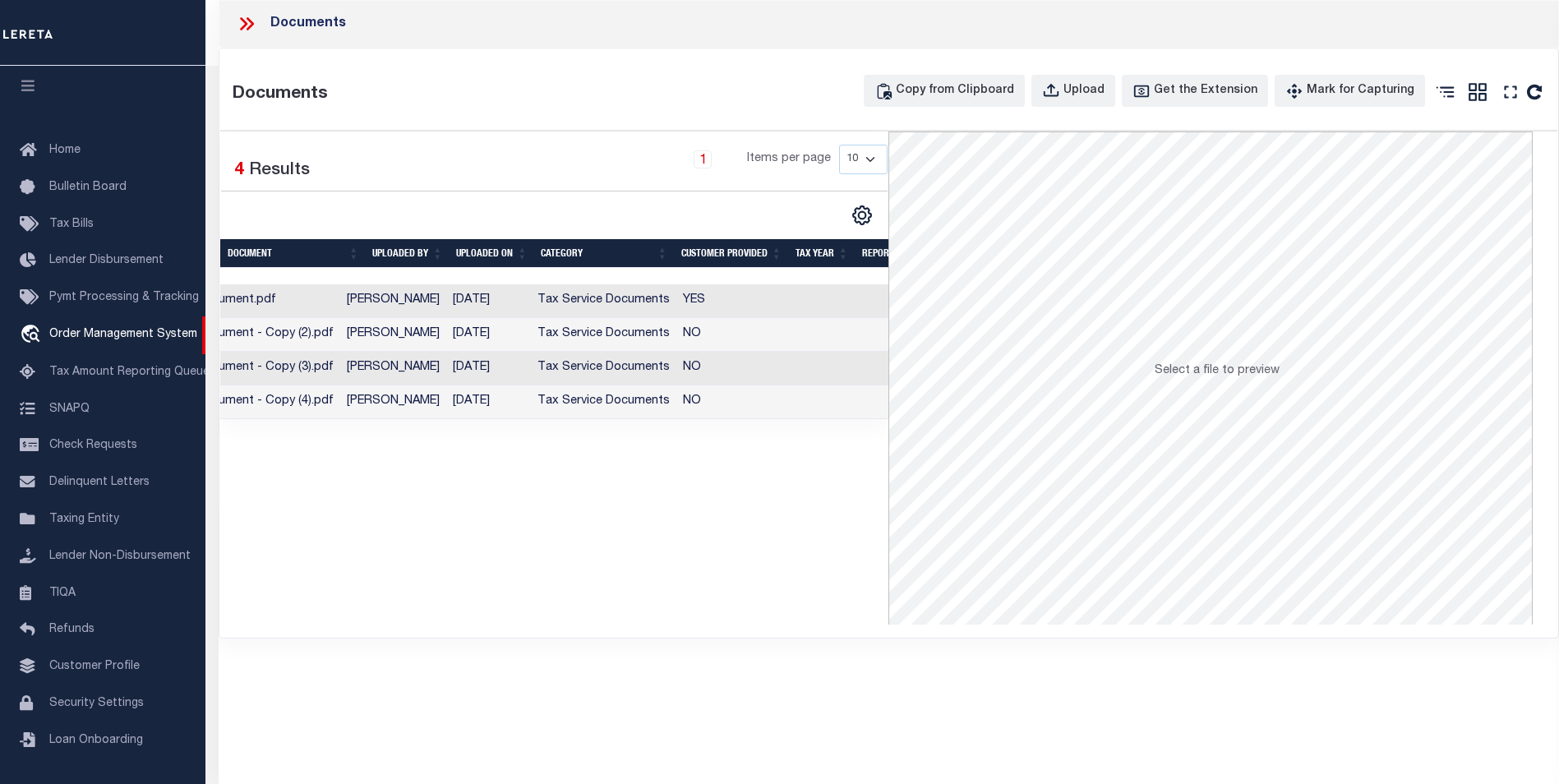
scroll to position [0, 0]
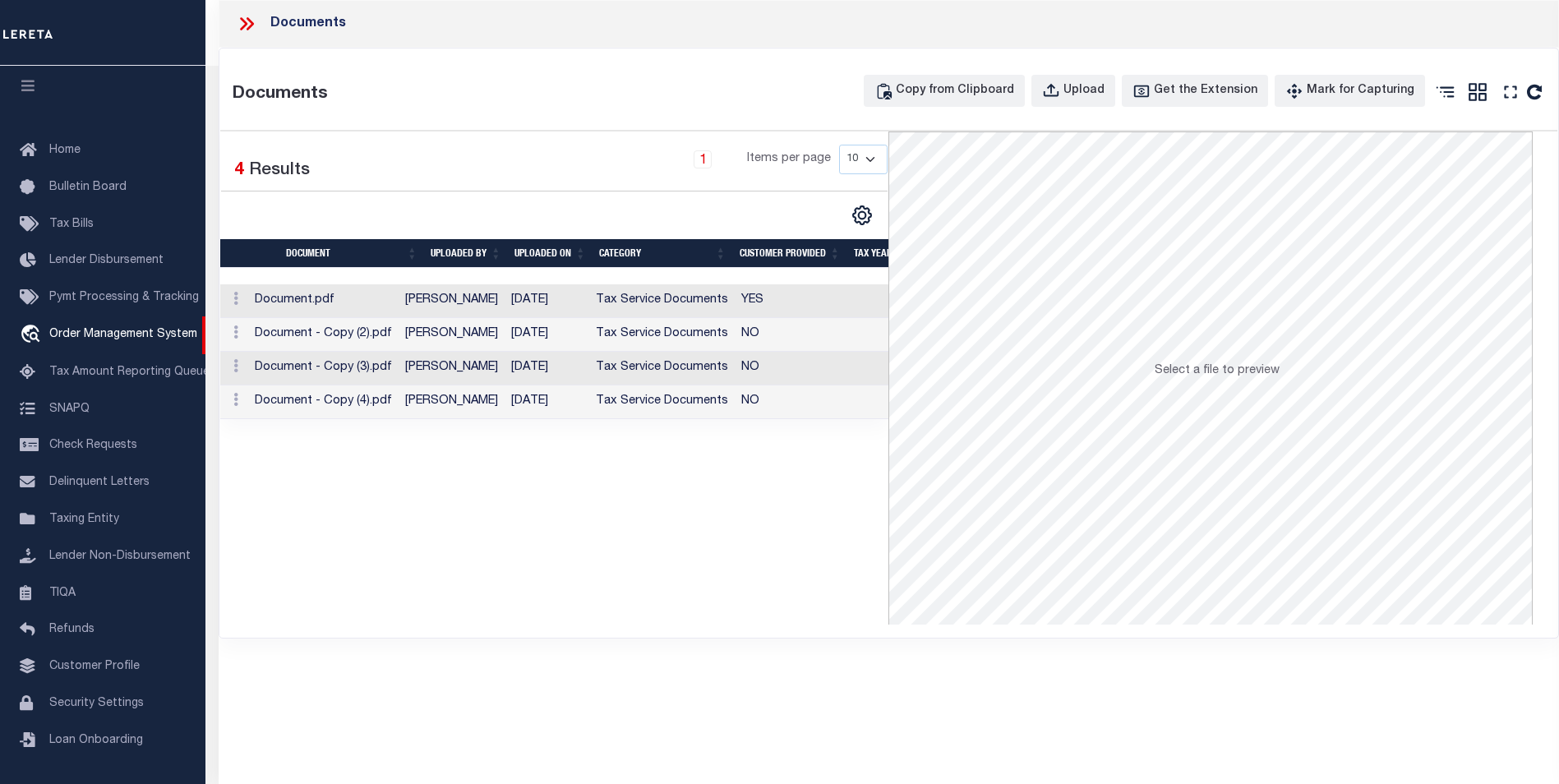
click at [793, 583] on div "Selected 4 Results 1 Items per page 10 25 50 100" at bounding box center [554, 378] width 669 height 493
